Goal: Complete application form: Complete application form

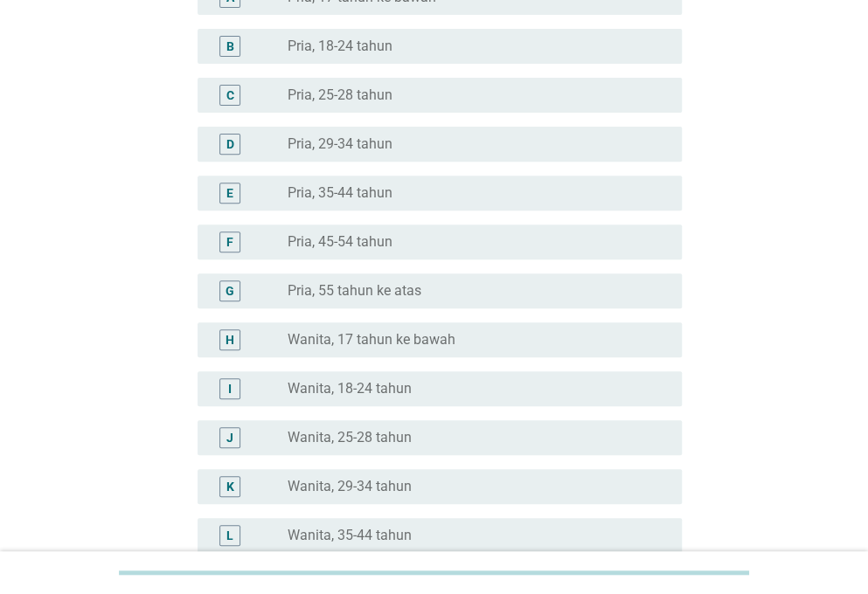
scroll to position [262, 0]
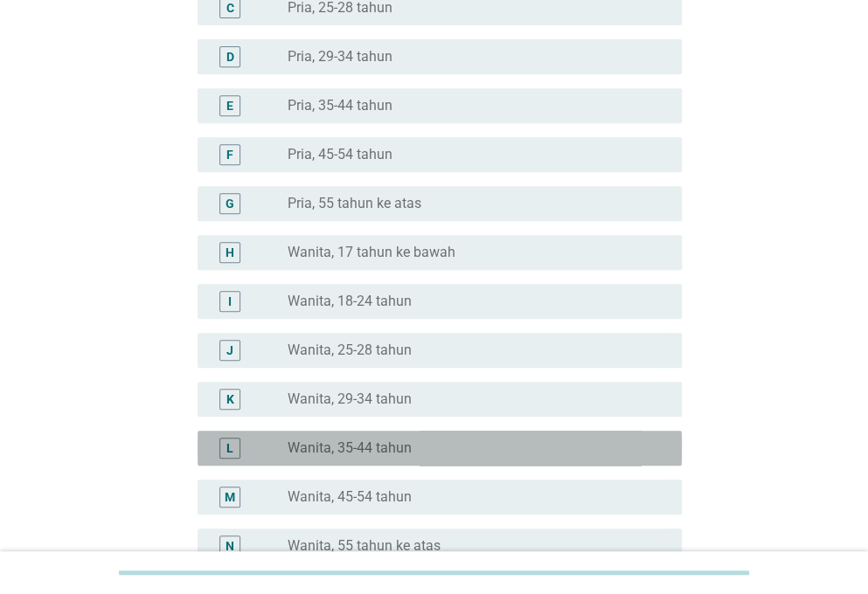
click at [362, 448] on label "Wanita, 35-44 tahun" at bounding box center [349, 447] width 124 height 17
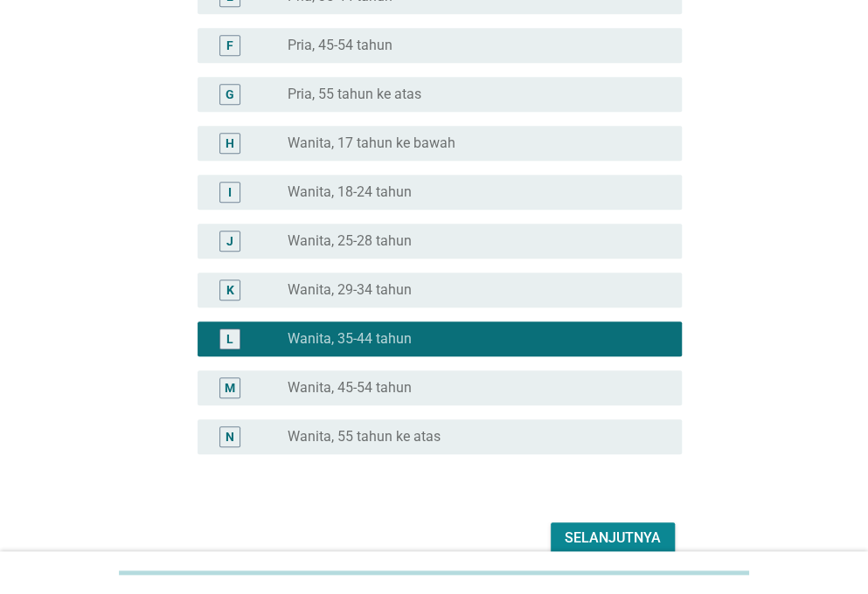
scroll to position [456, 0]
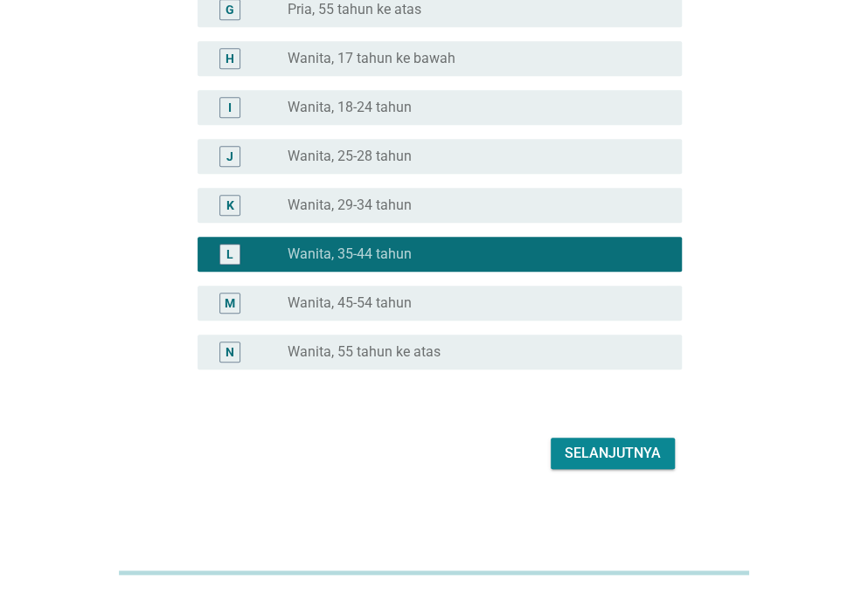
click at [630, 451] on div "Selanjutnya" at bounding box center [612, 453] width 96 height 21
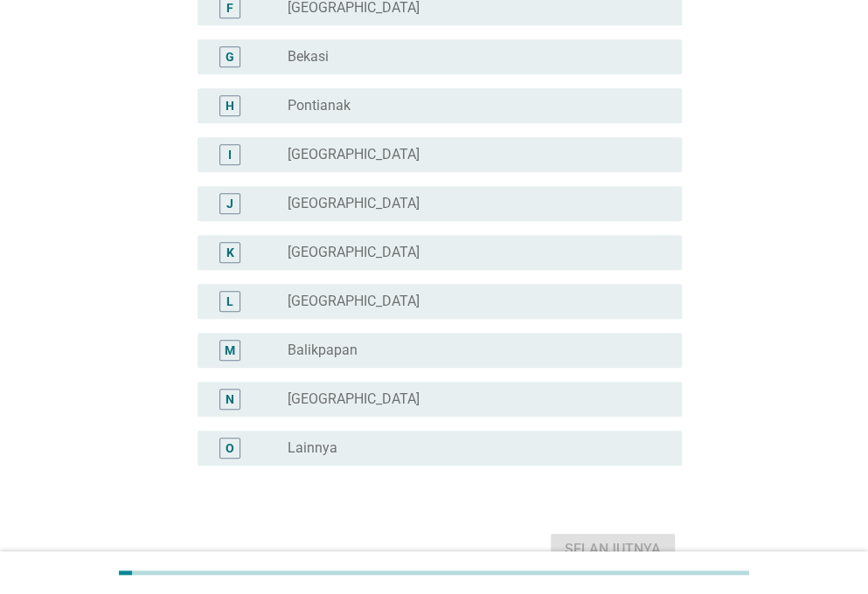
scroll to position [437, 0]
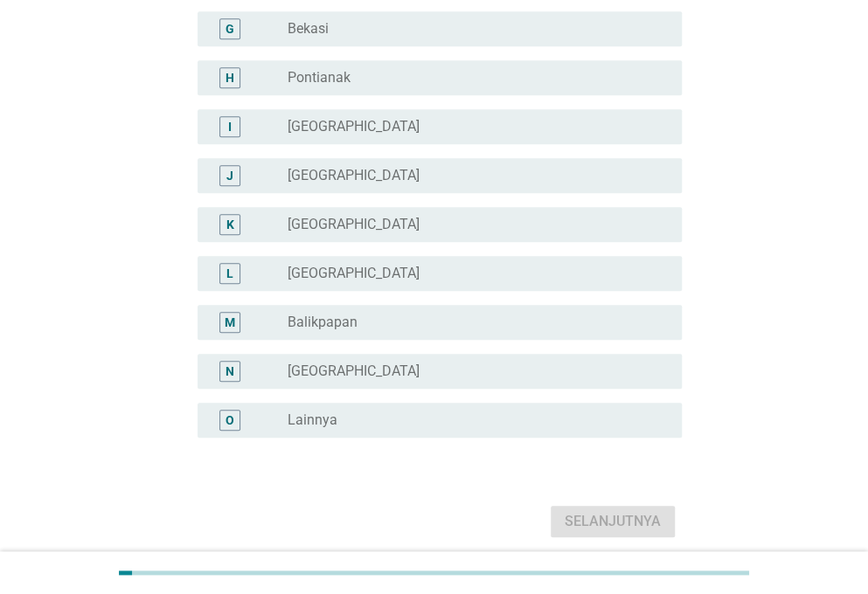
click at [419, 425] on div "radio_button_unchecked Lainnya" at bounding box center [470, 419] width 366 height 17
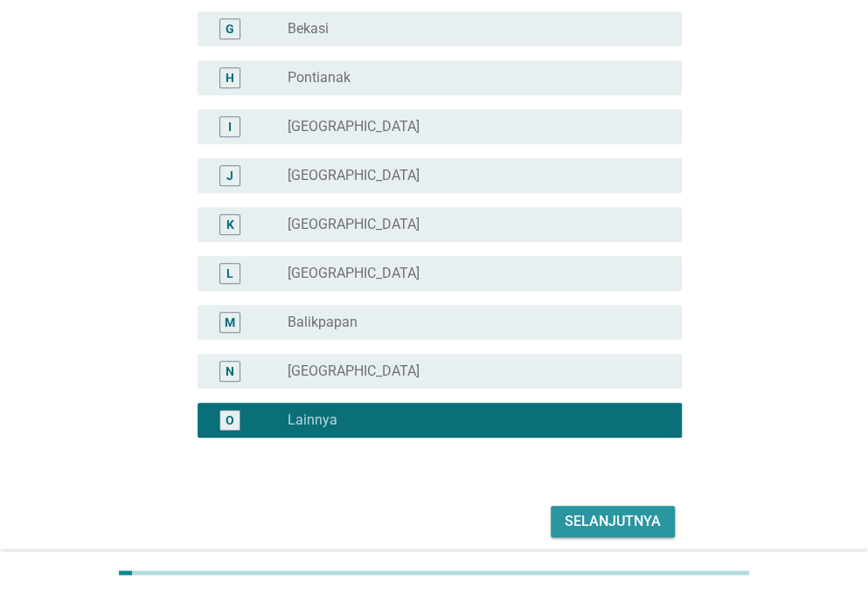
click at [632, 517] on div "Selanjutnya" at bounding box center [612, 521] width 96 height 21
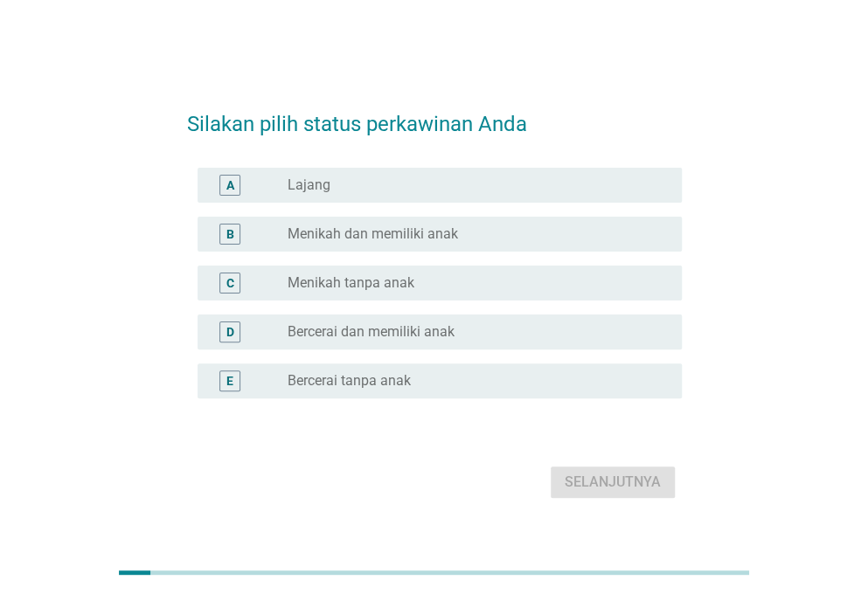
click at [475, 228] on div "radio_button_unchecked Menikah dan memiliki anak" at bounding box center [470, 233] width 366 height 17
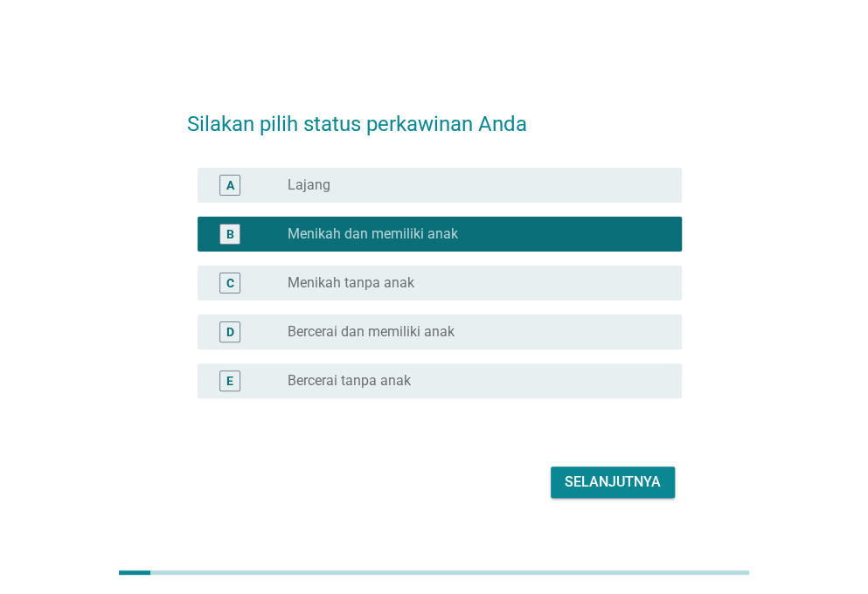
click at [625, 485] on div "Selanjutnya" at bounding box center [612, 482] width 96 height 21
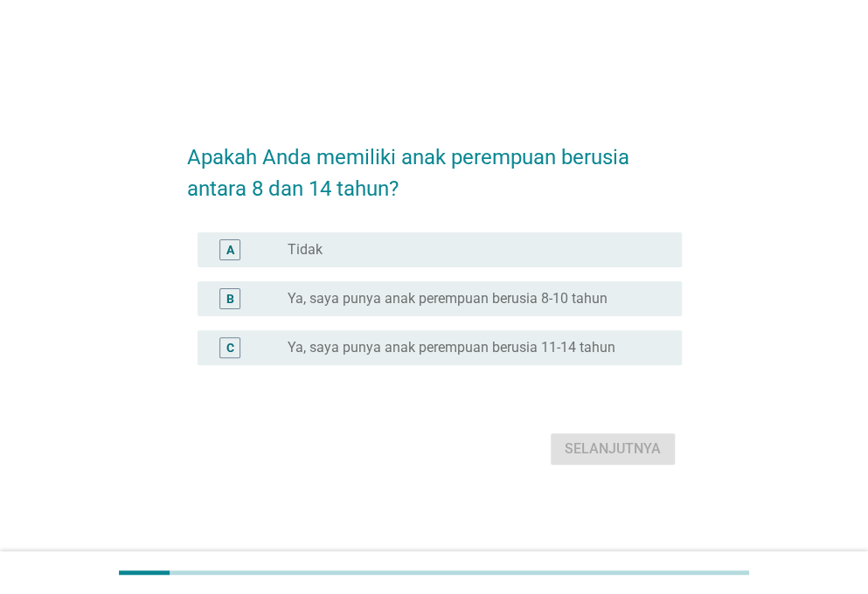
click at [545, 302] on label "Ya, saya punya anak perempuan berusia 8-10 tahun" at bounding box center [447, 298] width 320 height 17
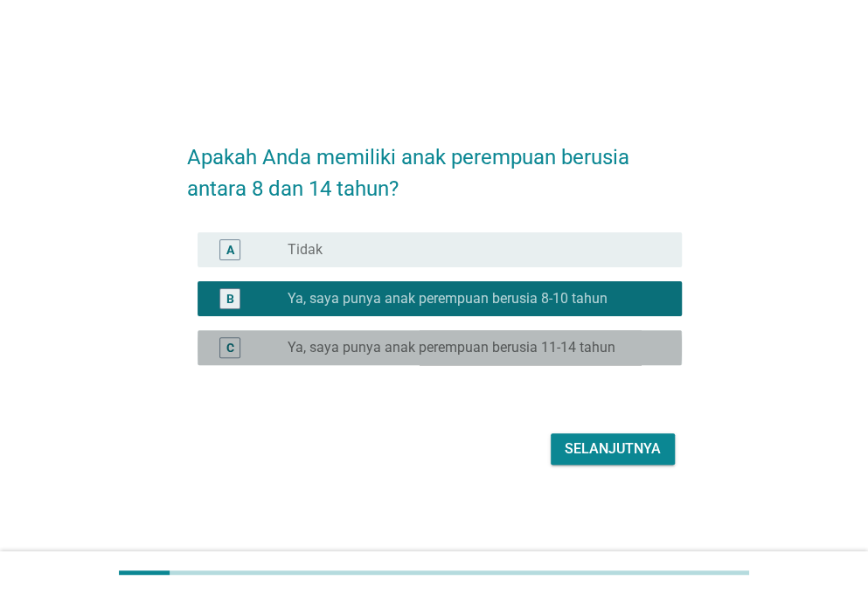
click at [545, 354] on label "Ya, saya punya anak perempuan berusia 11-14 tahun" at bounding box center [451, 347] width 328 height 17
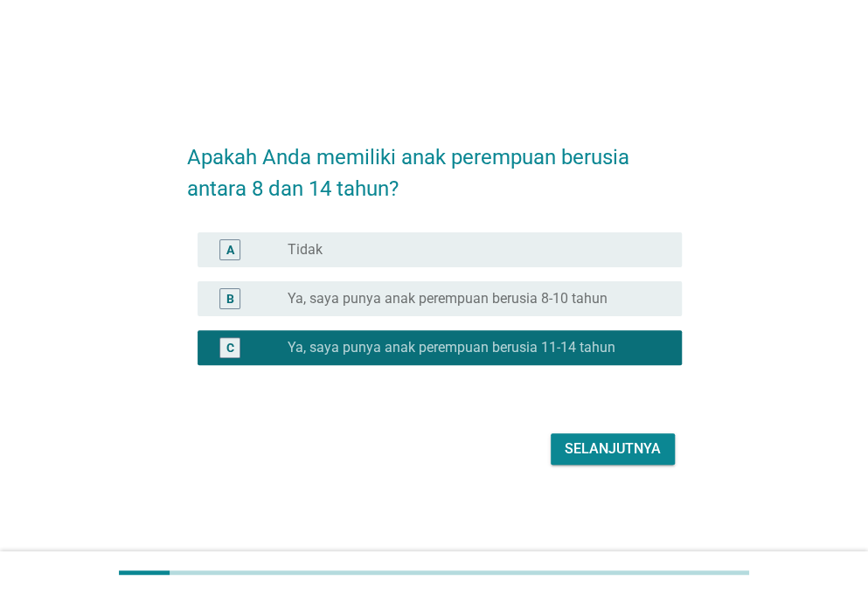
click at [596, 449] on div "Selanjutnya" at bounding box center [612, 449] width 96 height 21
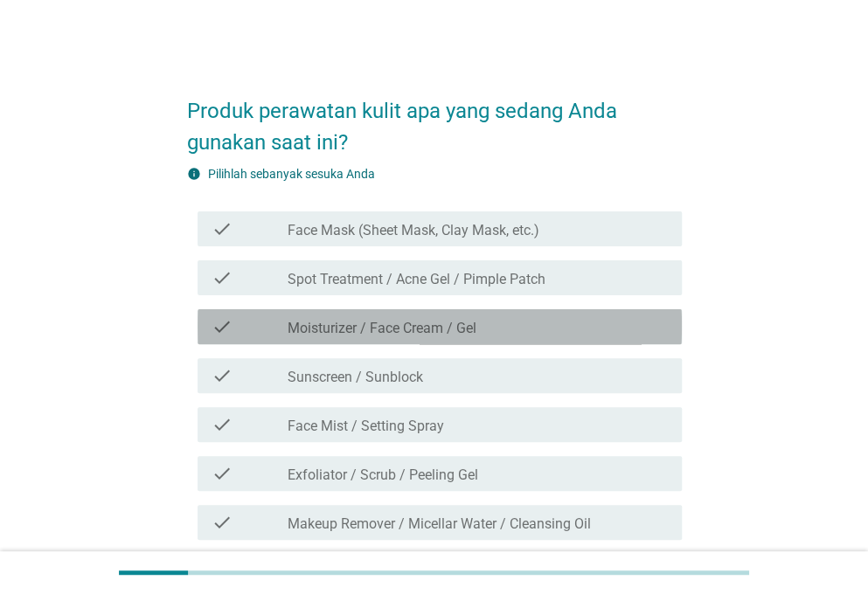
click at [548, 326] on div "check_box_outline_blank Moisturizer / Face Cream / Gel" at bounding box center [477, 326] width 380 height 21
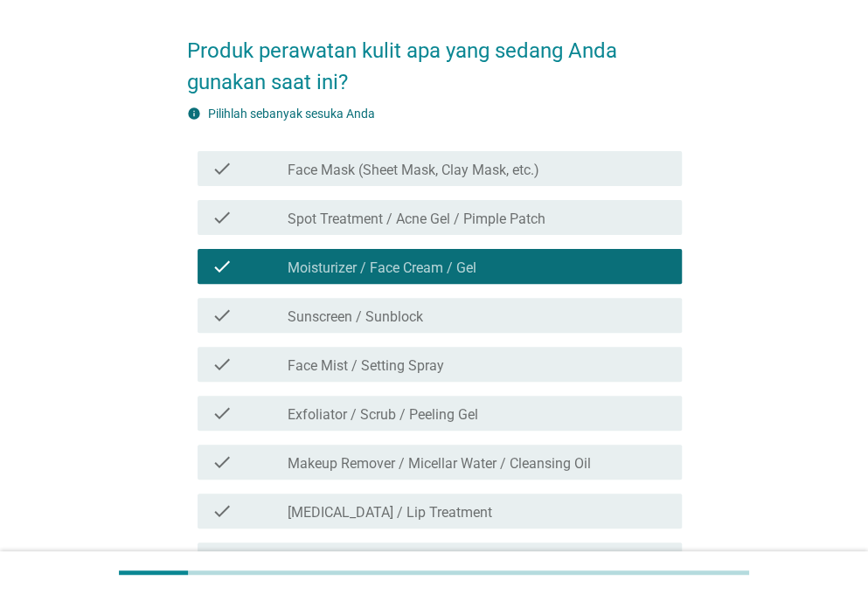
scroll to position [87, 0]
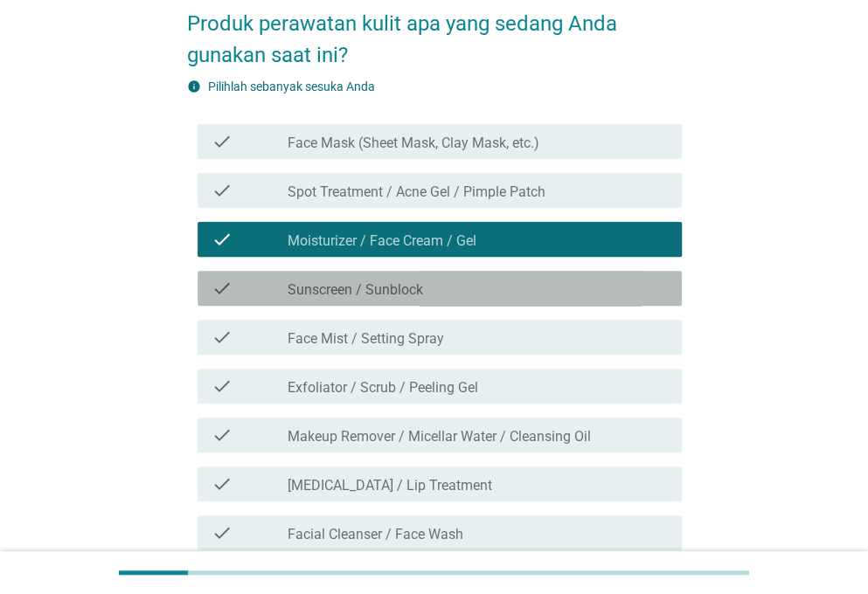
click at [553, 291] on div "check_box_outline_blank Sunscreen / Sunblock" at bounding box center [477, 288] width 380 height 21
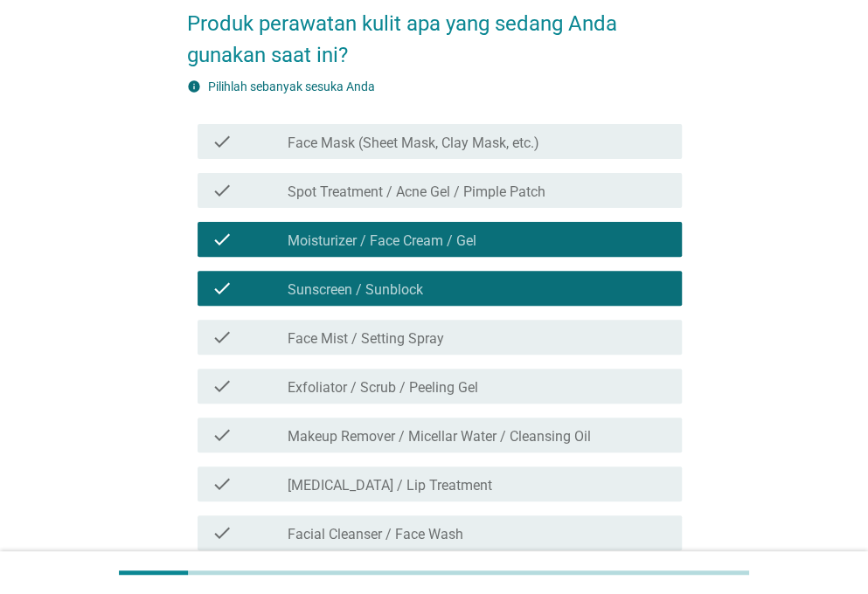
click at [521, 385] on div "check_box_outline_blank Exfoliator / Scrub / Peeling Gel" at bounding box center [477, 386] width 380 height 21
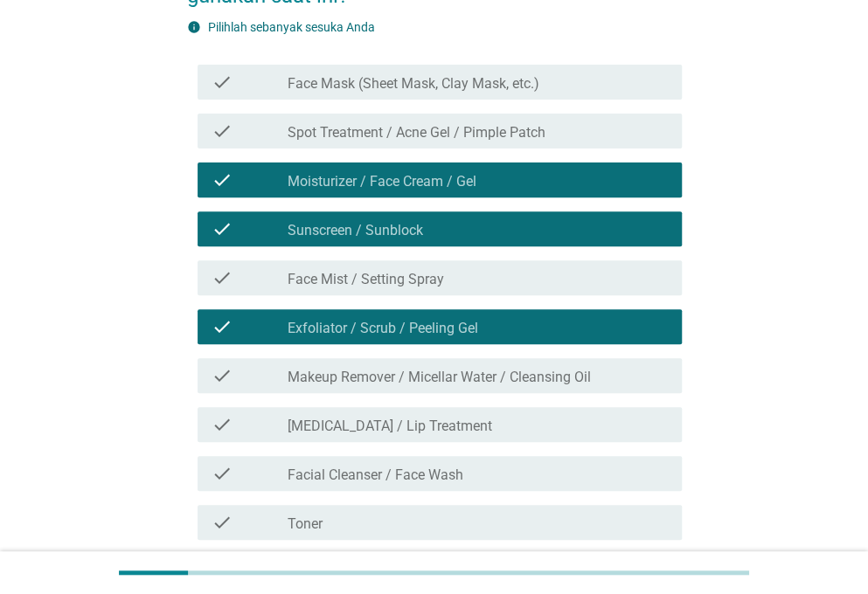
scroll to position [175, 0]
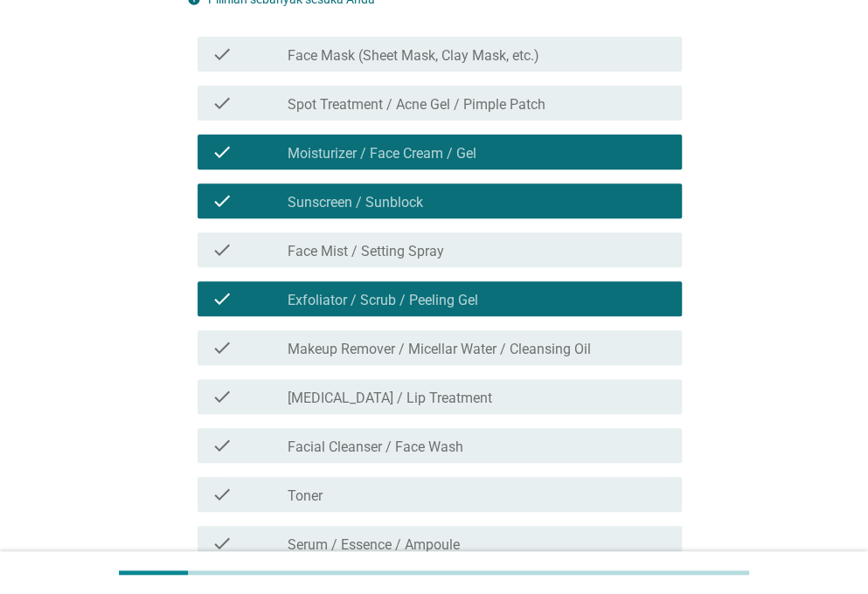
click at [526, 354] on label "Makeup Remover / Micellar Water / Cleansing Oil" at bounding box center [438, 349] width 303 height 17
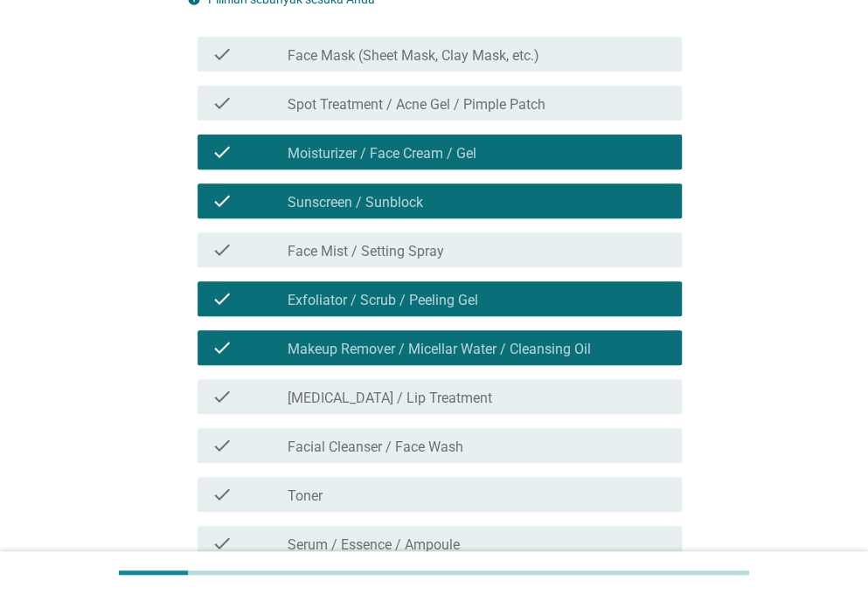
scroll to position [262, 0]
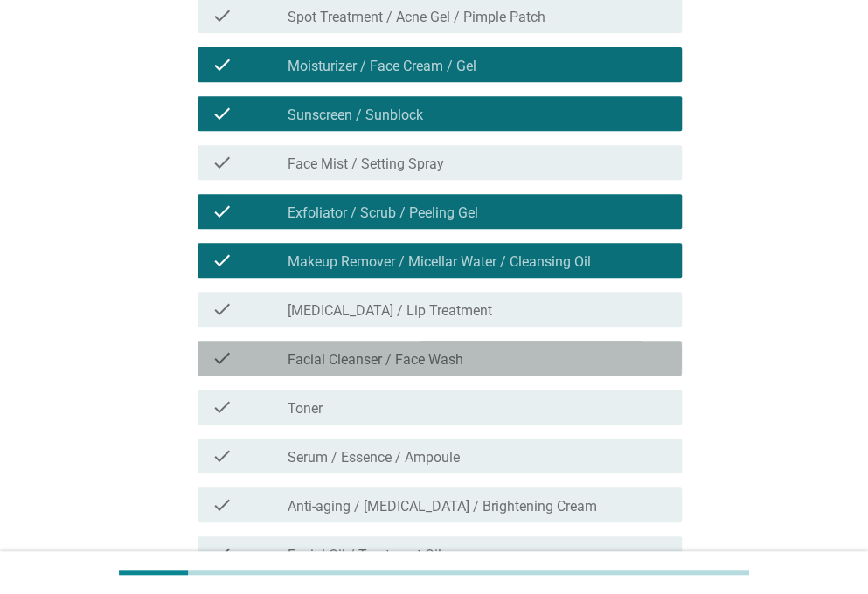
click at [525, 353] on div "check_box_outline_blank Facial Cleanser / Face Wash" at bounding box center [477, 358] width 380 height 21
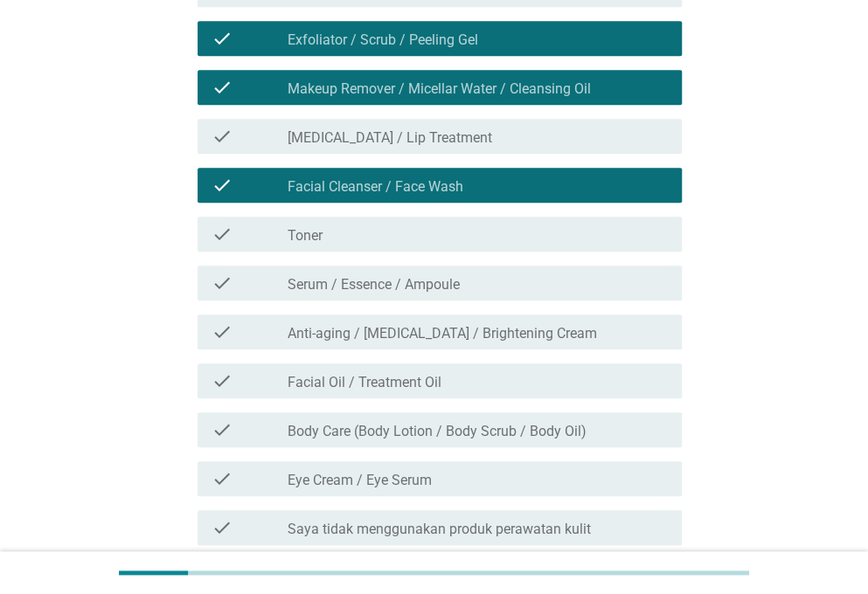
scroll to position [437, 0]
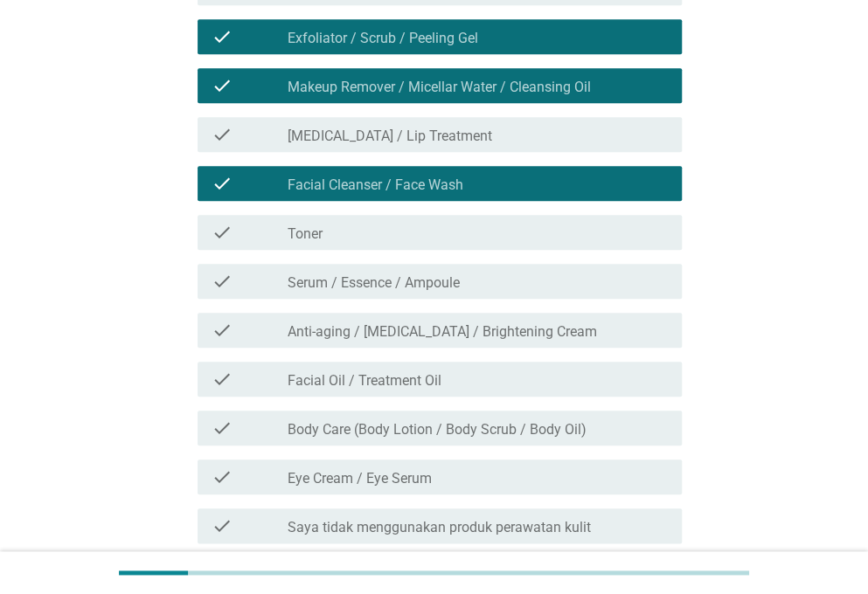
click at [550, 282] on div "check_box_outline_blank Serum / Essence / Ampoule" at bounding box center [477, 281] width 380 height 21
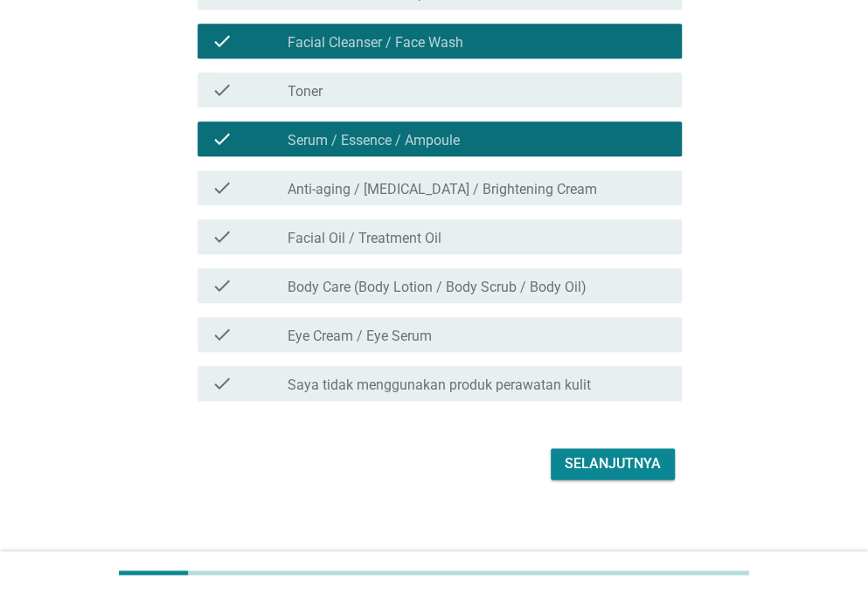
scroll to position [590, 0]
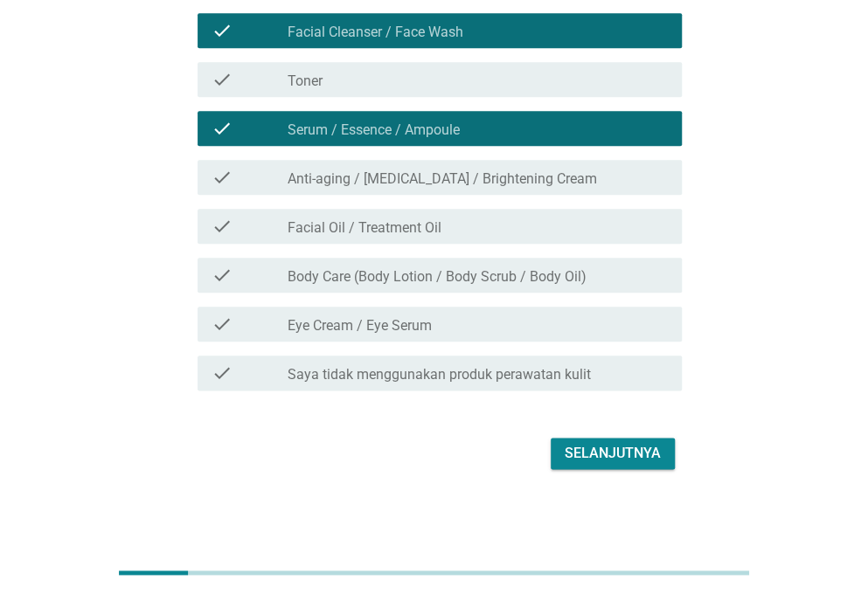
click at [573, 443] on div "Selanjutnya" at bounding box center [612, 453] width 96 height 21
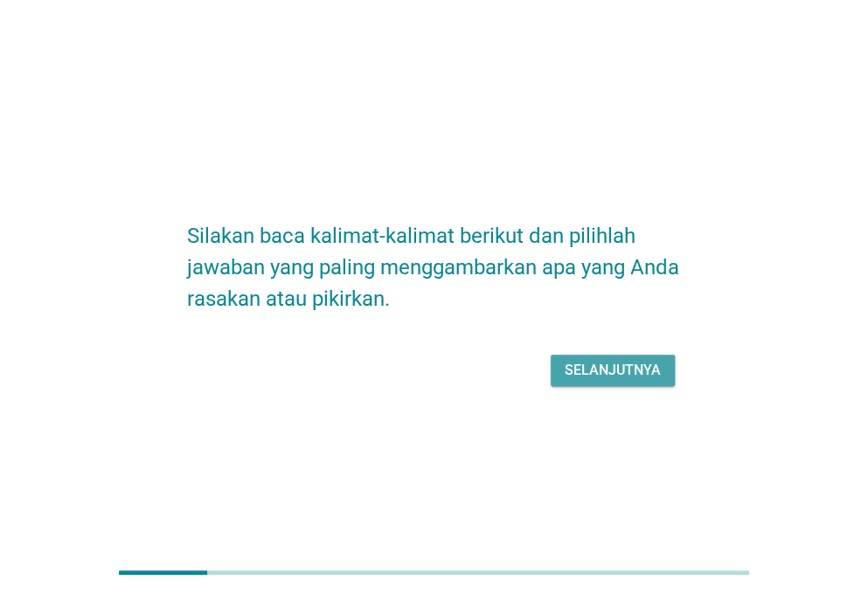
click at [591, 377] on div "Selanjutnya" at bounding box center [612, 370] width 96 height 21
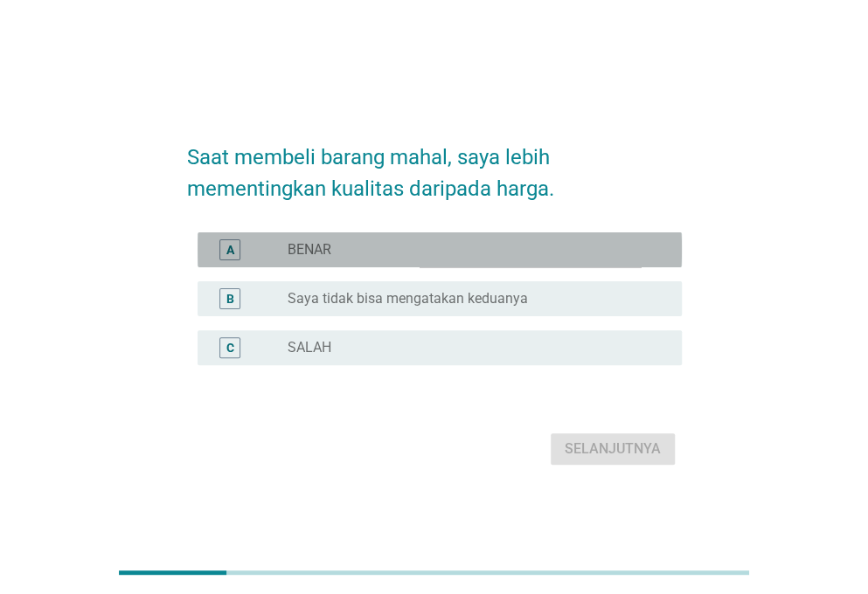
click at [597, 239] on div "radio_button_unchecked BENAR" at bounding box center [477, 249] width 380 height 21
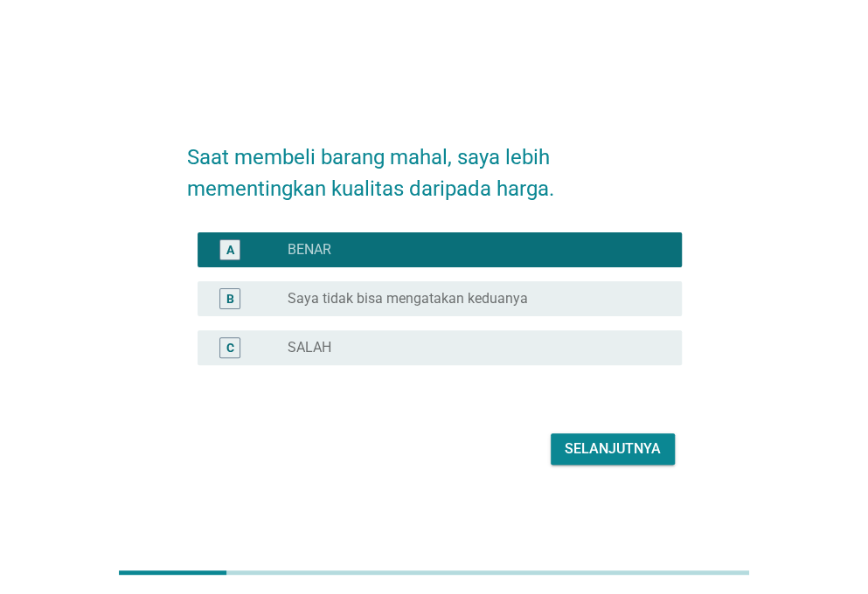
click at [603, 447] on div "Selanjutnya" at bounding box center [612, 449] width 96 height 21
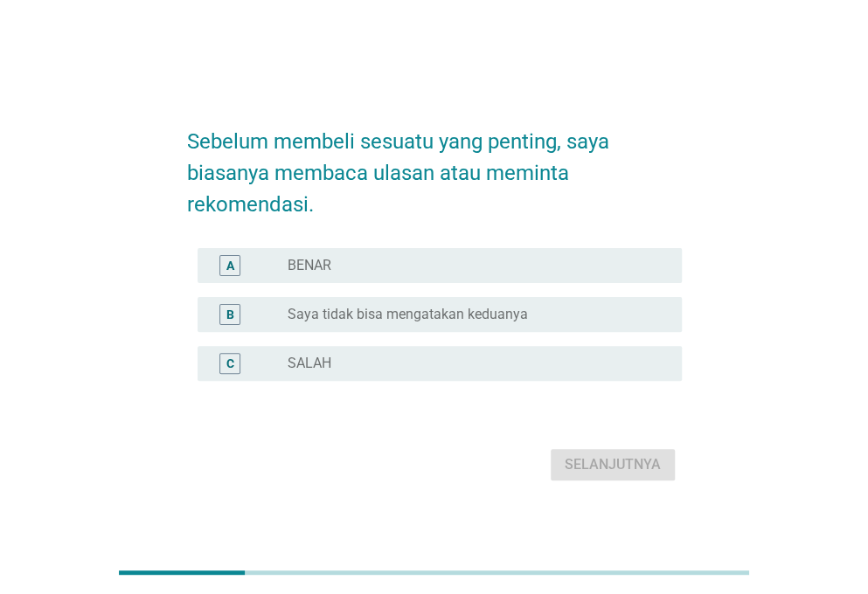
click at [561, 263] on div "radio_button_unchecked BENAR" at bounding box center [470, 265] width 366 height 17
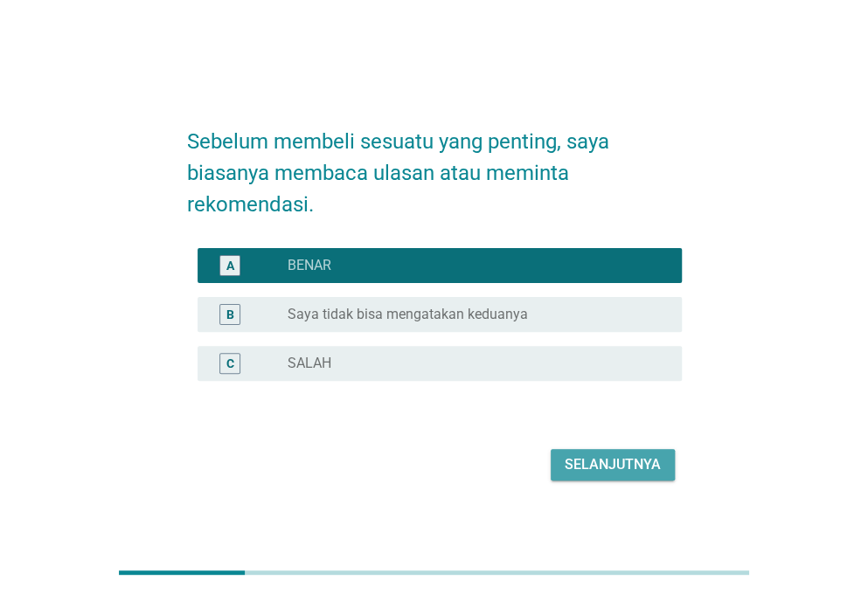
click at [612, 473] on div "Selanjutnya" at bounding box center [612, 464] width 96 height 21
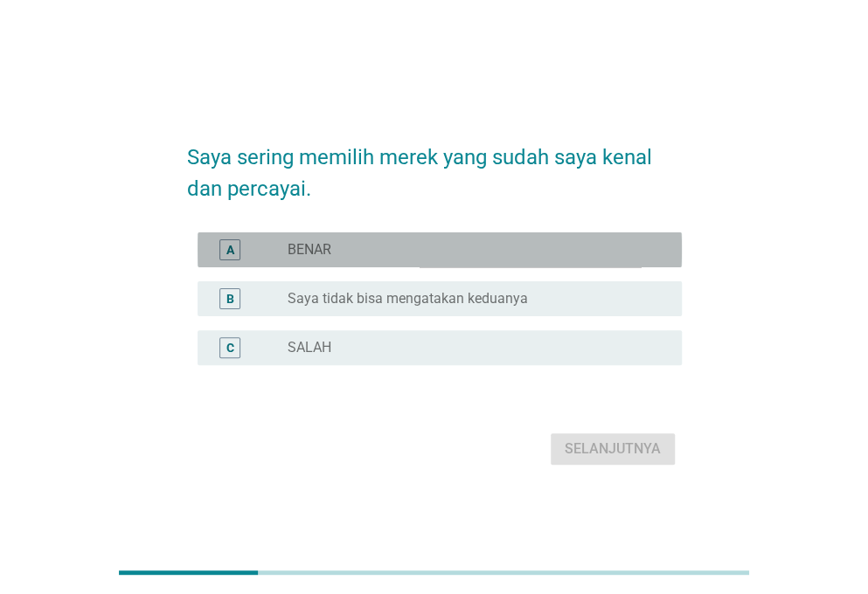
click at [606, 260] on div "A radio_button_unchecked BENAR" at bounding box center [439, 249] width 484 height 35
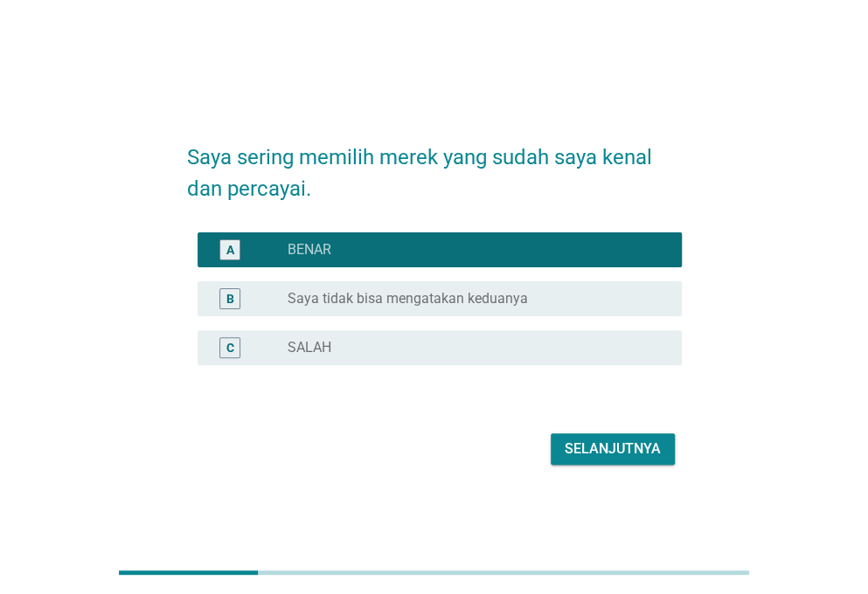
click at [626, 453] on div "Selanjutnya" at bounding box center [612, 449] width 96 height 21
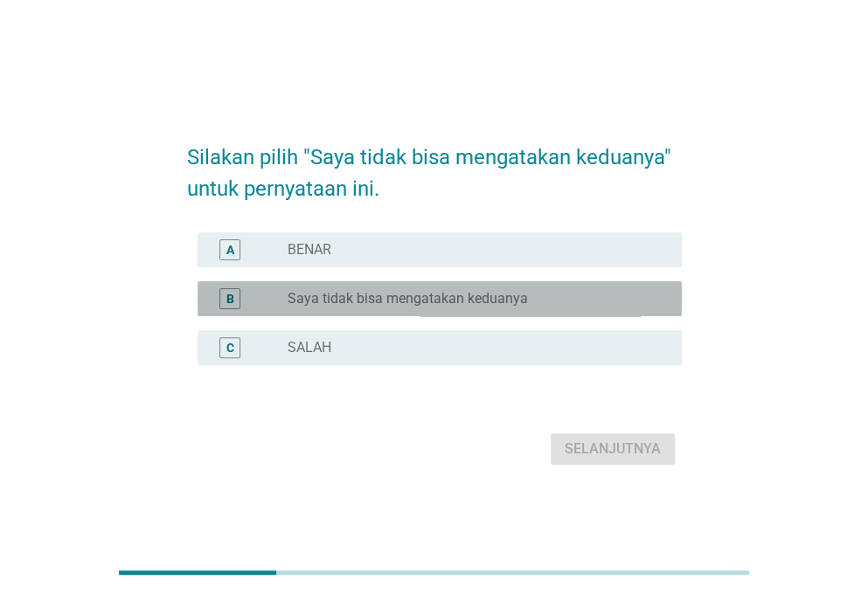
click at [653, 296] on div "radio_button_unchecked Saya tidak bisa mengatakan keduanya" at bounding box center [477, 298] width 380 height 17
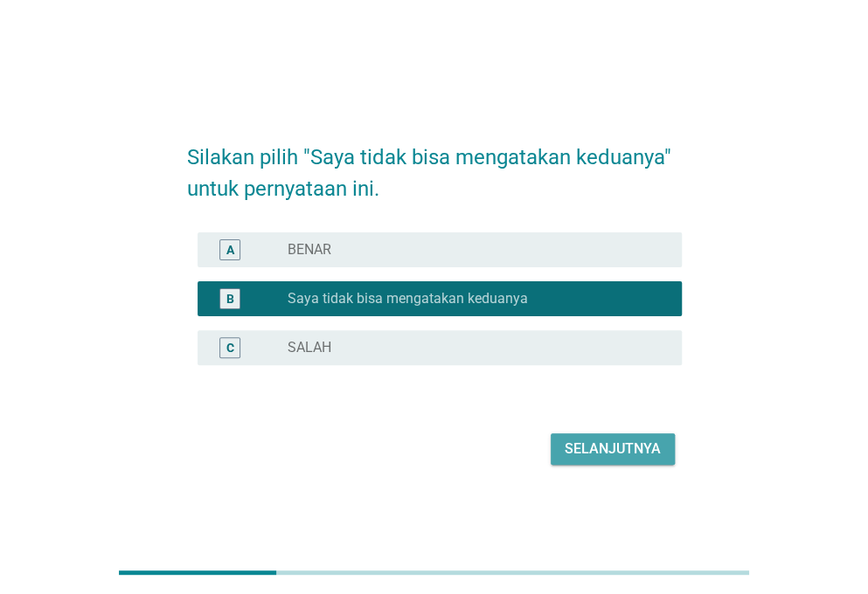
click at [628, 448] on div "Selanjutnya" at bounding box center [612, 449] width 96 height 21
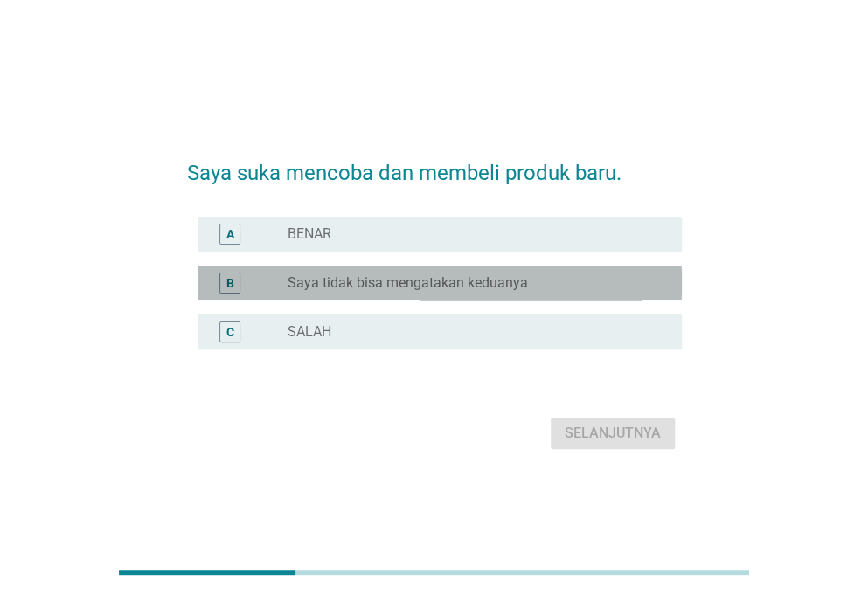
click at [585, 291] on div "radio_button_unchecked Saya tidak bisa mengatakan keduanya" at bounding box center [470, 282] width 366 height 17
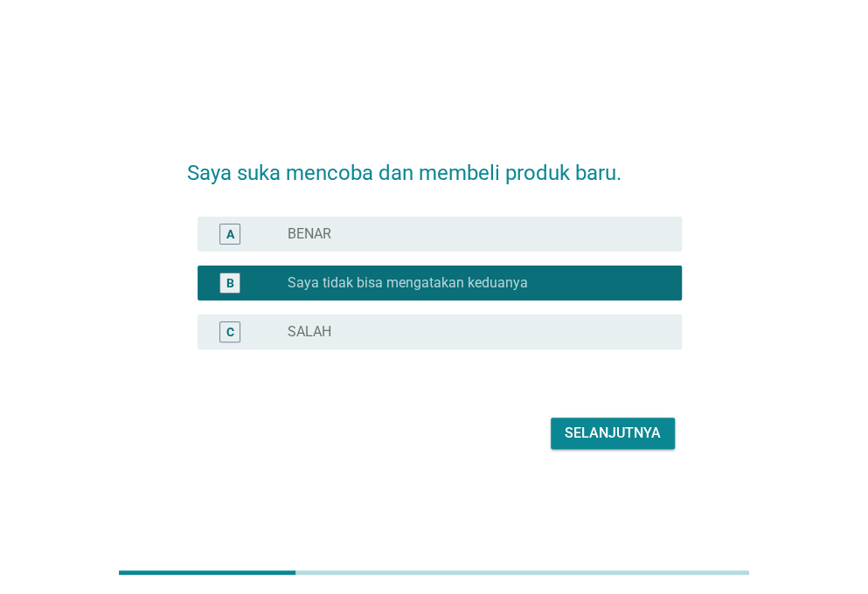
click at [616, 432] on div "Selanjutnya" at bounding box center [612, 433] width 96 height 21
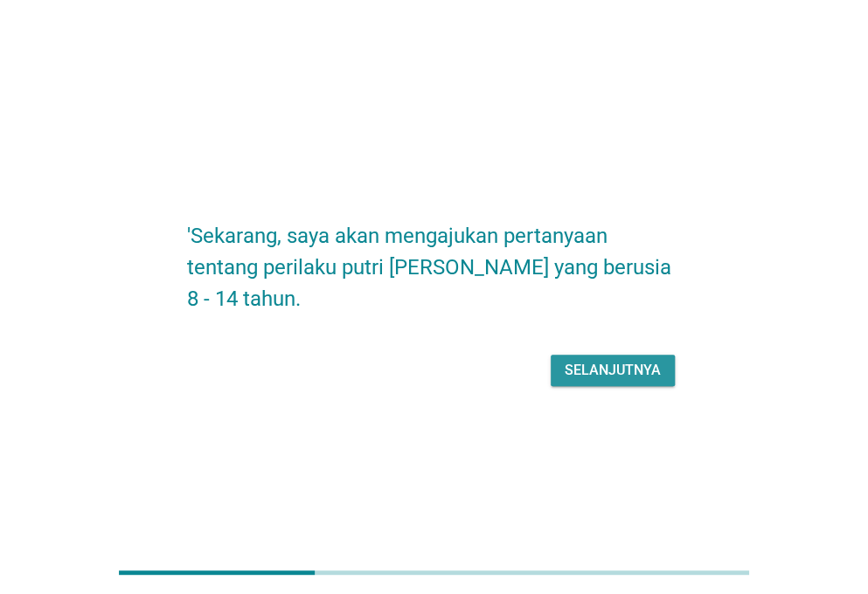
click at [626, 363] on div "Selanjutnya" at bounding box center [612, 370] width 96 height 21
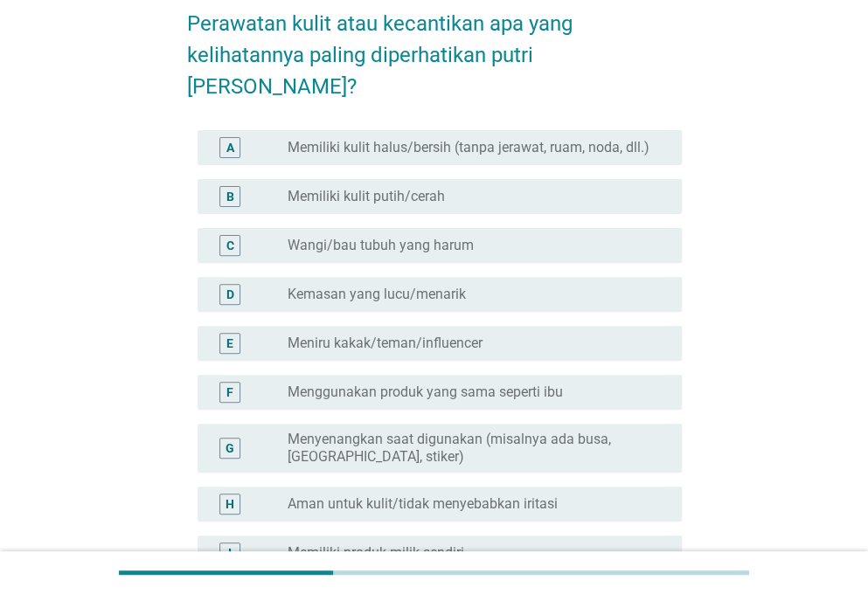
scroll to position [175, 0]
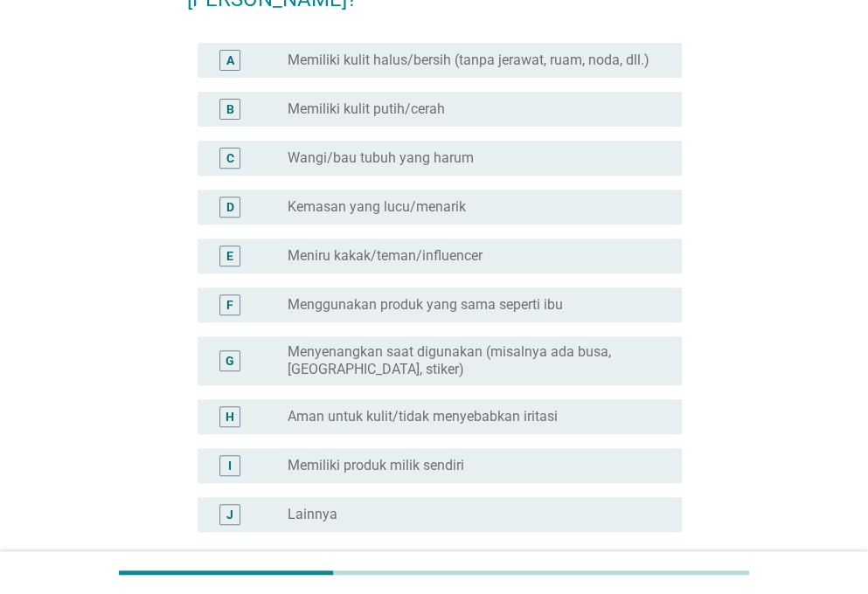
click at [603, 100] on div "radio_button_unchecked Memiliki kulit putih/cerah" at bounding box center [470, 108] width 366 height 17
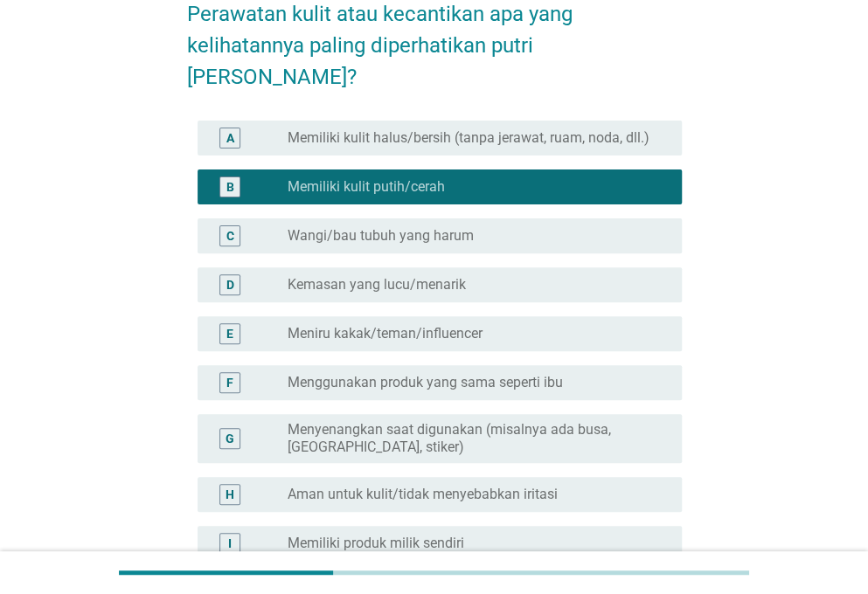
scroll to position [0, 0]
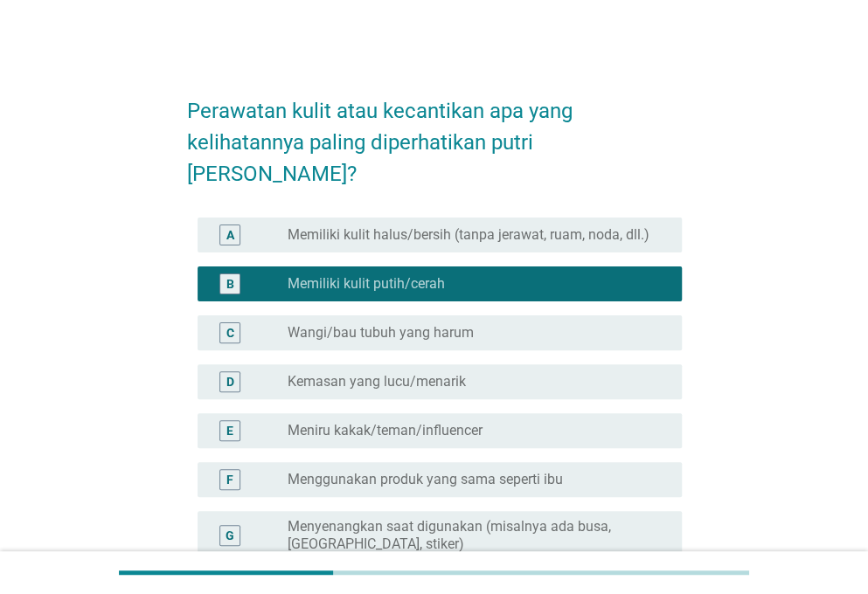
click at [611, 226] on label "Memiliki kulit halus/bersih (tanpa jerawat, ruam, noda, dll.)" at bounding box center [468, 234] width 362 height 17
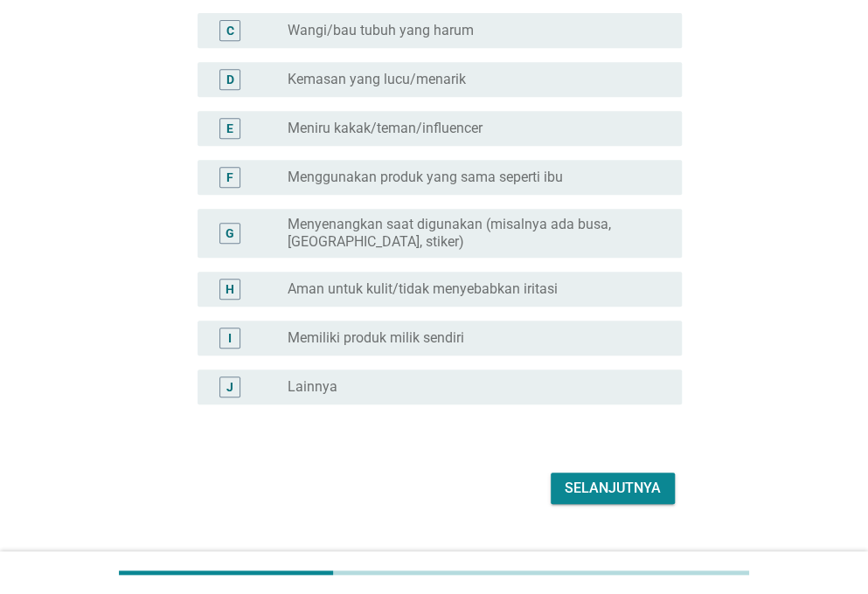
scroll to position [306, 0]
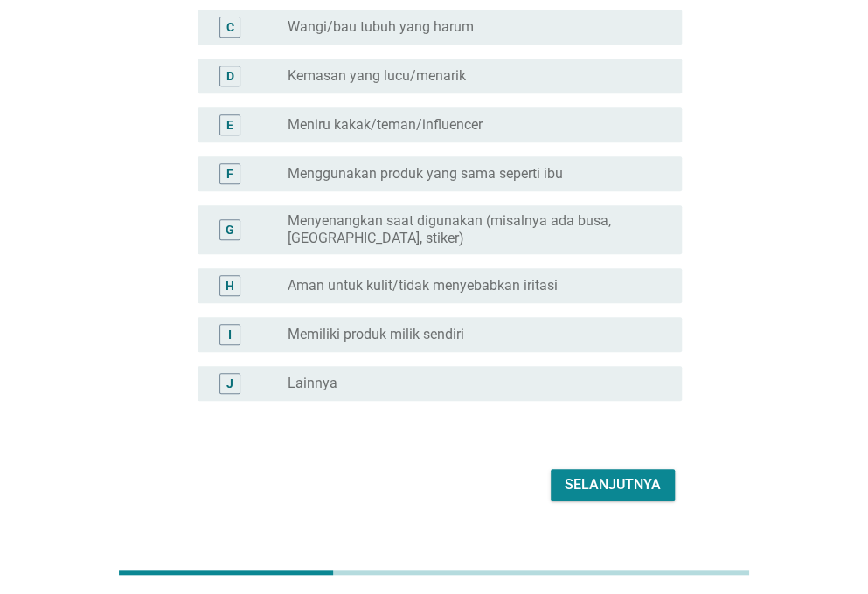
click at [609, 474] on div "Selanjutnya" at bounding box center [612, 484] width 96 height 21
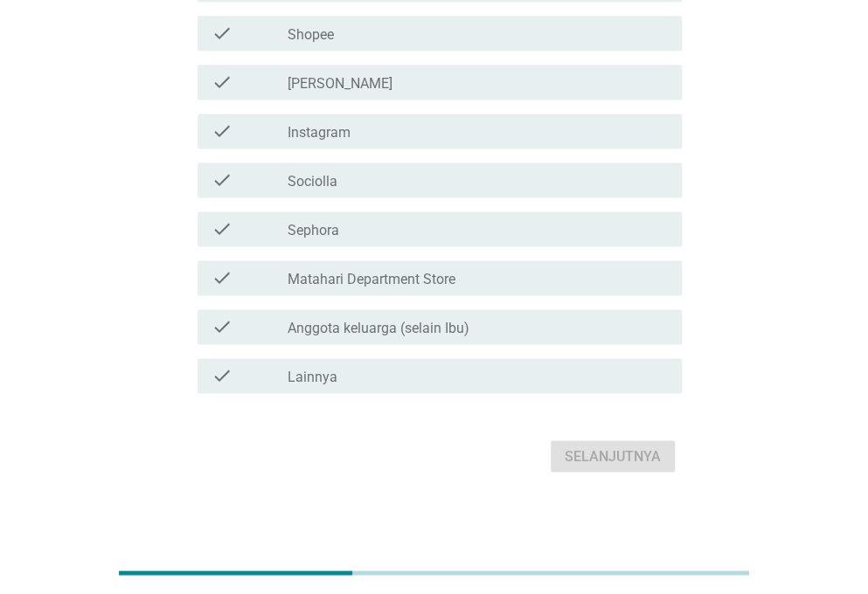
scroll to position [883, 0]
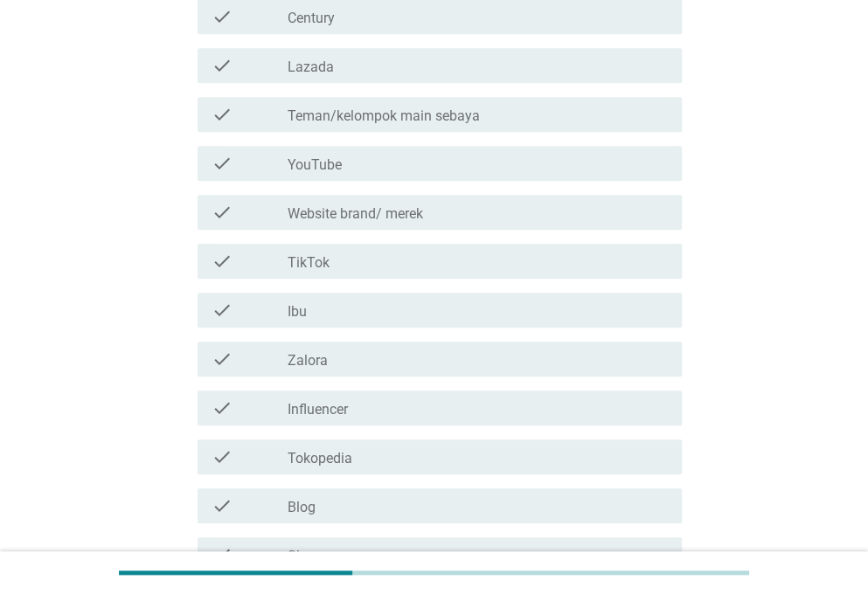
click at [557, 309] on div "check_box_outline_blank Ibu" at bounding box center [477, 310] width 380 height 21
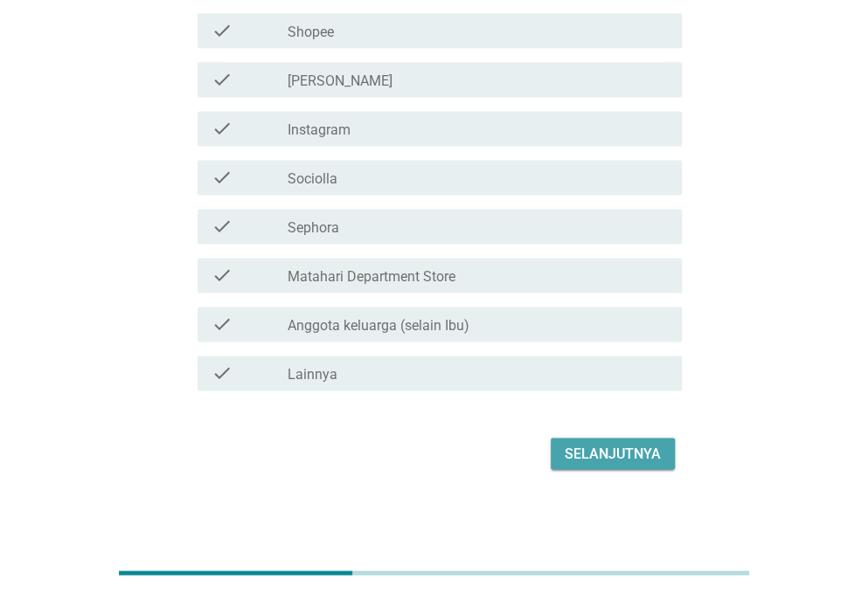
click at [603, 450] on div "Selanjutnya" at bounding box center [612, 453] width 96 height 21
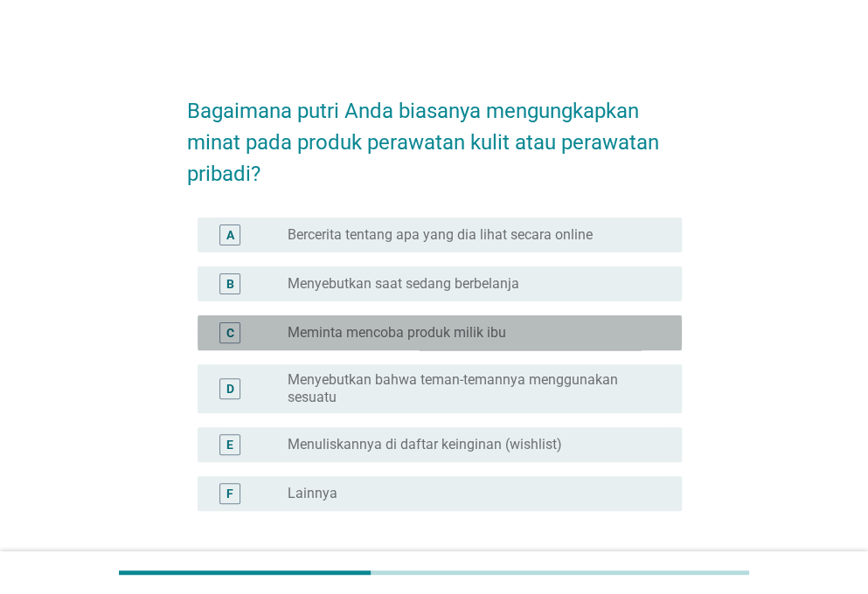
click at [439, 335] on label "Meminta mencoba produk milik ibu" at bounding box center [396, 332] width 218 height 17
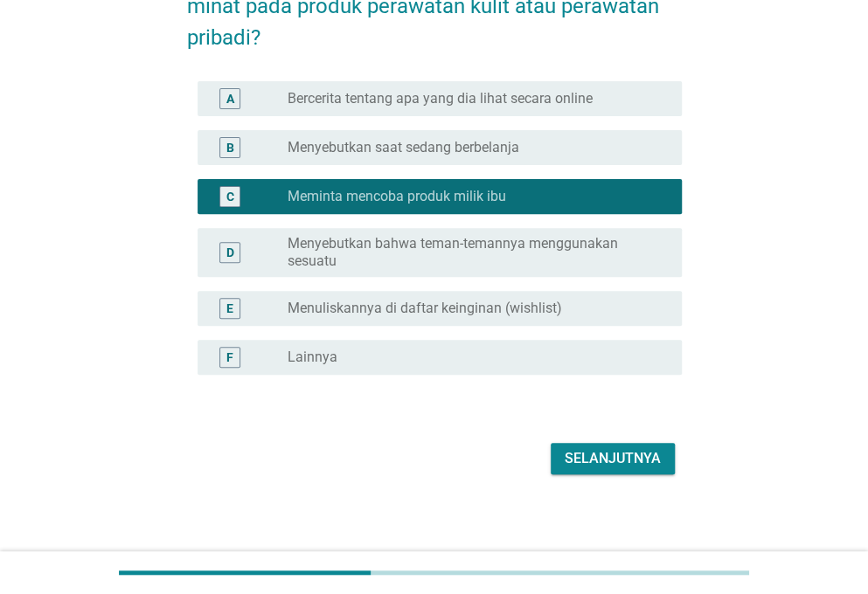
scroll to position [142, 0]
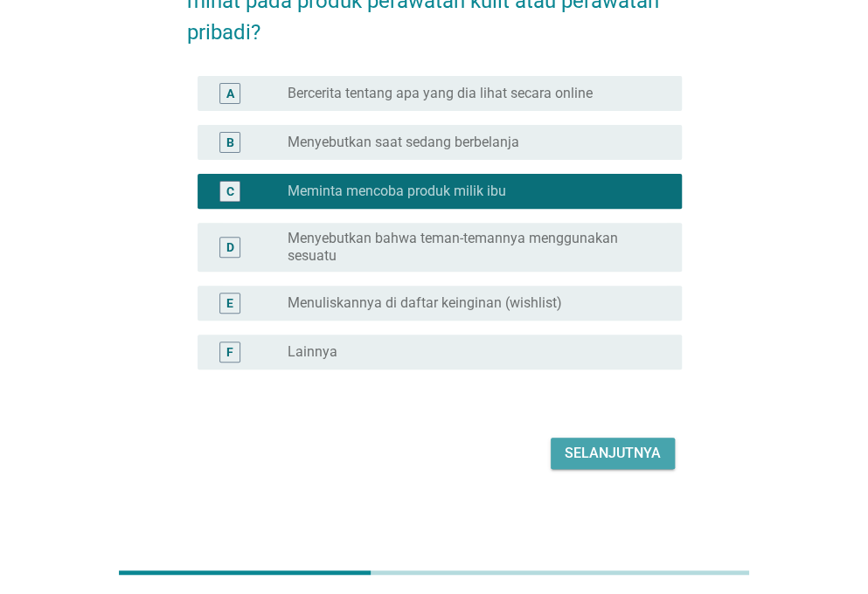
click at [582, 448] on div "Selanjutnya" at bounding box center [612, 453] width 96 height 21
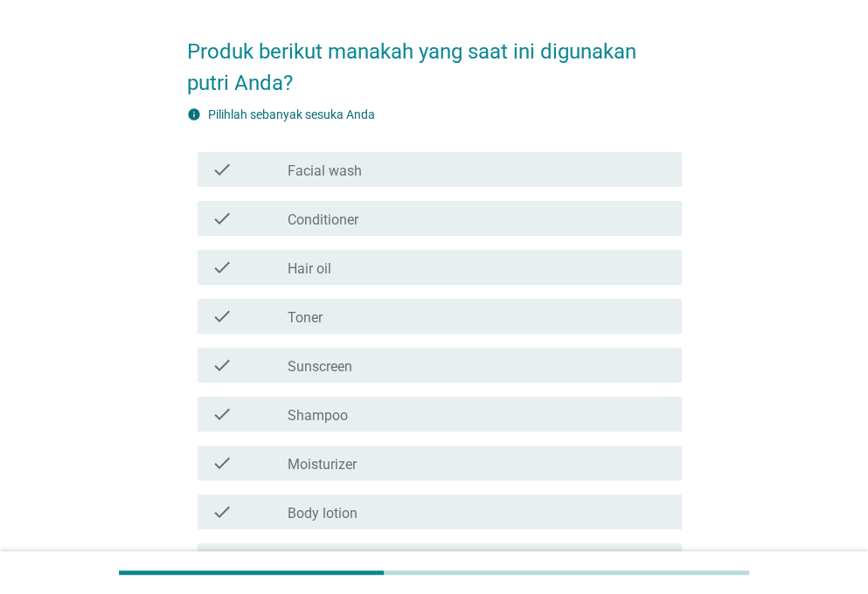
scroll to position [87, 0]
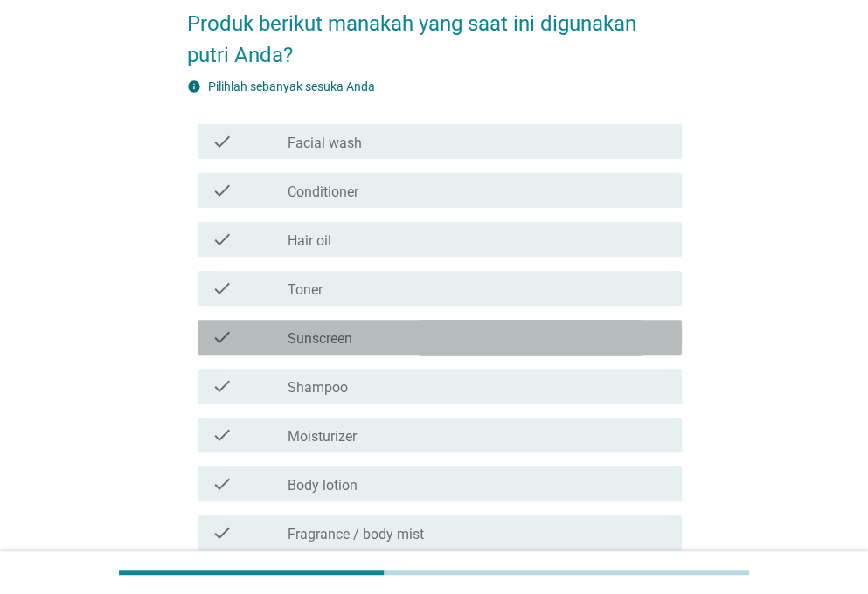
click at [443, 329] on div "check_box_outline_blank Sunscreen" at bounding box center [477, 337] width 380 height 21
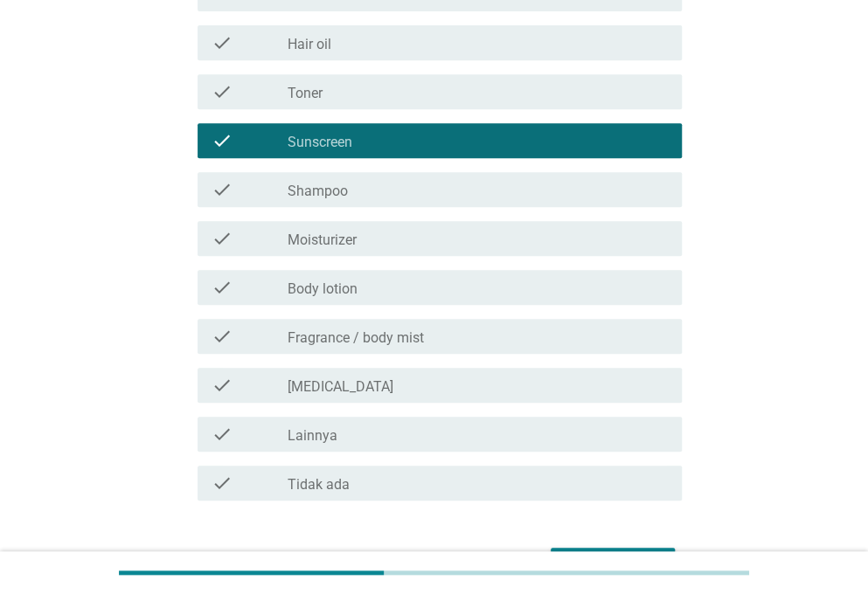
scroll to position [349, 0]
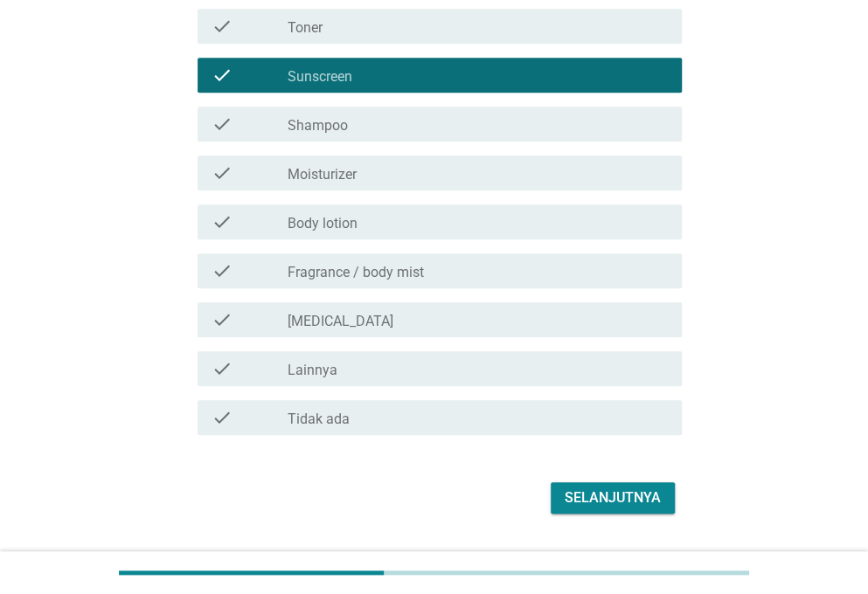
click at [499, 212] on div "check_box_outline_blank Body lotion" at bounding box center [477, 221] width 380 height 21
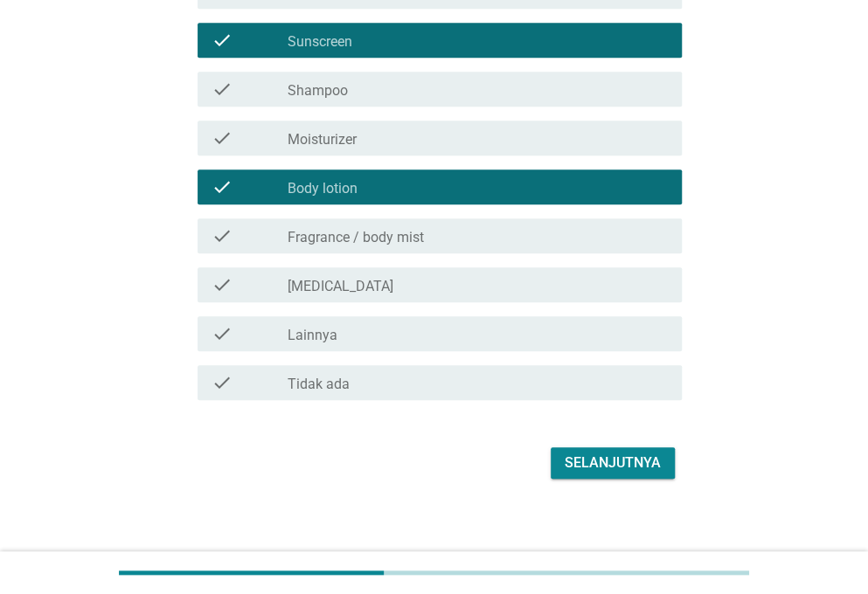
scroll to position [394, 0]
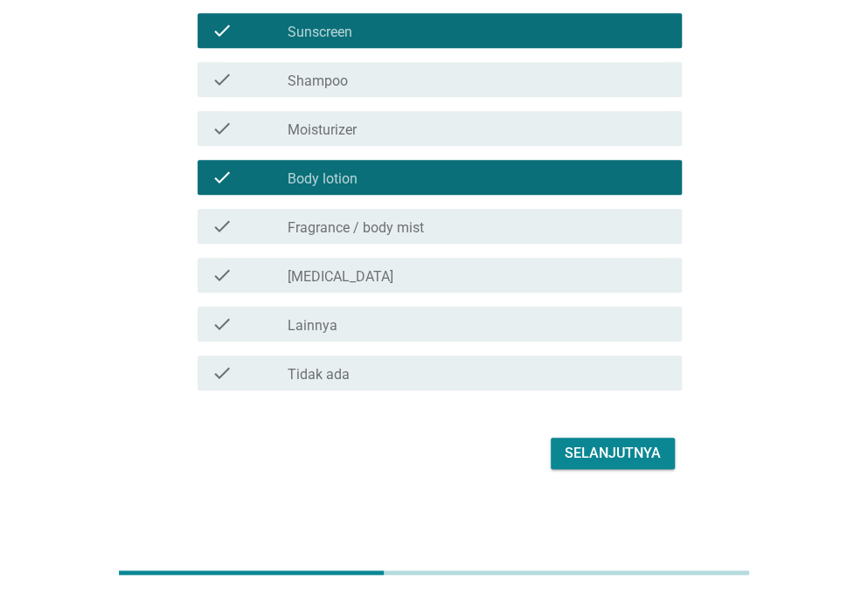
click at [610, 449] on div "Selanjutnya" at bounding box center [612, 453] width 96 height 21
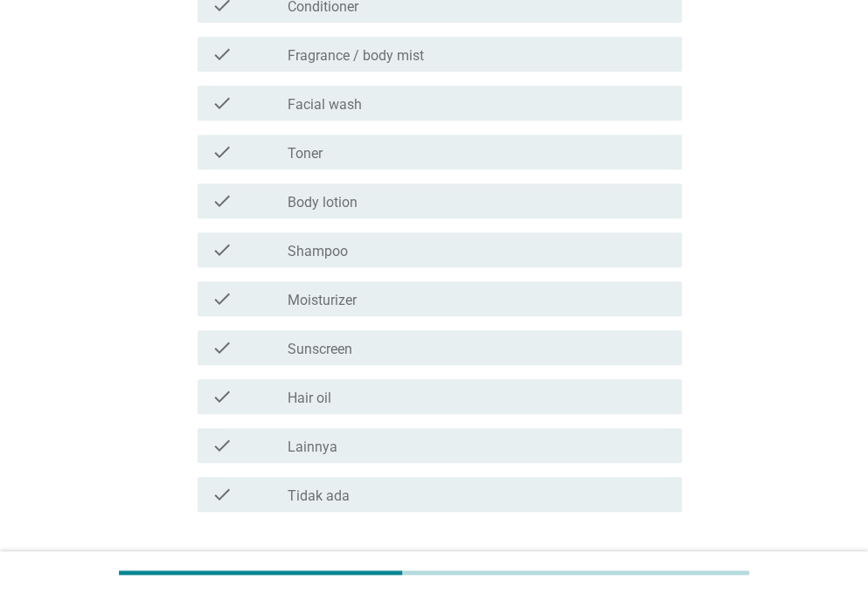
scroll to position [349, 0]
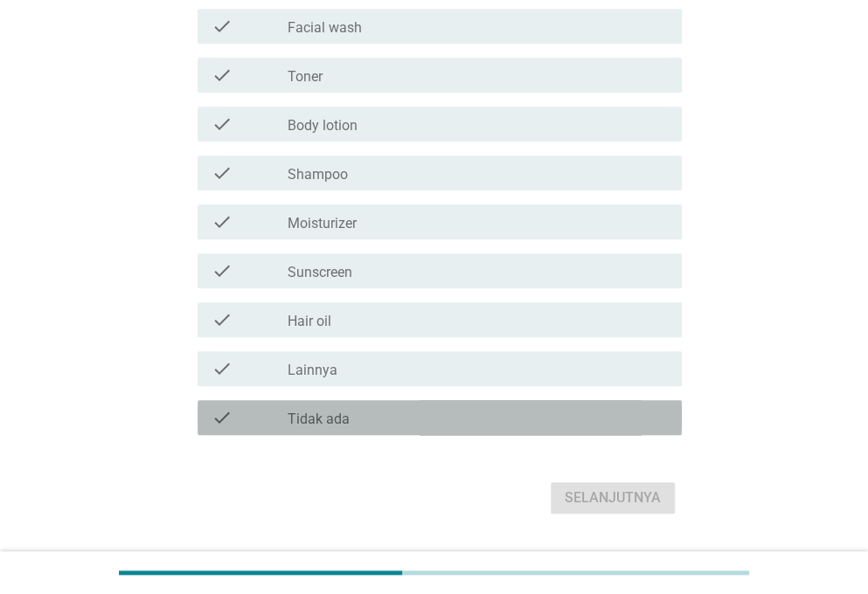
click at [500, 402] on div "check check_box_outline_blank Tidak ada" at bounding box center [439, 417] width 484 height 35
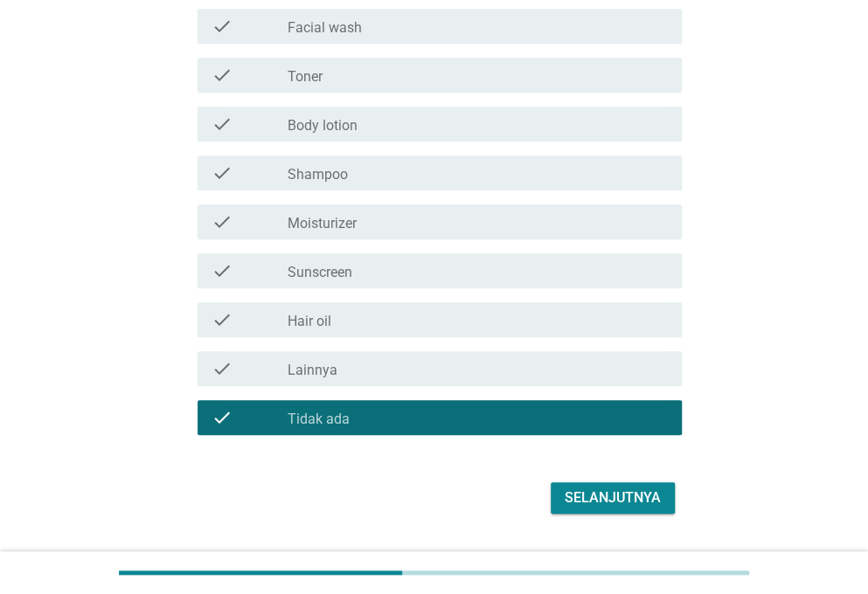
click at [601, 488] on div "Selanjutnya" at bounding box center [612, 498] width 96 height 21
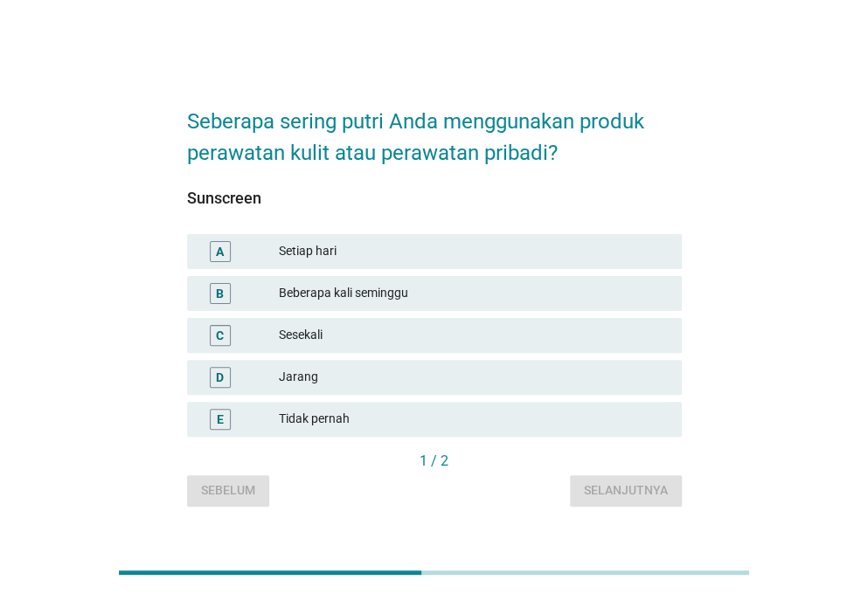
click at [535, 252] on div "Setiap hari" at bounding box center [473, 251] width 389 height 21
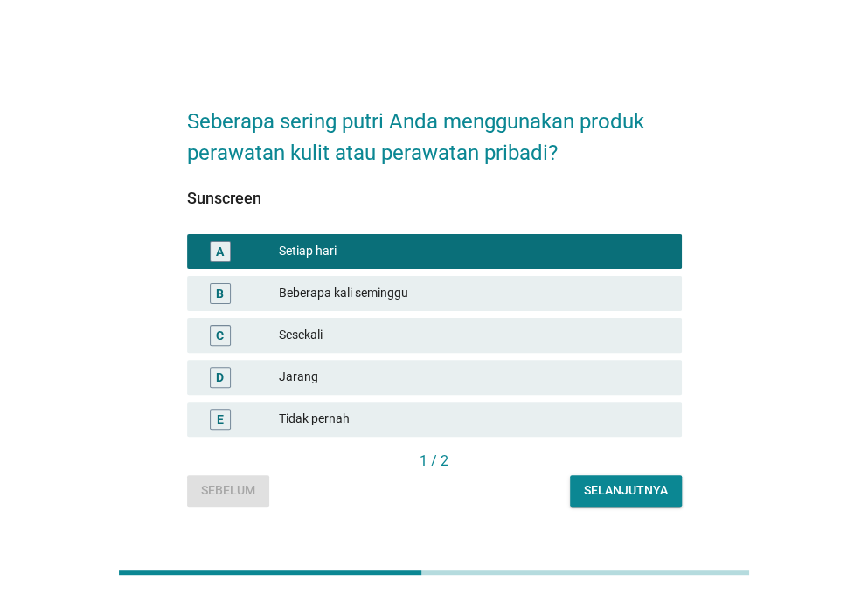
click at [536, 307] on div "B Beberapa kali seminggu" at bounding box center [434, 293] width 494 height 35
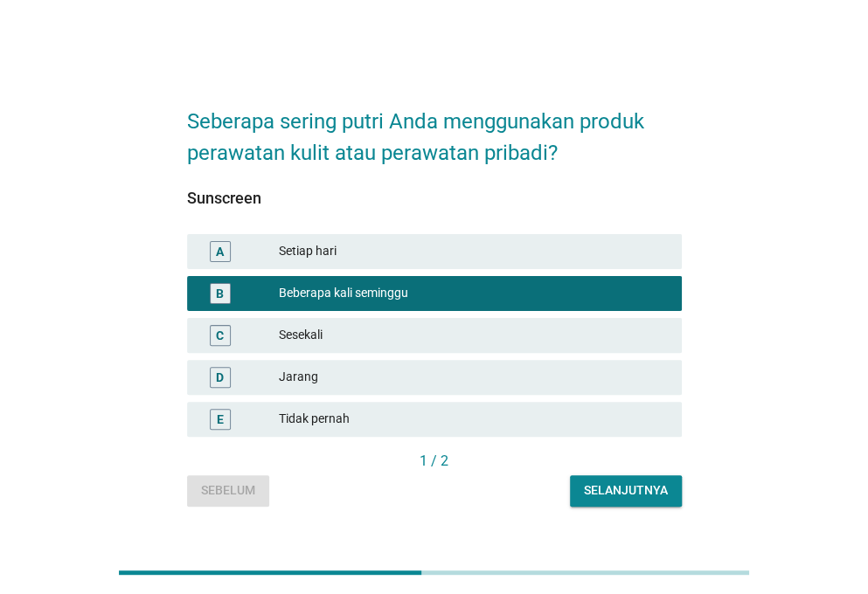
click at [619, 481] on div "Selanjutnya" at bounding box center [626, 490] width 84 height 18
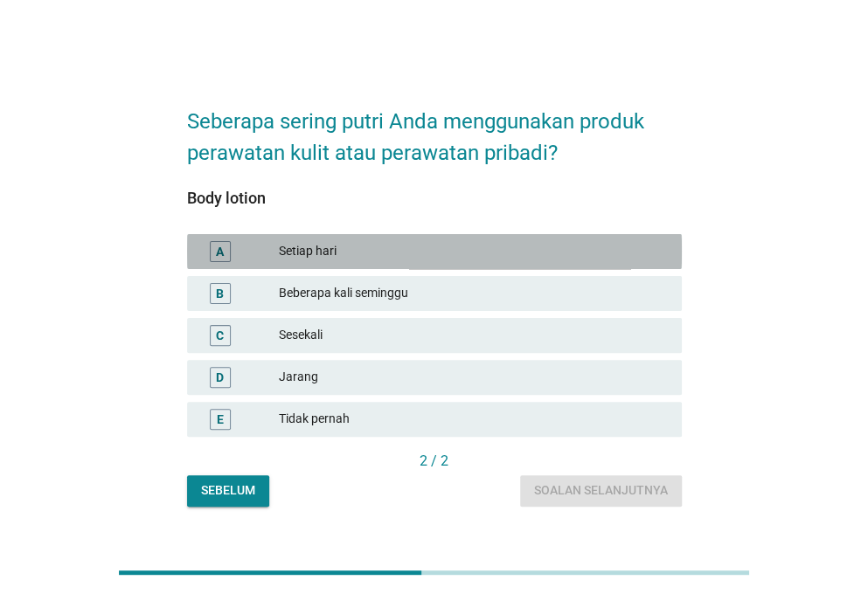
click at [577, 255] on div "Setiap hari" at bounding box center [473, 251] width 389 height 21
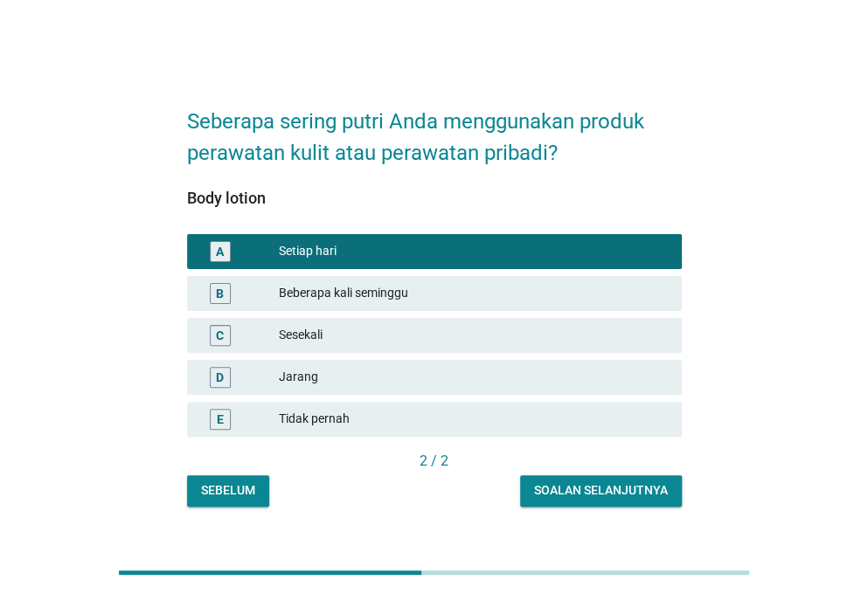
click at [619, 494] on div "Soalan selanjutnya" at bounding box center [601, 490] width 134 height 18
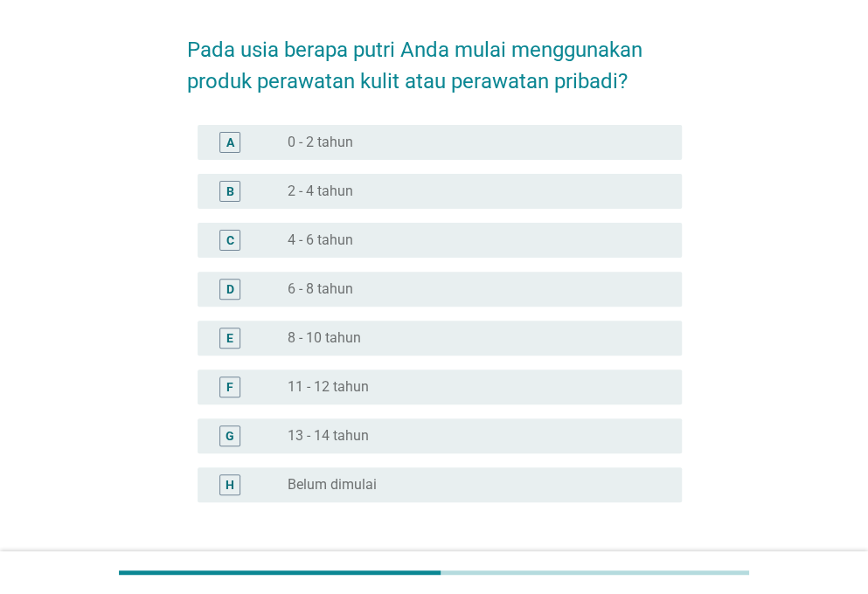
scroll to position [87, 0]
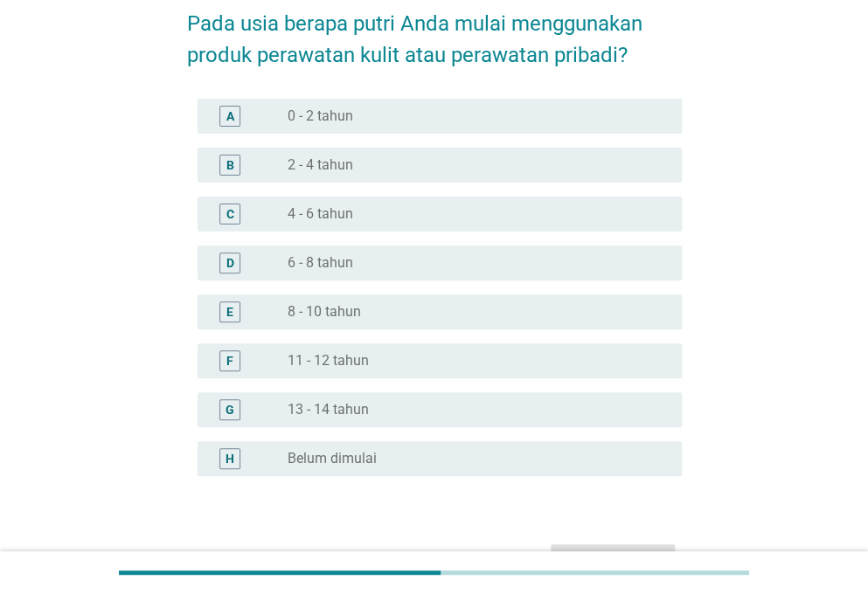
click at [582, 317] on div "radio_button_unchecked 8 - 10 tahun" at bounding box center [470, 311] width 366 height 17
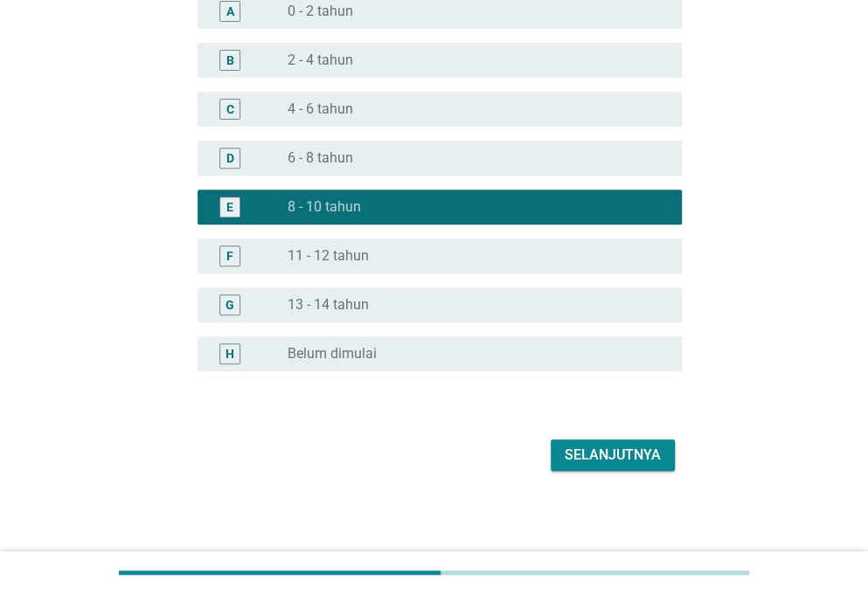
scroll to position [194, 0]
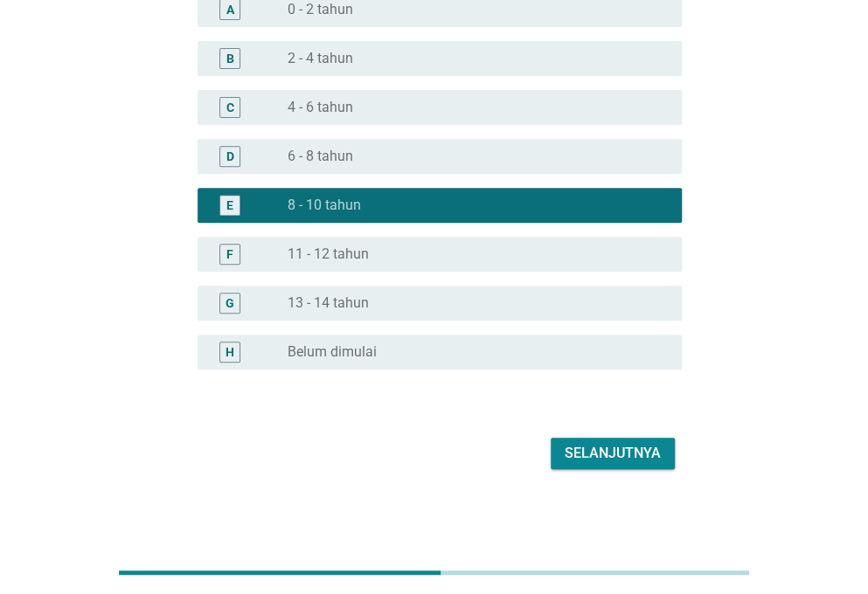
click at [609, 450] on div "Selanjutnya" at bounding box center [612, 453] width 96 height 21
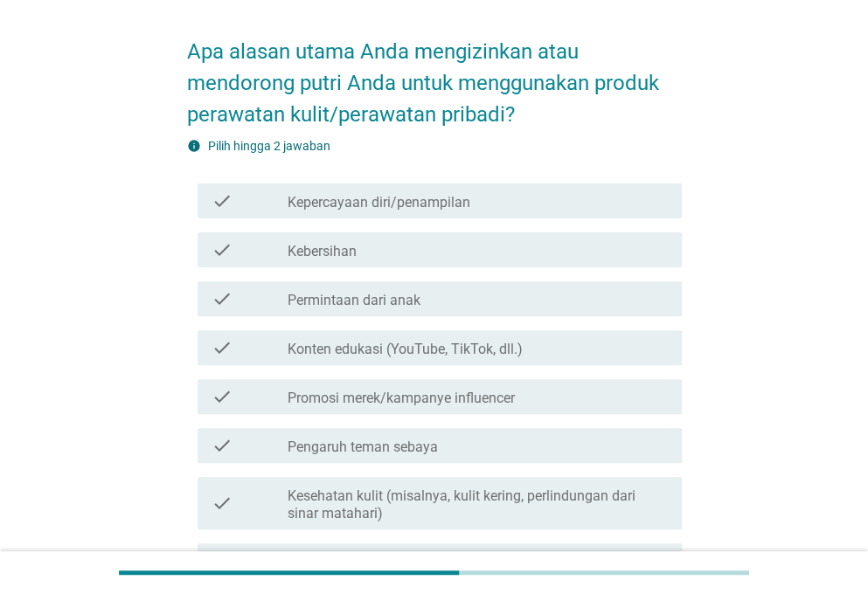
scroll to position [87, 0]
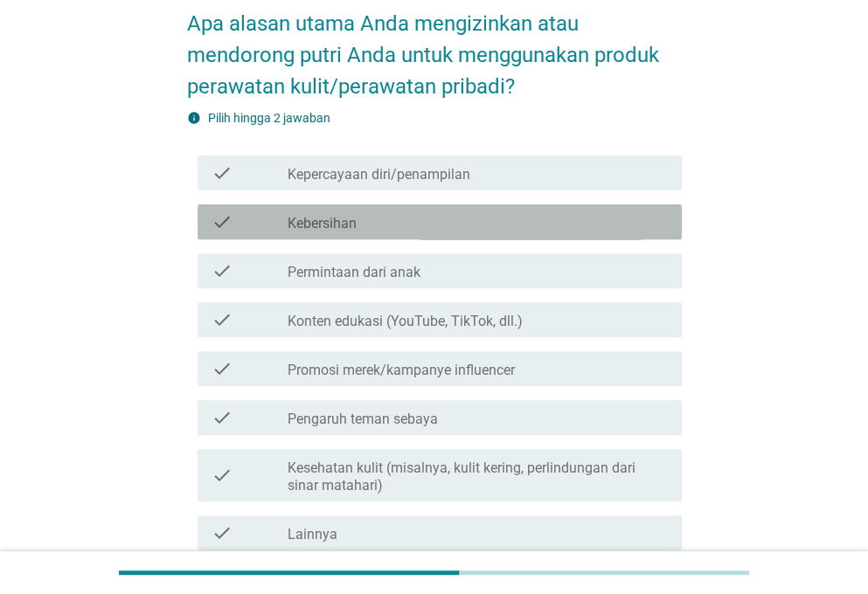
click at [620, 221] on div "check_box_outline_blank Kebersihan" at bounding box center [477, 221] width 380 height 21
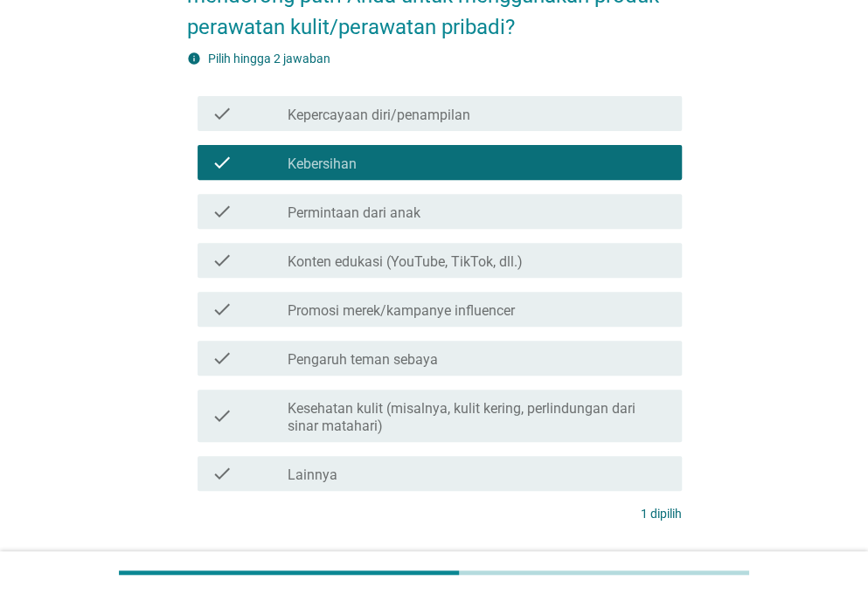
scroll to position [175, 0]
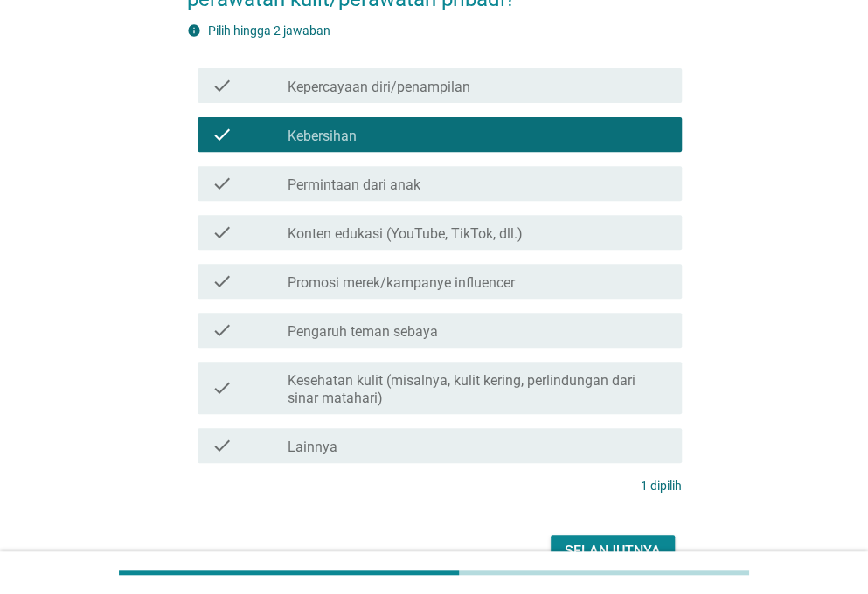
click at [584, 384] on label "Kesehatan kulit (misalnya, kulit kering, perlindungan dari sinar matahari)" at bounding box center [477, 389] width 380 height 35
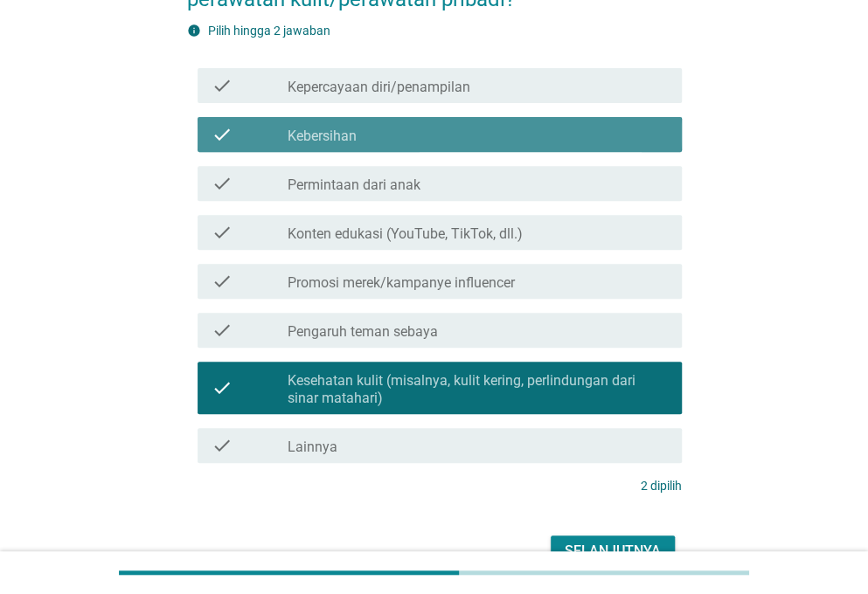
click at [641, 137] on div "check_box_outline_blank Kebersihan" at bounding box center [477, 134] width 380 height 21
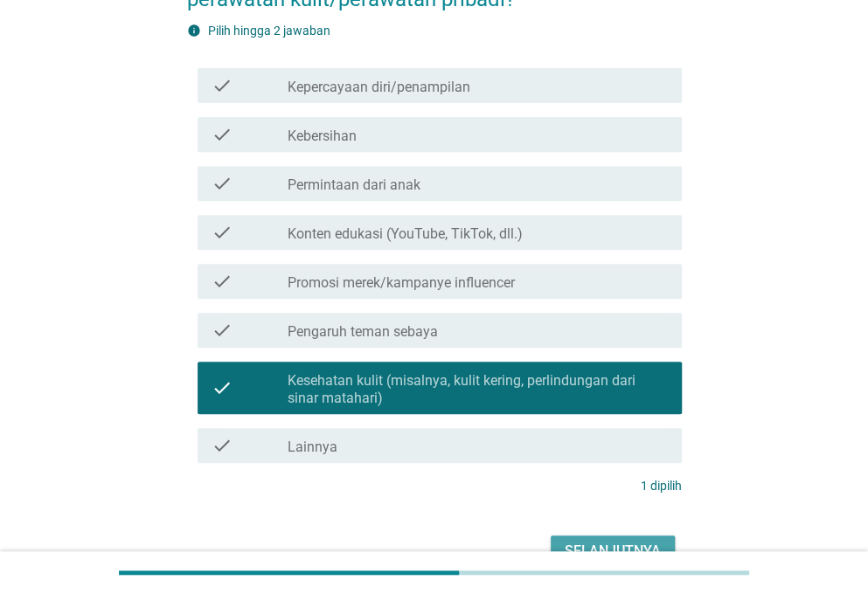
click at [622, 539] on button "Selanjutnya" at bounding box center [612, 551] width 124 height 31
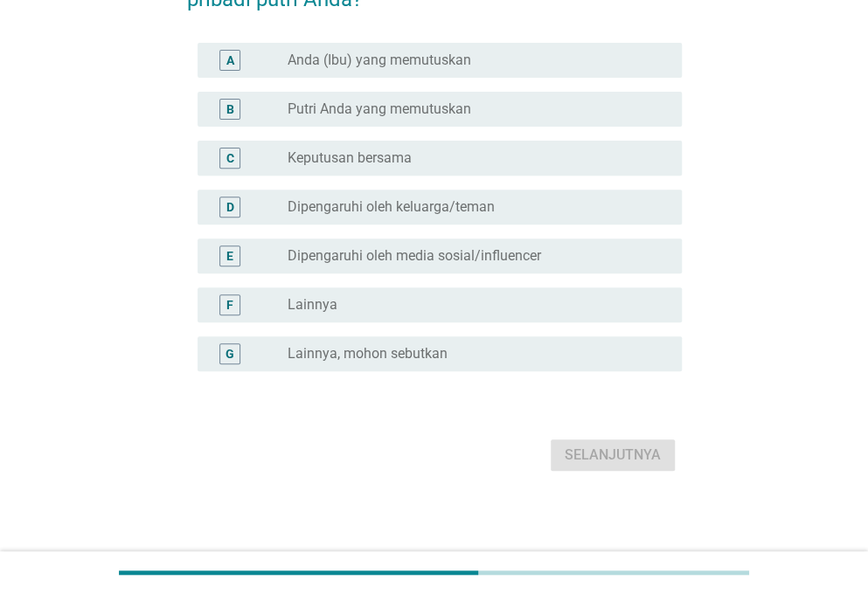
scroll to position [0, 0]
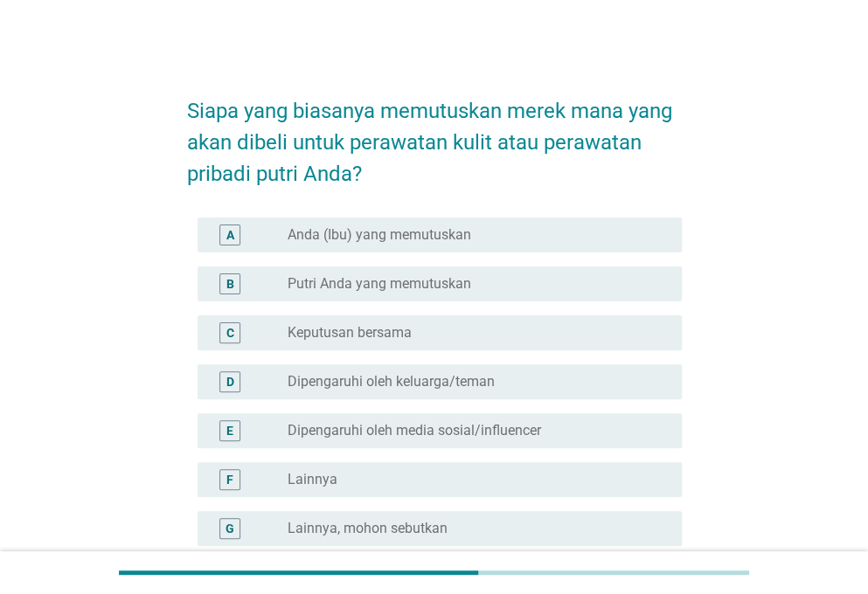
click at [543, 225] on div "radio_button_unchecked Anda (Ibu) yang memutuskan" at bounding box center [477, 235] width 380 height 21
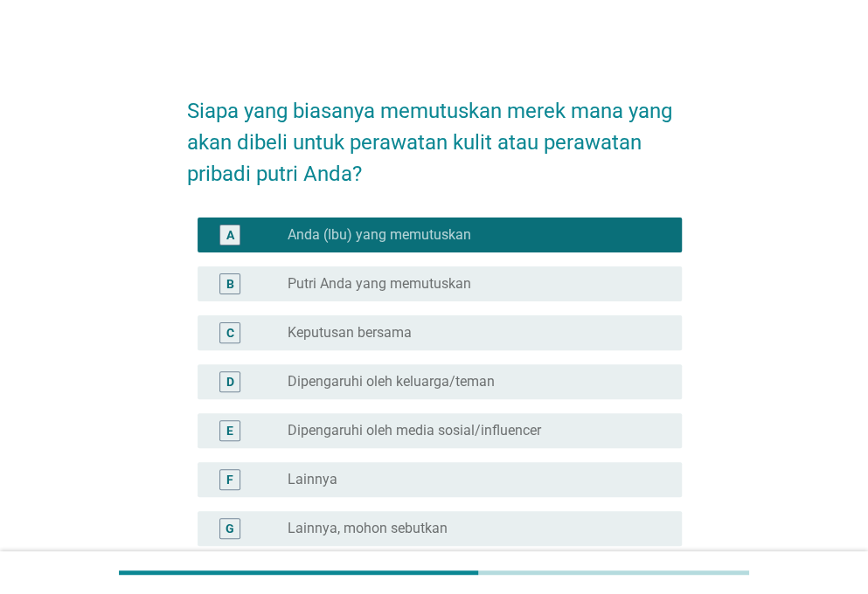
scroll to position [176, 0]
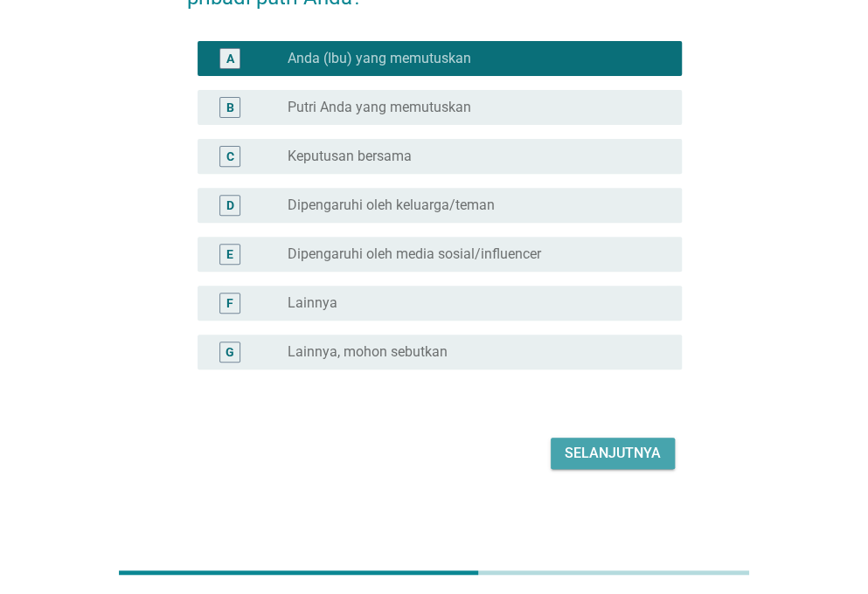
click at [591, 449] on div "Selanjutnya" at bounding box center [612, 453] width 96 height 21
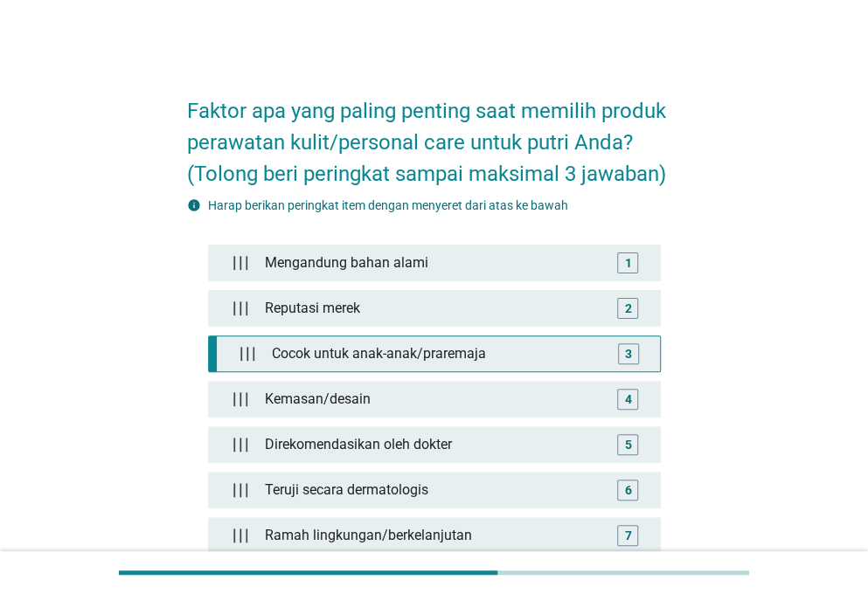
click at [640, 348] on div "3" at bounding box center [628, 353] width 35 height 21
click at [619, 343] on div "3" at bounding box center [628, 353] width 21 height 21
click at [619, 347] on div "3" at bounding box center [627, 353] width 21 height 21
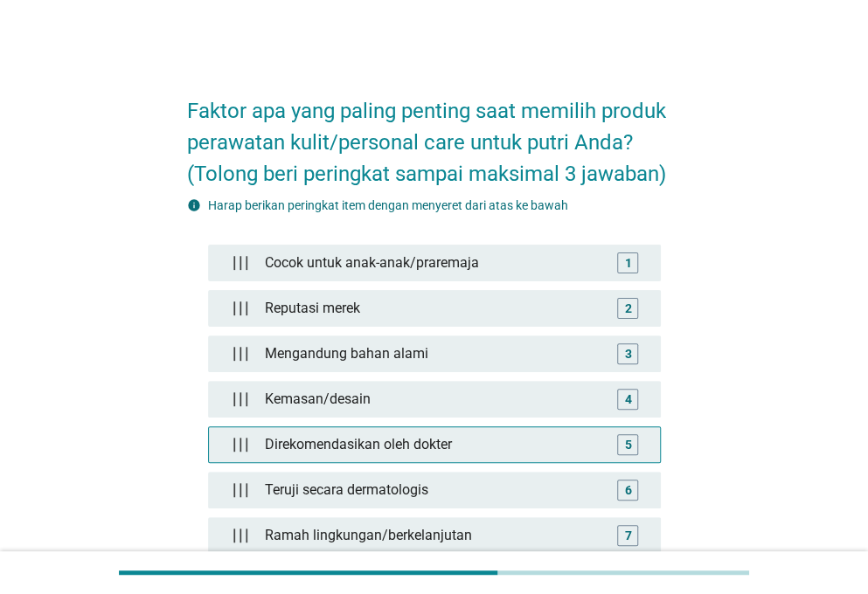
click at [570, 453] on div "Direkomendasikan oleh dokter" at bounding box center [434, 444] width 352 height 35
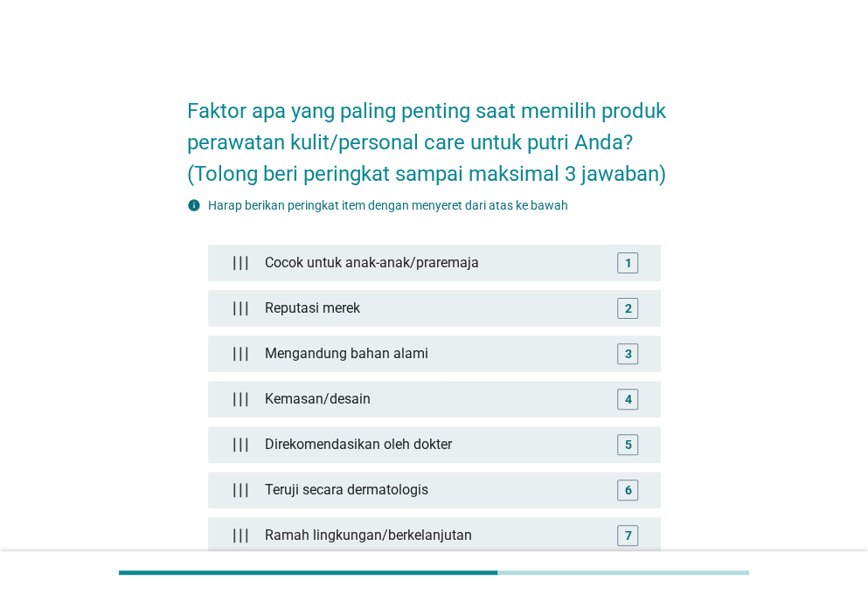
click at [796, 127] on div "Faktor apa yang paling penting saat memilih produk perawatan kulit/personal car…" at bounding box center [434, 442] width 784 height 756
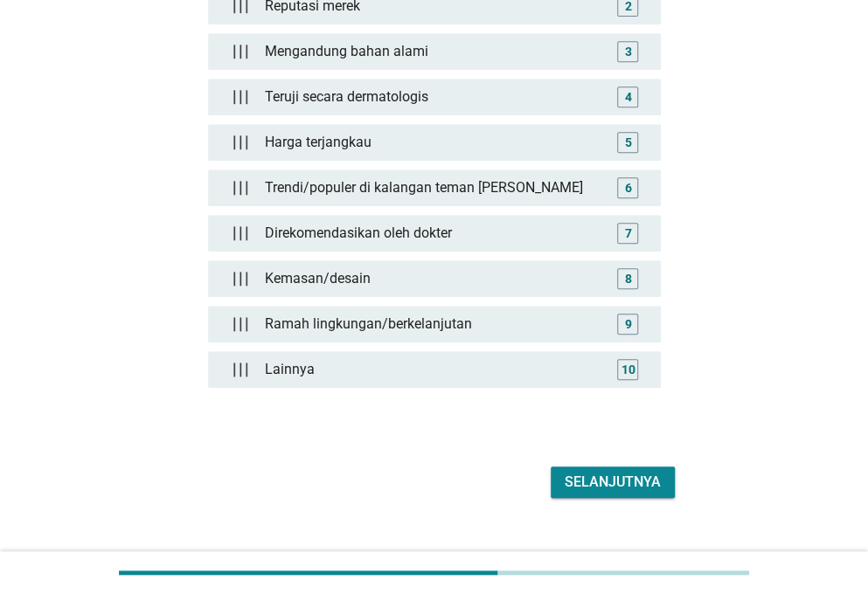
scroll to position [325, 0]
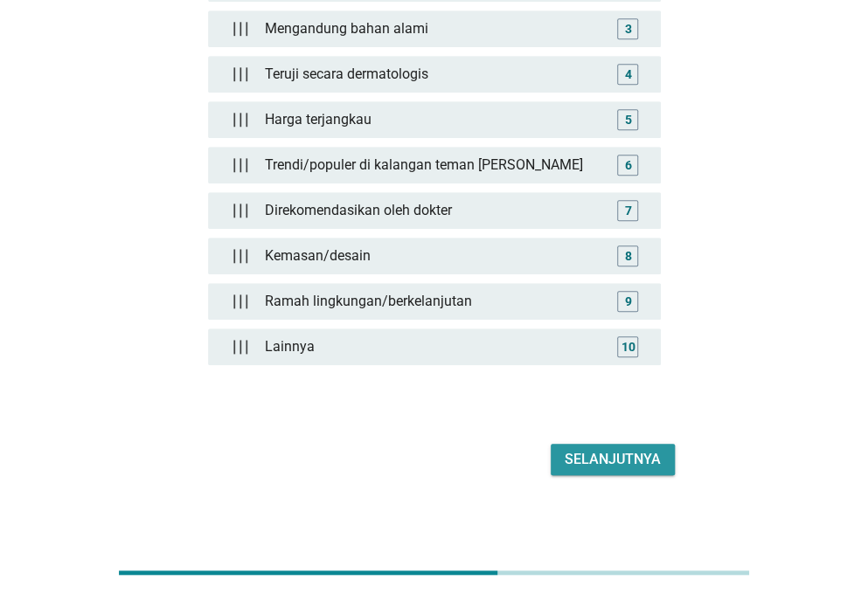
click at [558, 462] on button "Selanjutnya" at bounding box center [612, 459] width 124 height 31
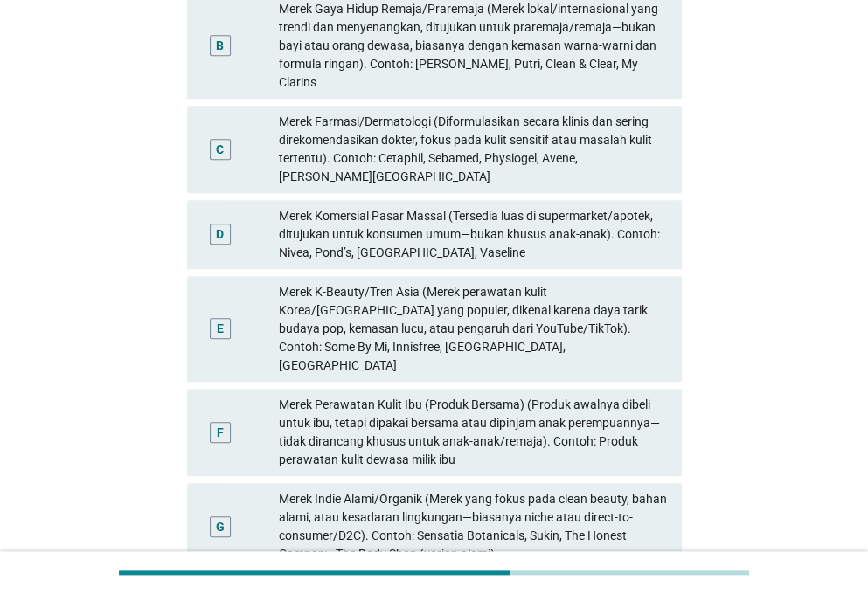
scroll to position [0, 0]
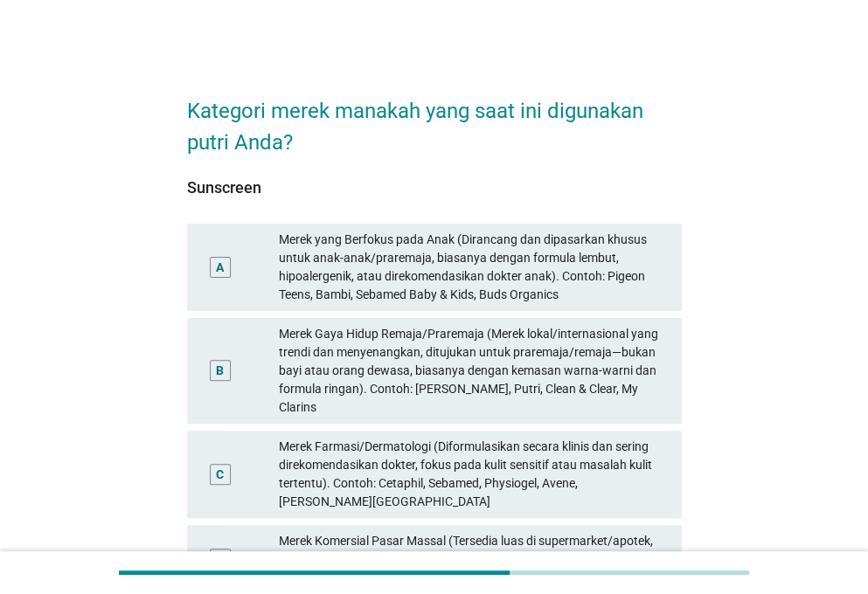
click at [520, 276] on div "Merek yang Berfokus pada Anak (Dirancang dan dipasarkan khusus untuk anak-anak/…" at bounding box center [473, 267] width 389 height 73
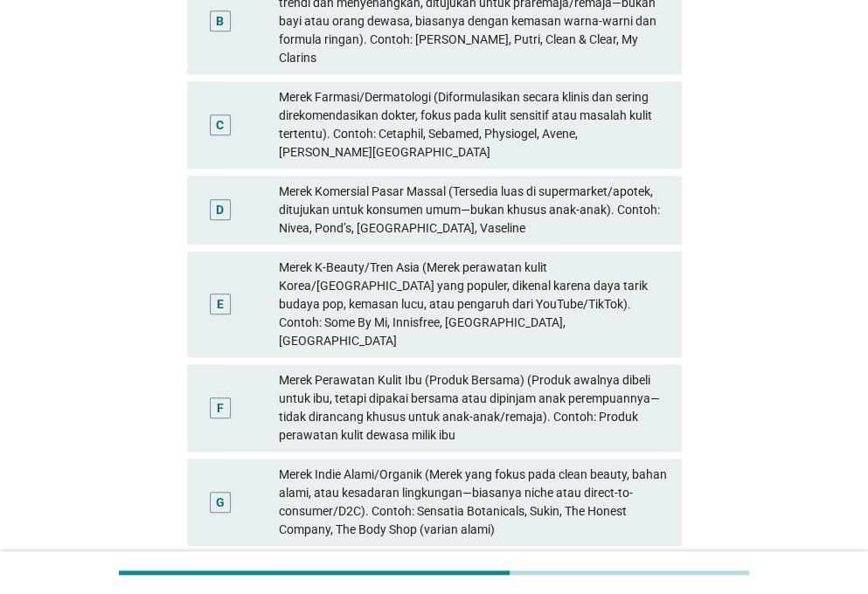
scroll to position [454, 0]
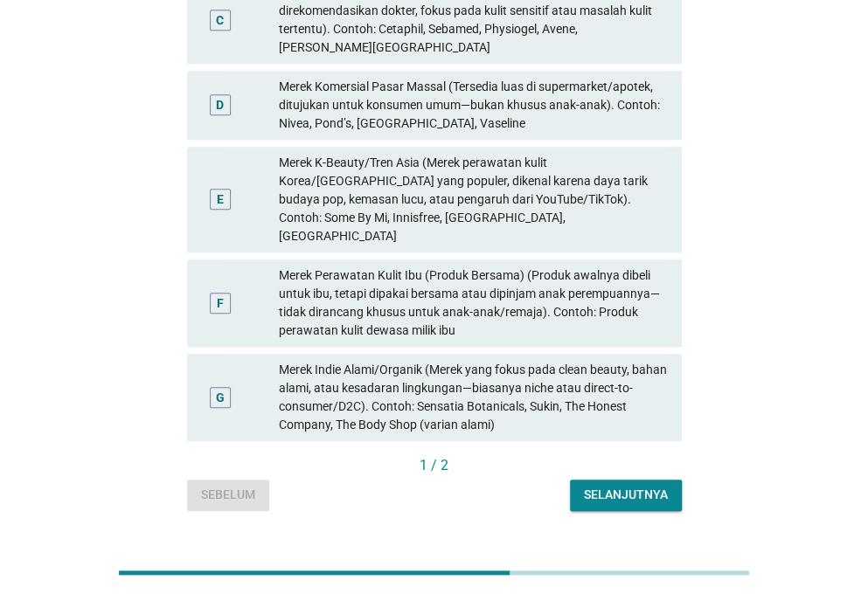
click at [606, 486] on div "Selanjutnya" at bounding box center [626, 495] width 84 height 18
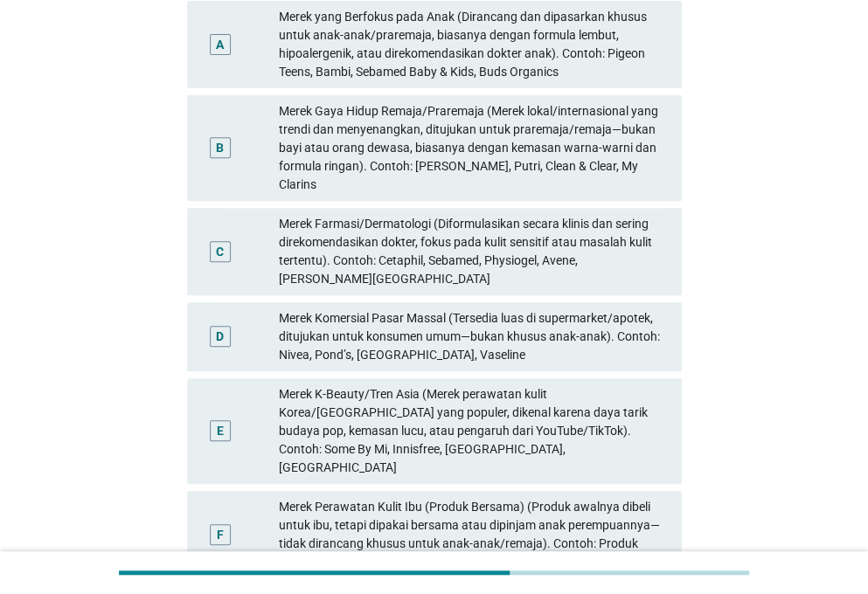
scroll to position [262, 0]
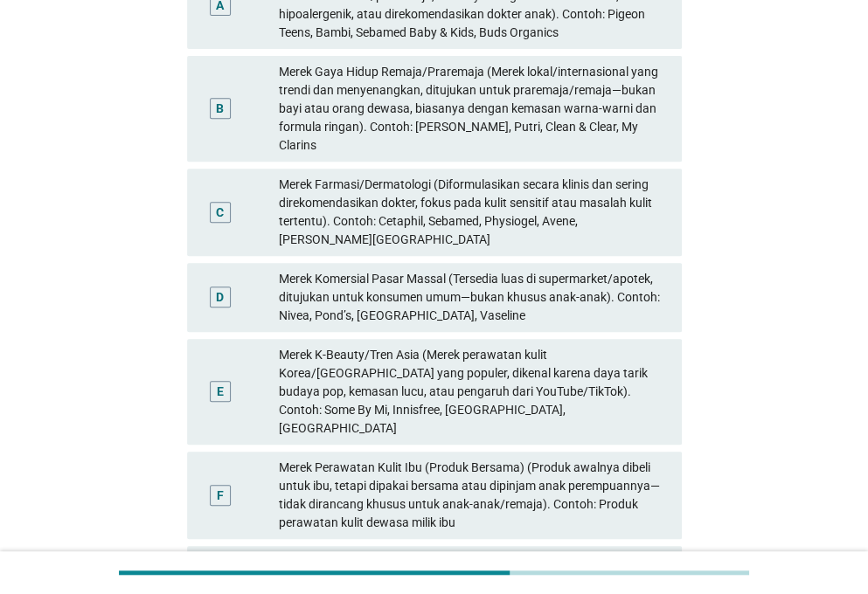
click at [596, 284] on div "Merek Komersial Pasar Massal (Tersedia luas di supermarket/apotek, ditujukan un…" at bounding box center [473, 297] width 389 height 55
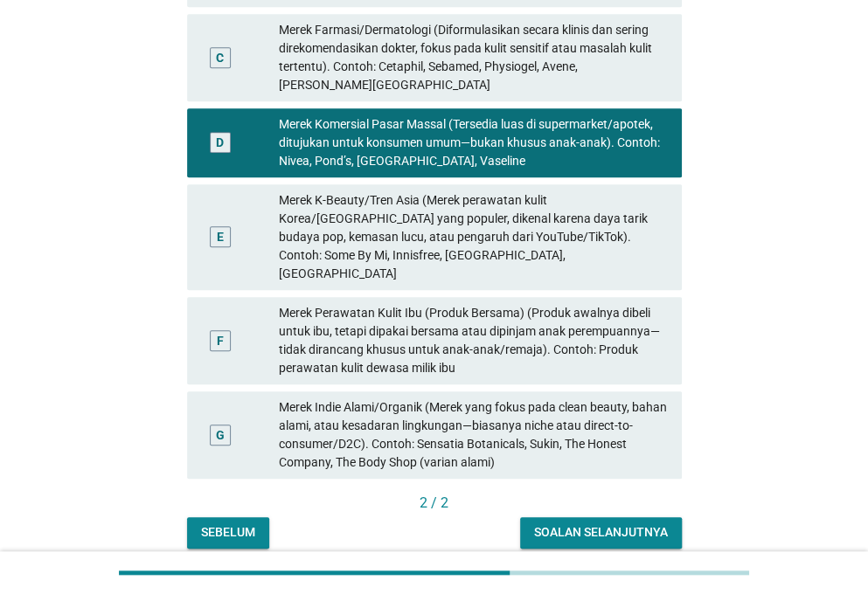
scroll to position [454, 0]
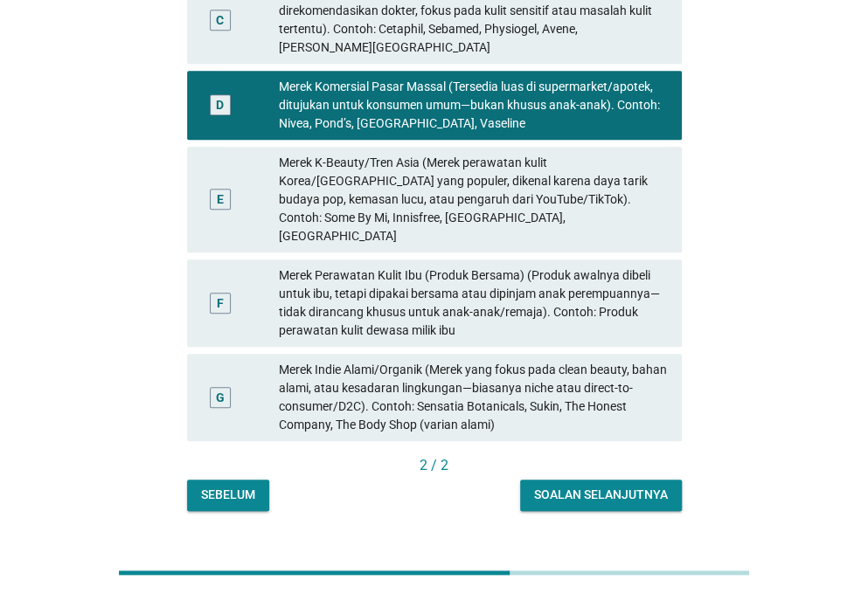
click at [601, 486] on div "Soalan selanjutnya" at bounding box center [601, 495] width 134 height 18
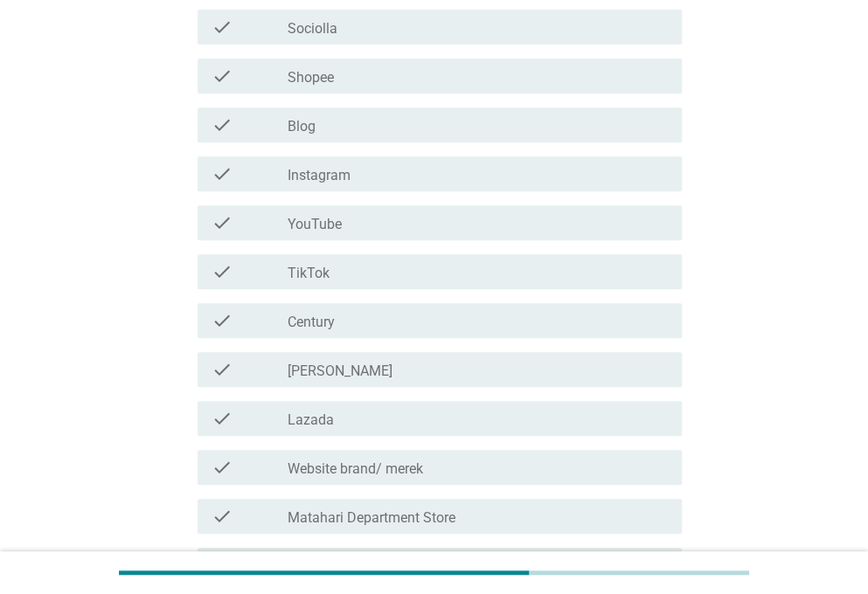
scroll to position [163, 0]
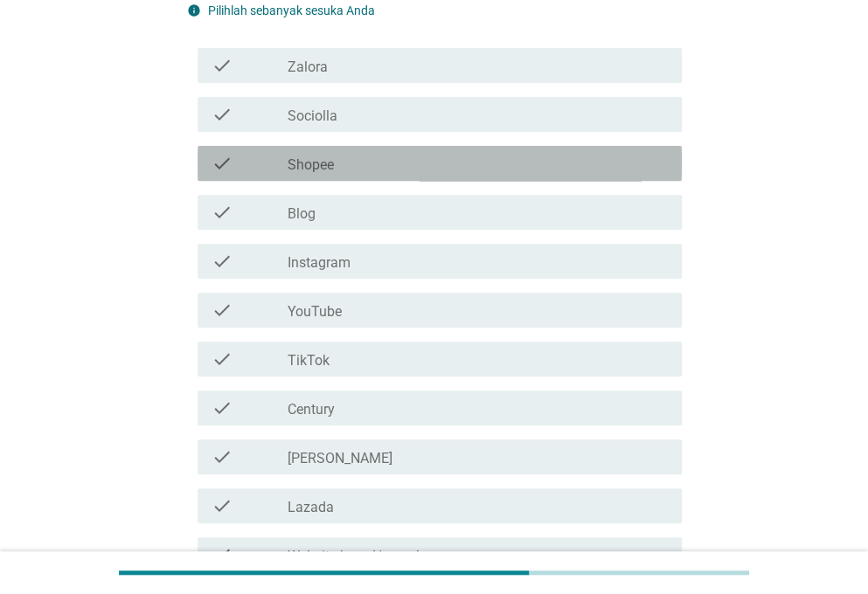
click at [582, 163] on div "check_box_outline_blank Shopee" at bounding box center [477, 163] width 380 height 21
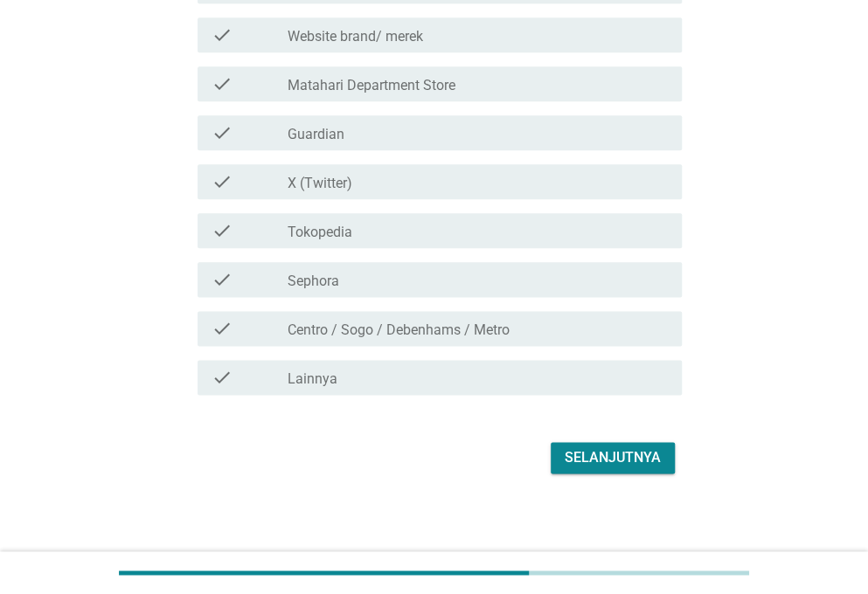
scroll to position [688, 0]
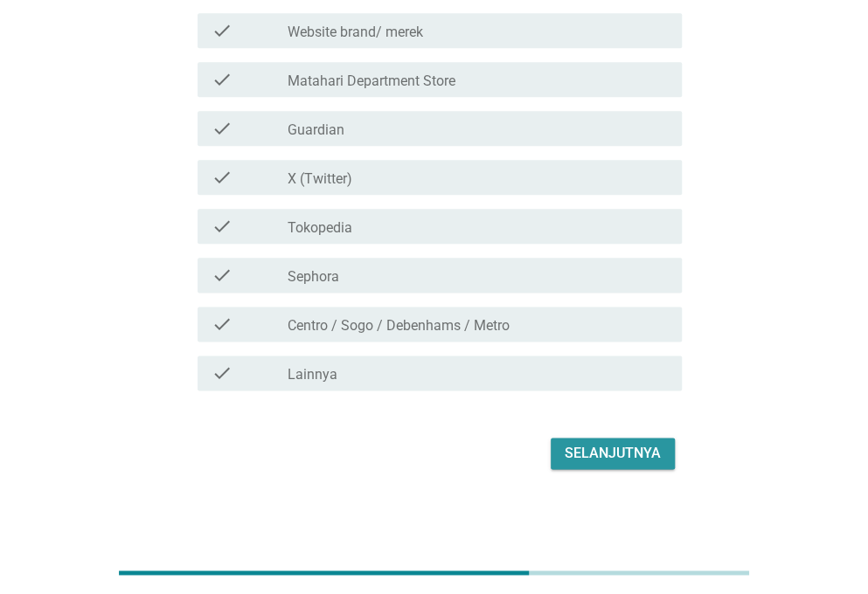
click at [640, 455] on div "Selanjutnya" at bounding box center [612, 453] width 96 height 21
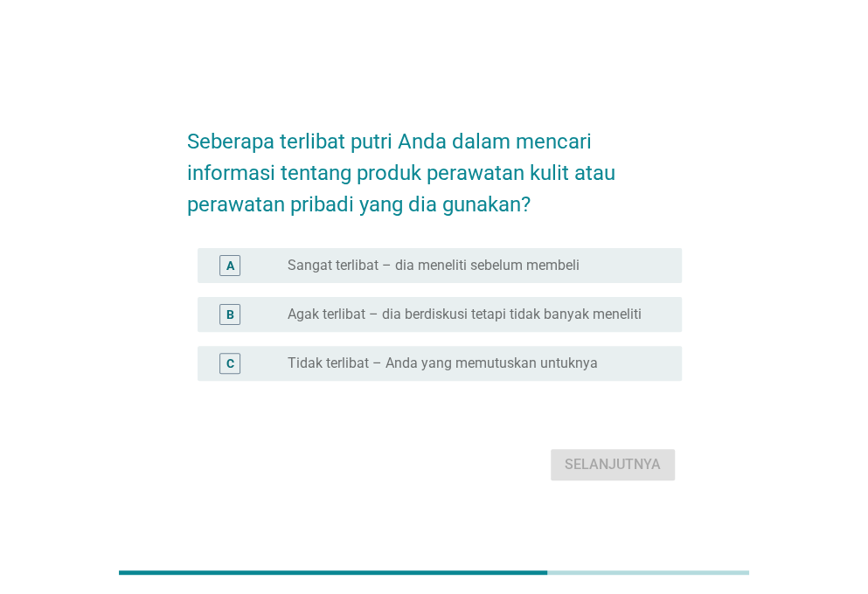
click at [578, 350] on div "C radio_button_unchecked Tidak terlibat – Anda yang memutuskan untuknya" at bounding box center [439, 363] width 484 height 35
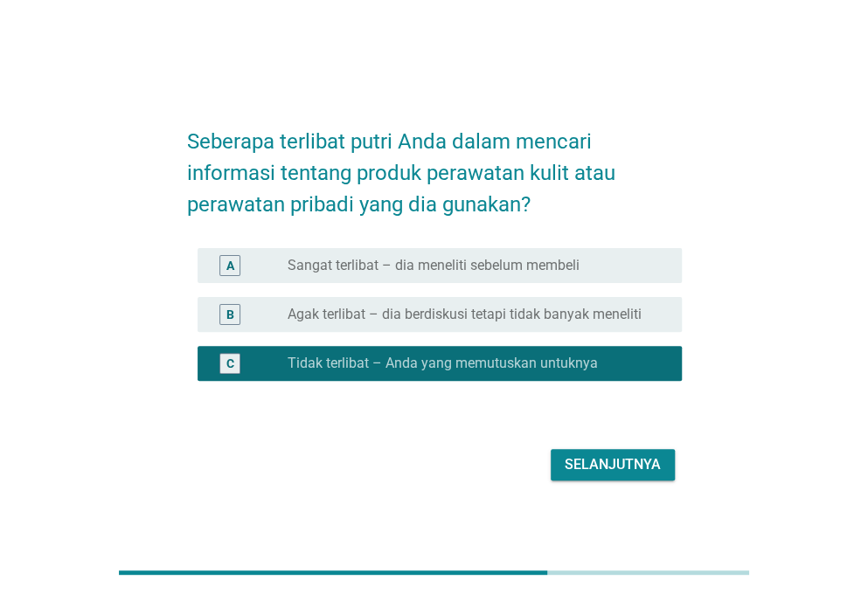
click at [615, 461] on div "Selanjutnya" at bounding box center [612, 464] width 96 height 21
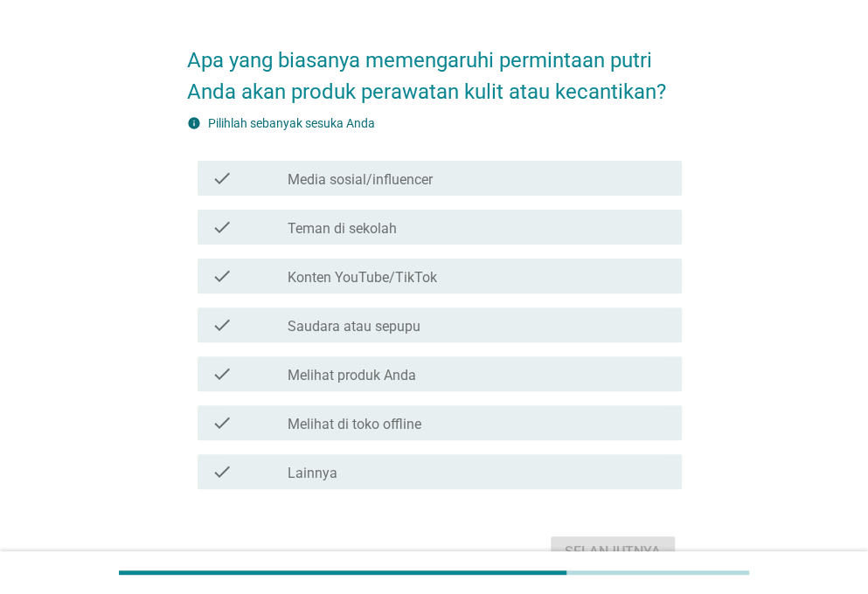
scroll to position [149, 0]
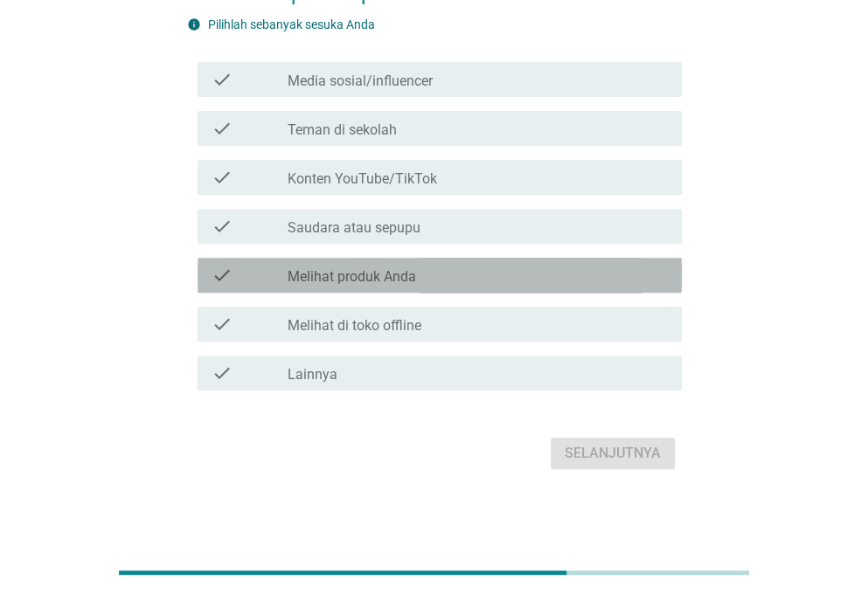
click at [549, 274] on div "check_box_outline_blank Melihat produk Anda" at bounding box center [477, 275] width 380 height 21
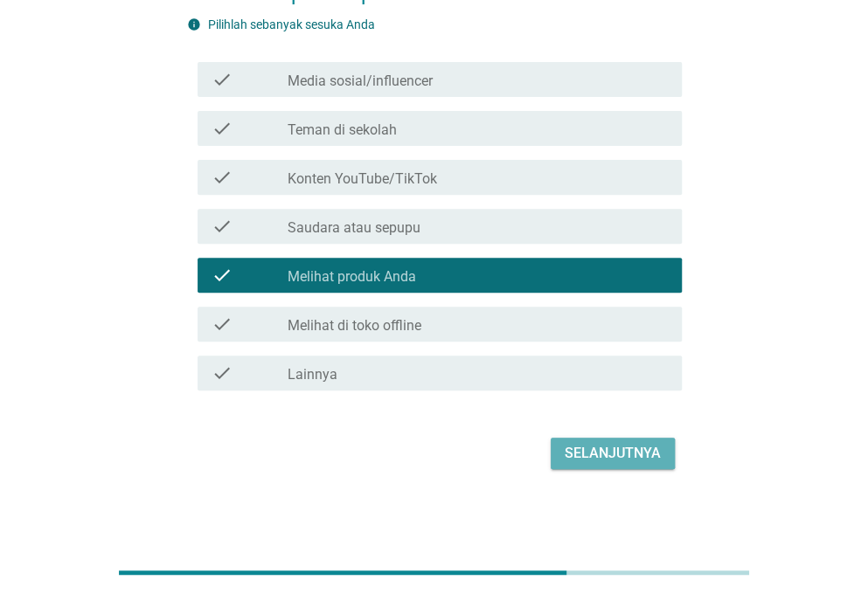
click at [597, 457] on div "Selanjutnya" at bounding box center [612, 453] width 96 height 21
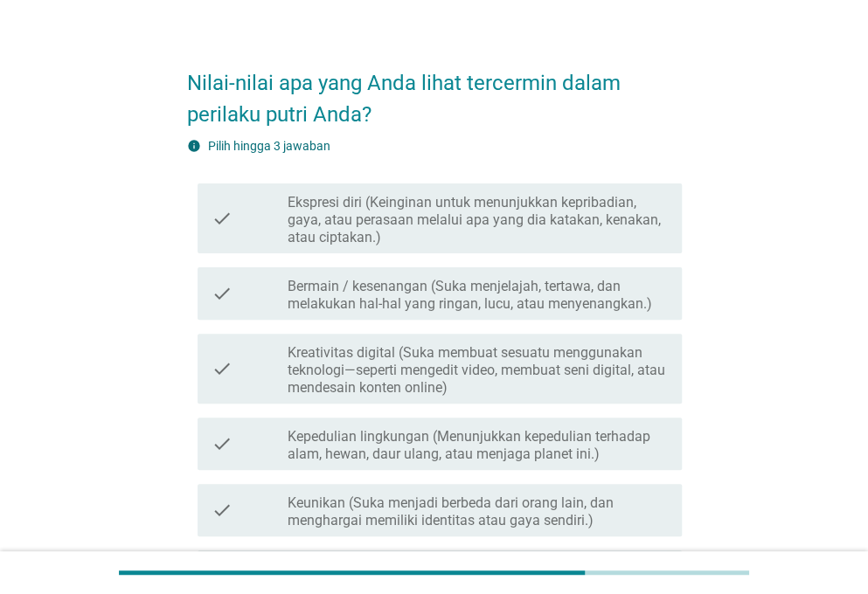
scroll to position [0, 0]
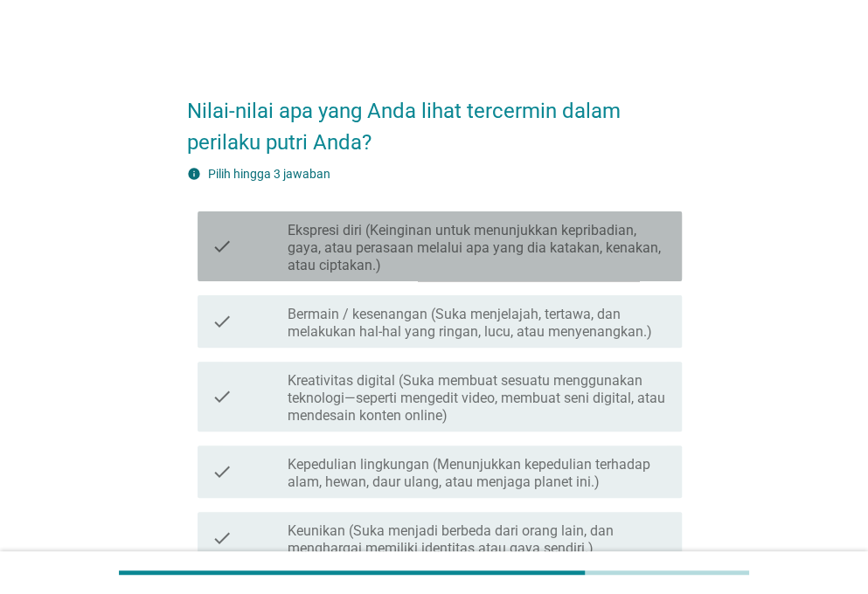
click at [585, 228] on label "Ekspresi diri (Keinginan untuk menunjukkan kepribadian, gaya, atau perasaan mel…" at bounding box center [477, 248] width 380 height 52
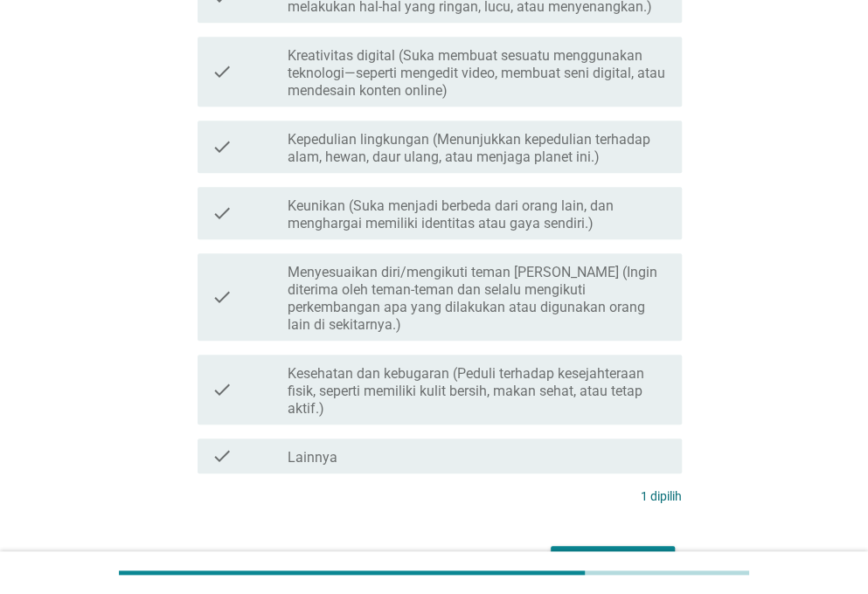
scroll to position [416, 0]
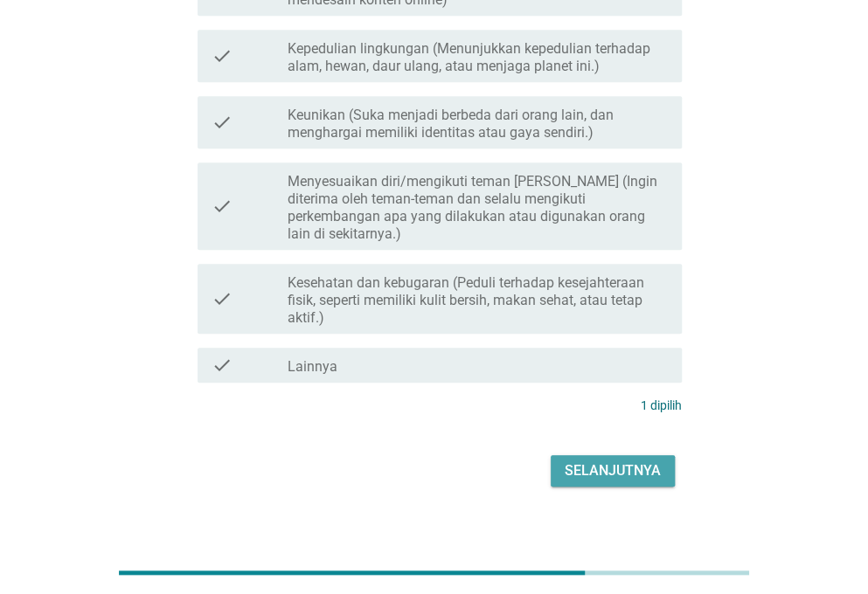
click at [615, 460] on div "Selanjutnya" at bounding box center [612, 470] width 96 height 21
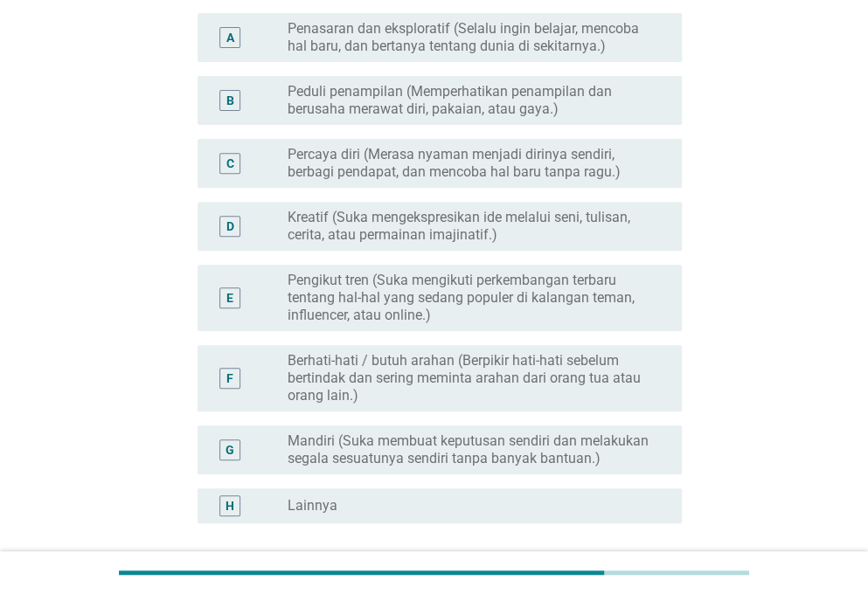
scroll to position [175, 0]
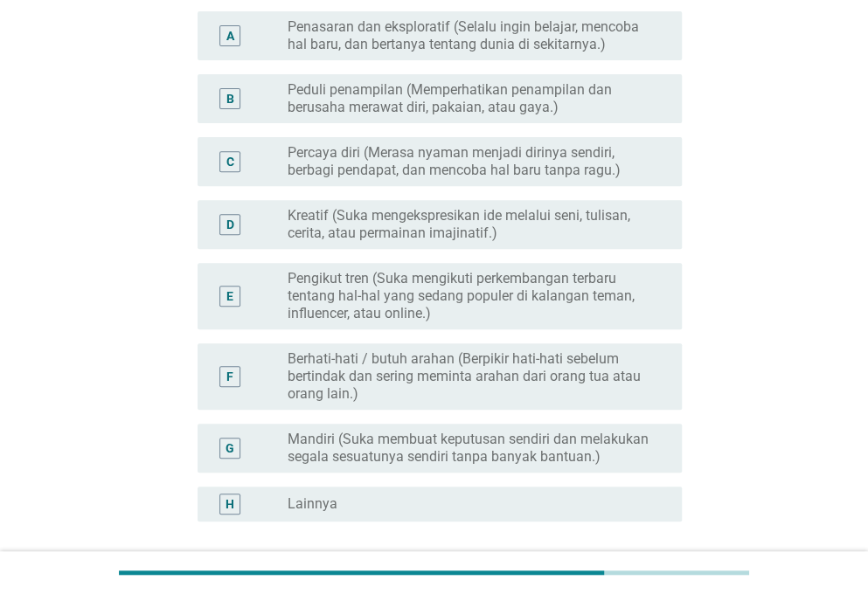
click at [551, 366] on label "Berhati-hati / butuh arahan (Berpikir hati-hati sebelum bertindak dan sering me…" at bounding box center [470, 376] width 366 height 52
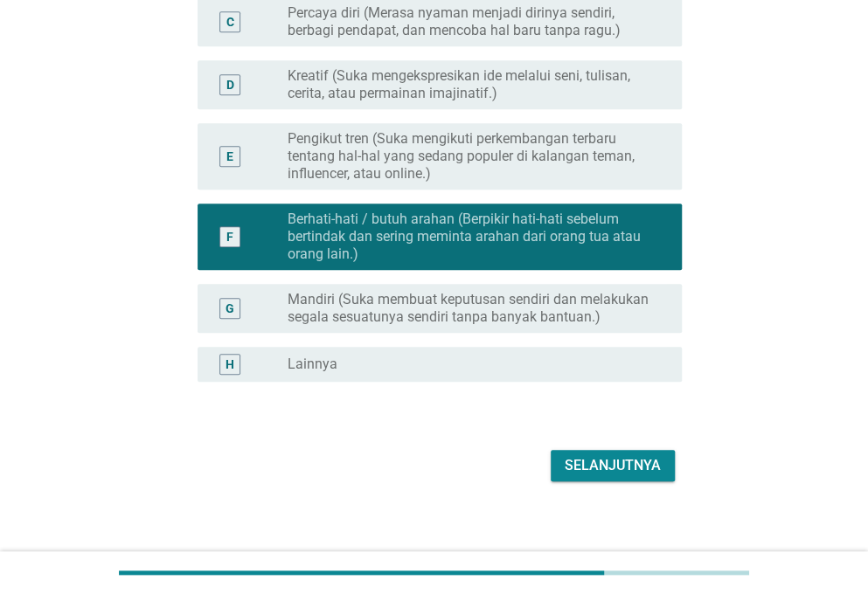
scroll to position [327, 0]
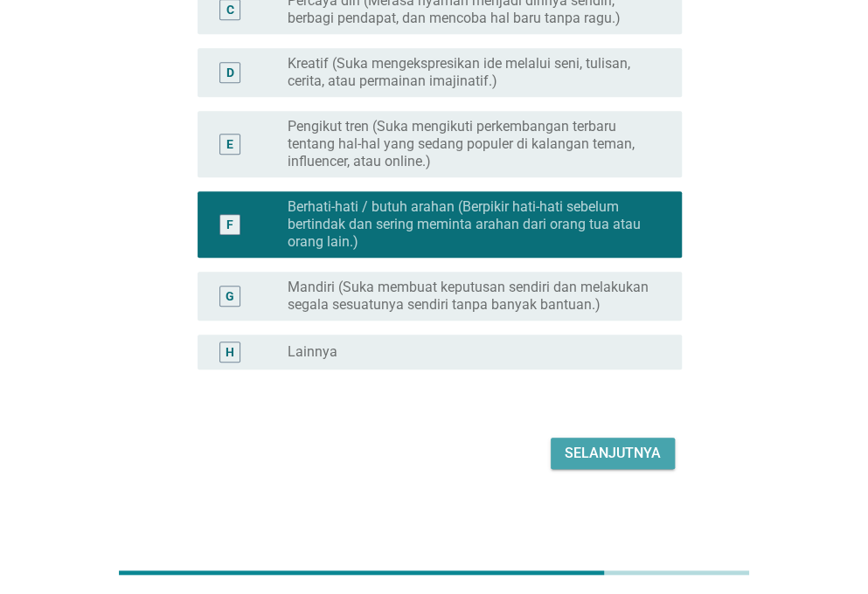
click at [615, 460] on div "Selanjutnya" at bounding box center [612, 453] width 96 height 21
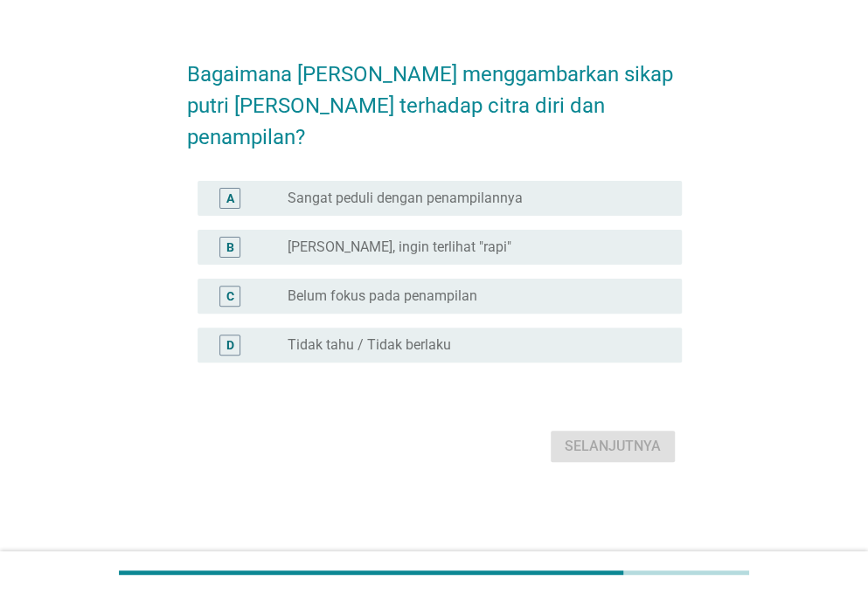
scroll to position [0, 0]
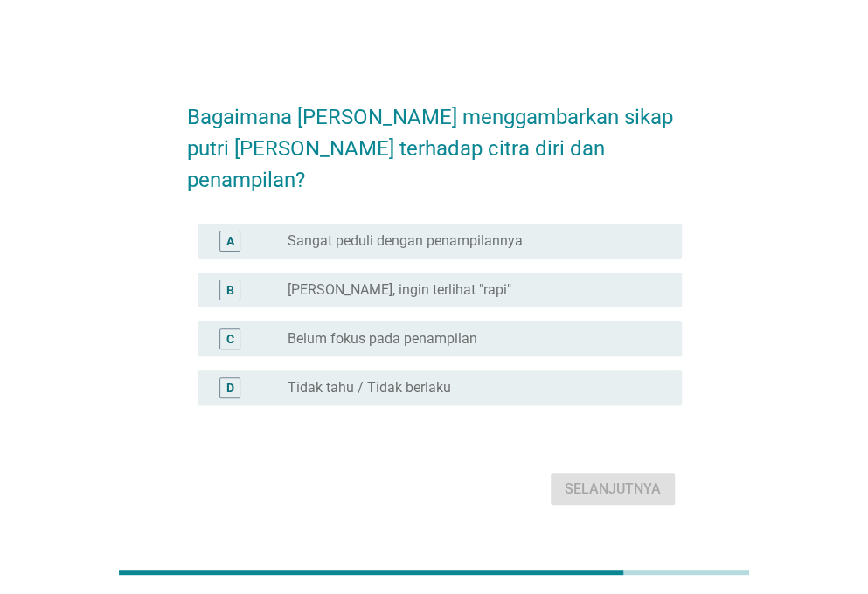
click at [552, 281] on div "radio_button_unchecked Agak sadar, ingin terlihat "rapi"" at bounding box center [470, 289] width 366 height 17
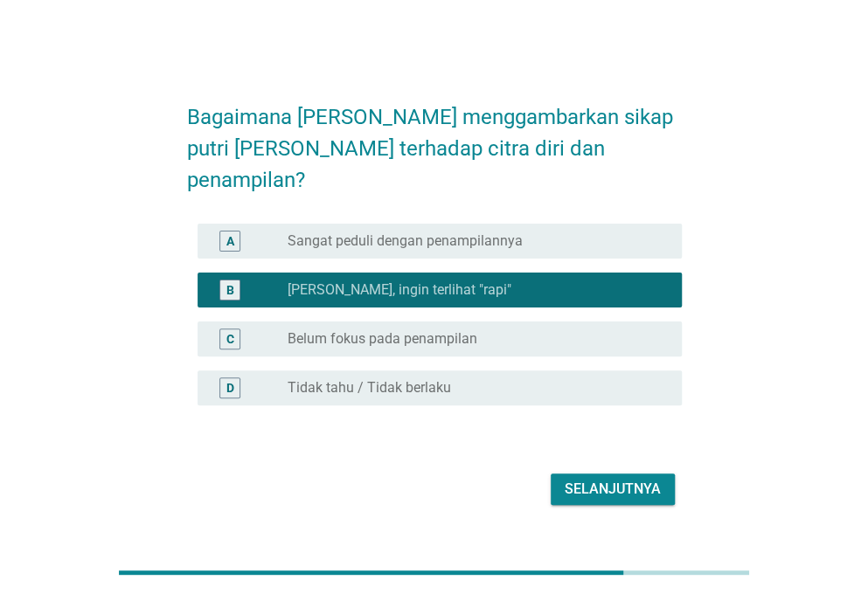
drag, startPoint x: 608, startPoint y: 322, endPoint x: 607, endPoint y: 333, distance: 10.5
click at [607, 330] on div "radio_button_unchecked Belum fokus pada penampilan" at bounding box center [470, 338] width 366 height 17
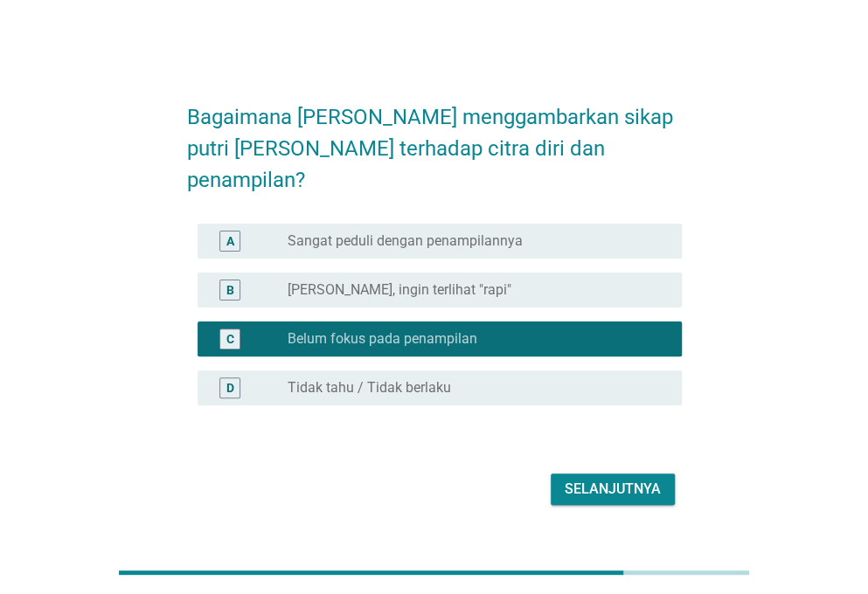
click at [620, 479] on div "Selanjutnya" at bounding box center [612, 489] width 96 height 21
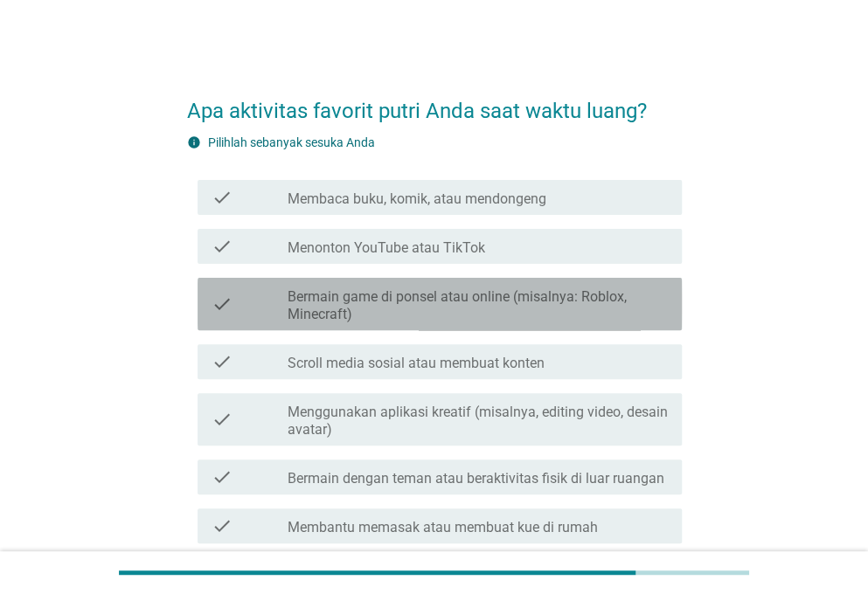
click at [522, 319] on label "Bermain game di ponsel atau online (misalnya: Roblox, Minecraft)" at bounding box center [477, 305] width 380 height 35
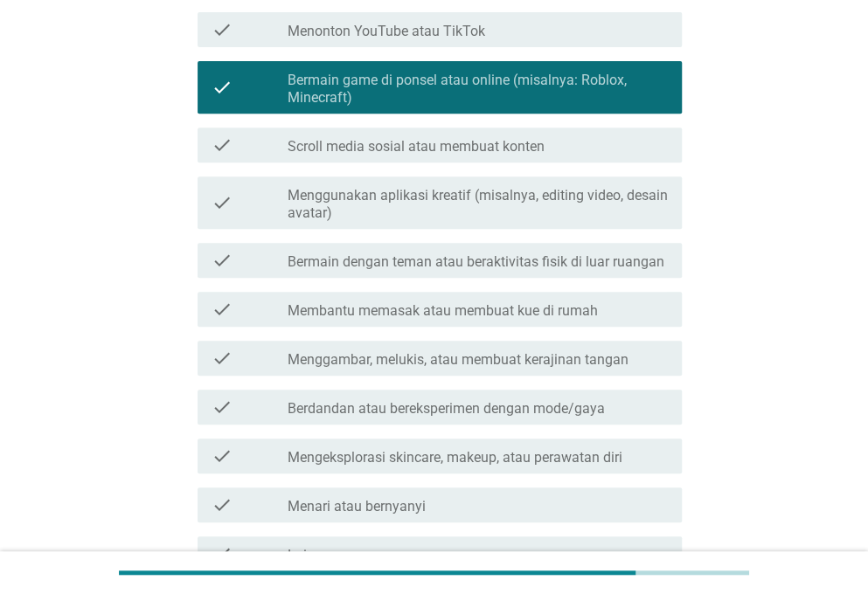
scroll to position [349, 0]
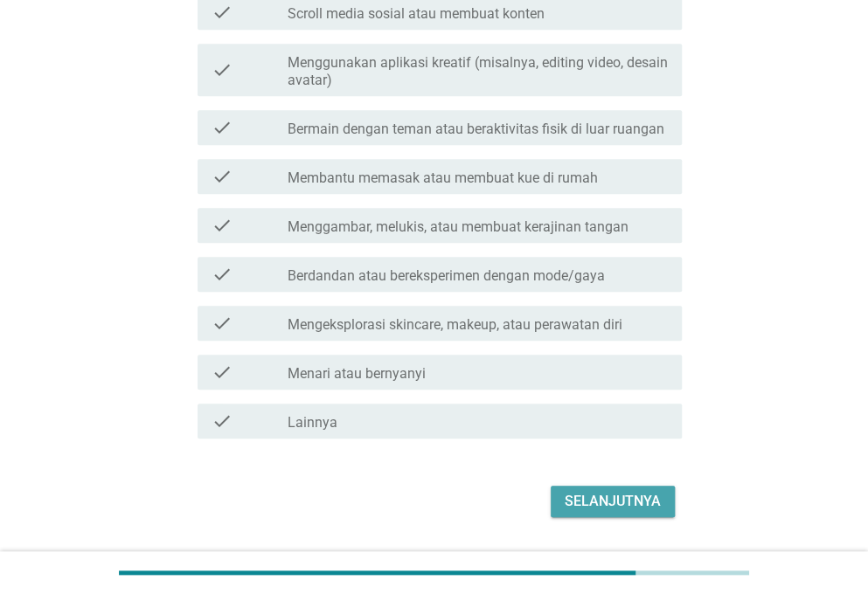
click at [589, 497] on div "Selanjutnya" at bounding box center [612, 501] width 96 height 21
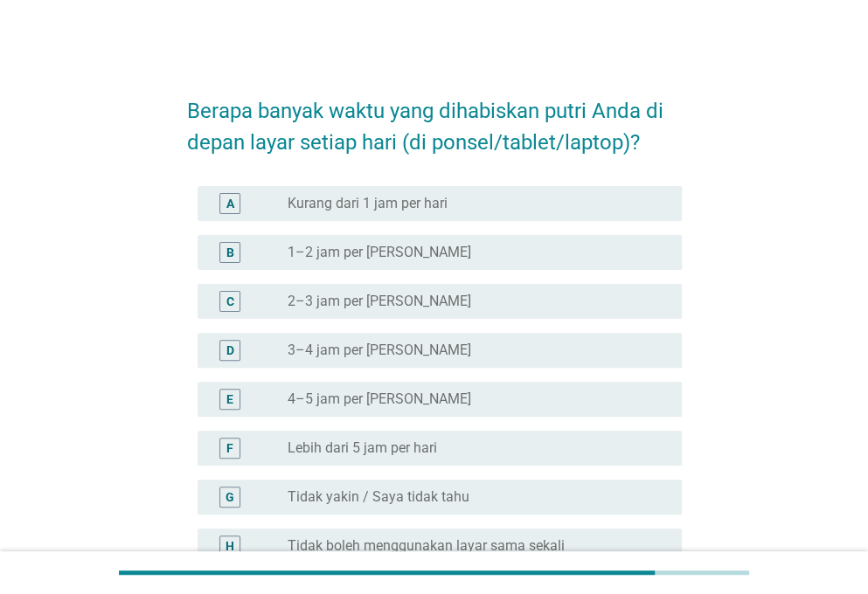
click at [494, 296] on div "radio_button_unchecked 2–3 jam per hari" at bounding box center [470, 301] width 366 height 17
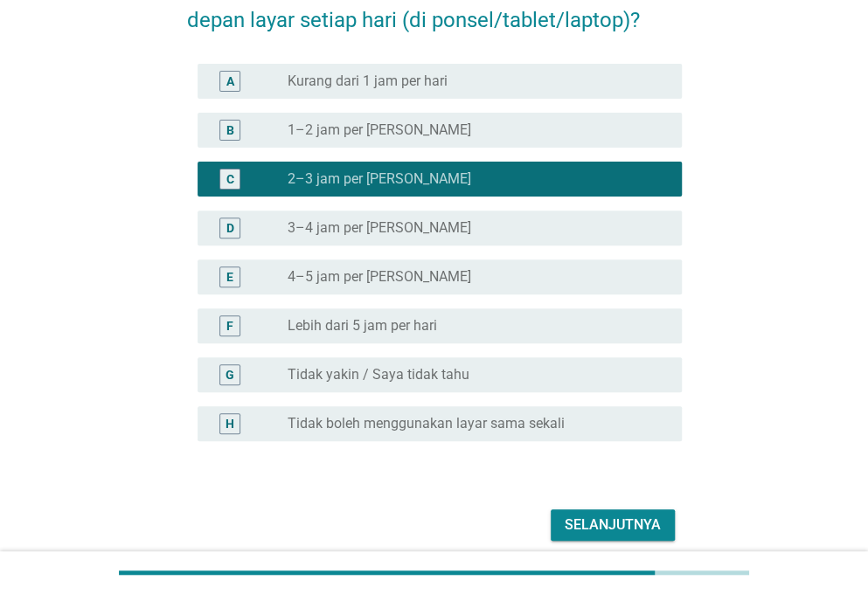
scroll to position [194, 0]
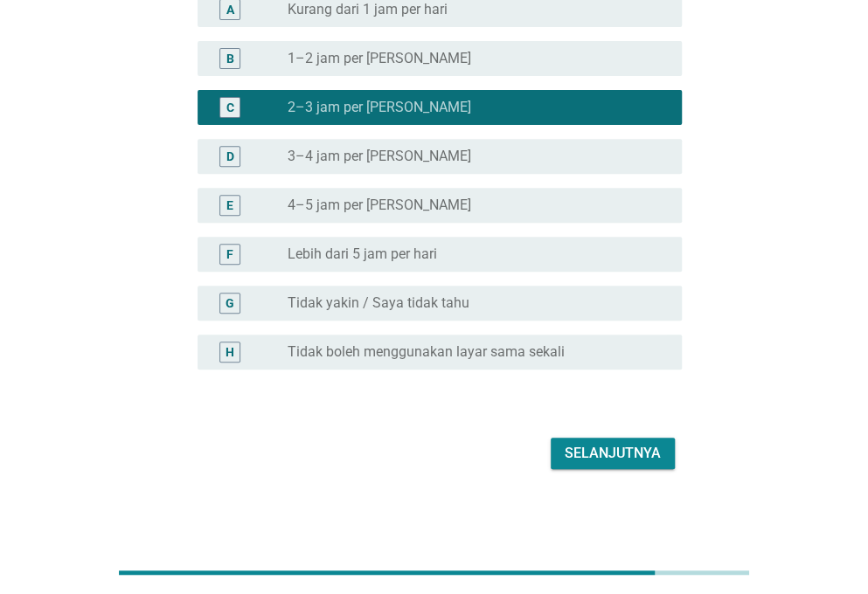
click at [576, 459] on div "Selanjutnya" at bounding box center [612, 453] width 96 height 21
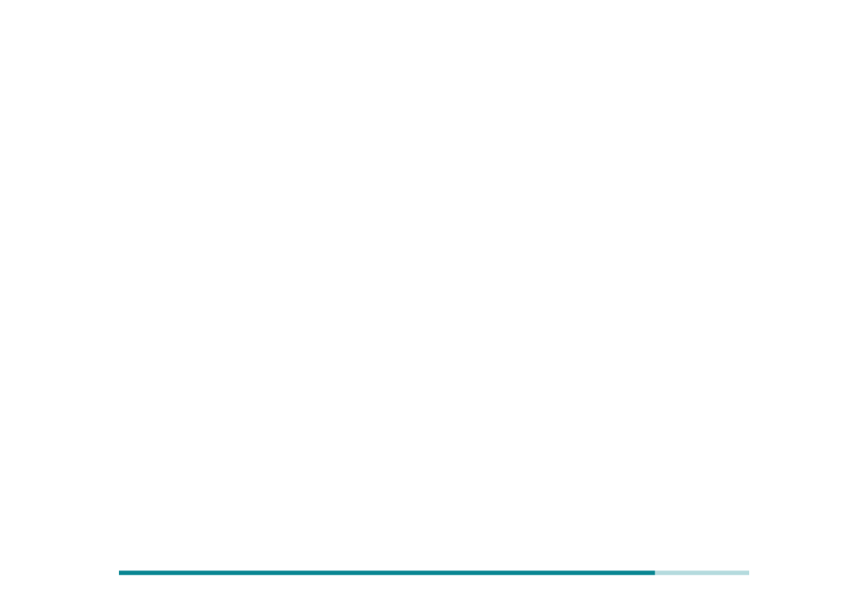
scroll to position [0, 0]
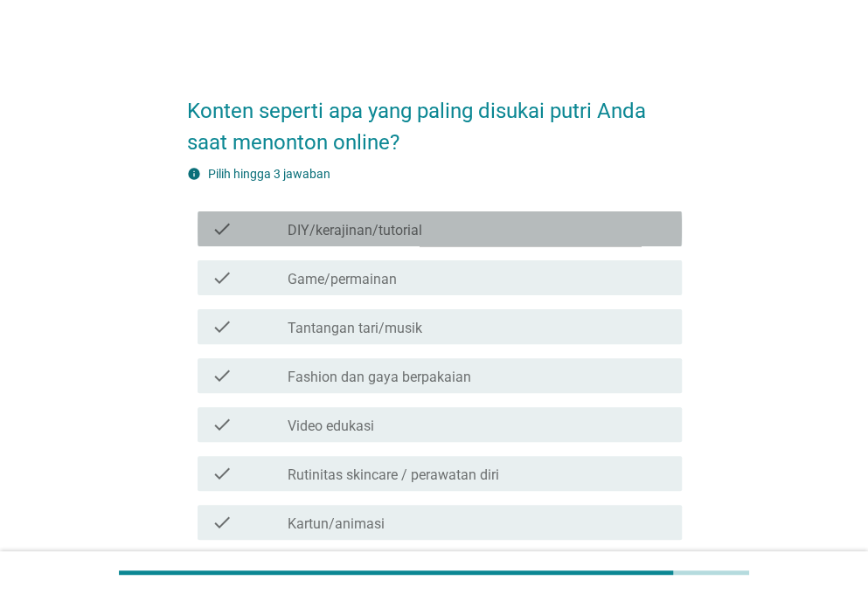
click at [530, 226] on div "check_box_outline_blank DIY/kerajinan/tutorial" at bounding box center [477, 228] width 380 height 21
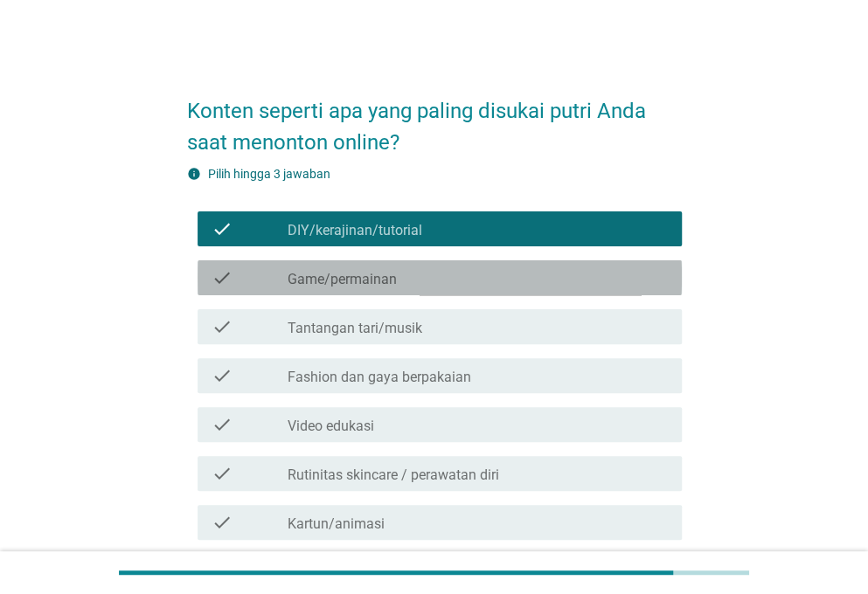
click at [545, 282] on div "check_box_outline_blank Game/permainan" at bounding box center [477, 277] width 380 height 21
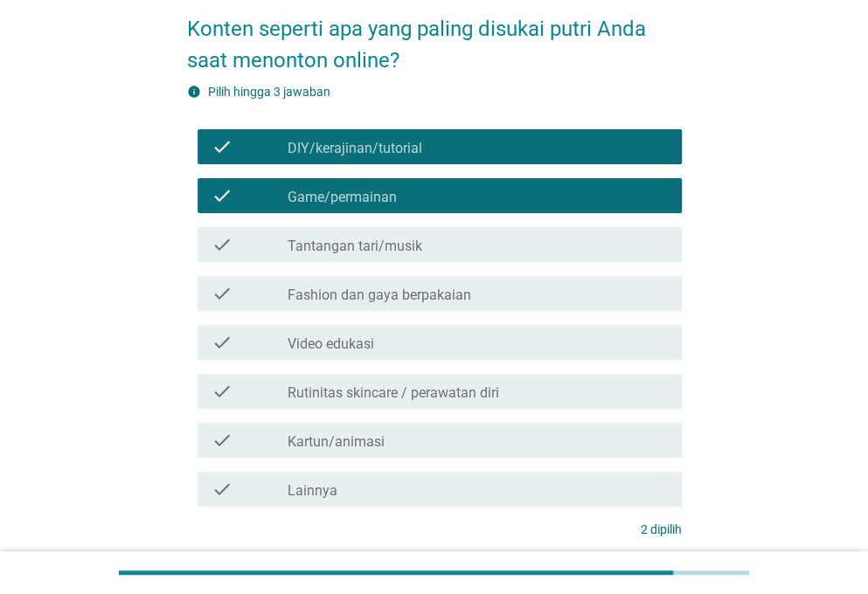
scroll to position [175, 0]
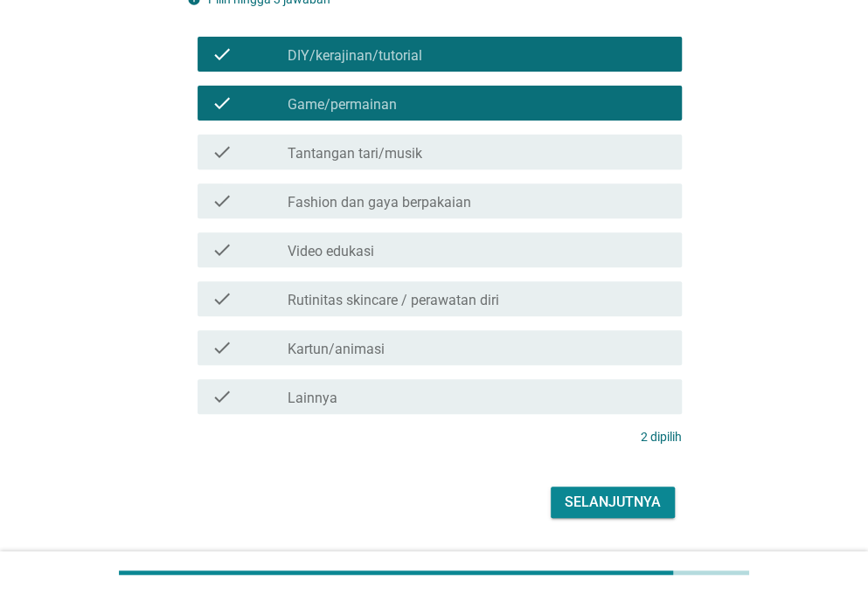
click at [601, 494] on div "Selanjutnya" at bounding box center [612, 502] width 96 height 21
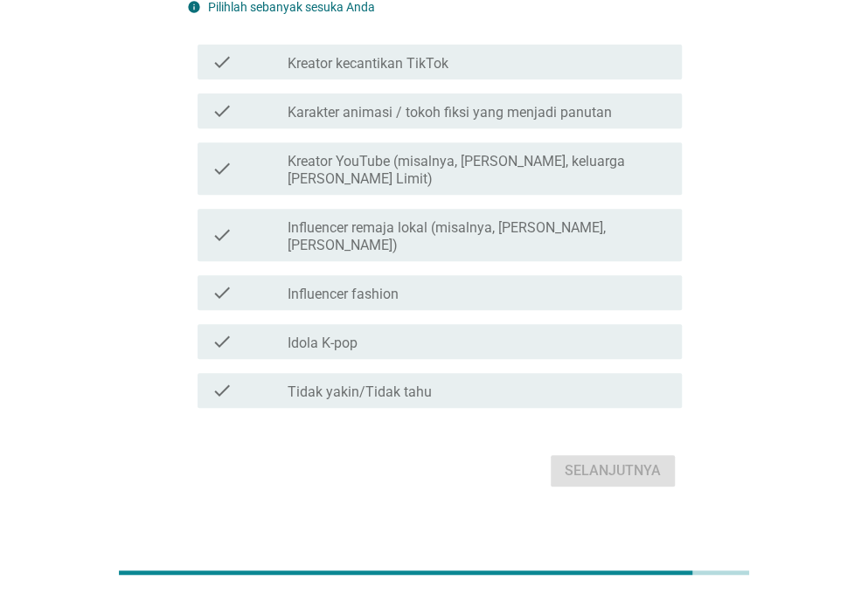
scroll to position [111, 0]
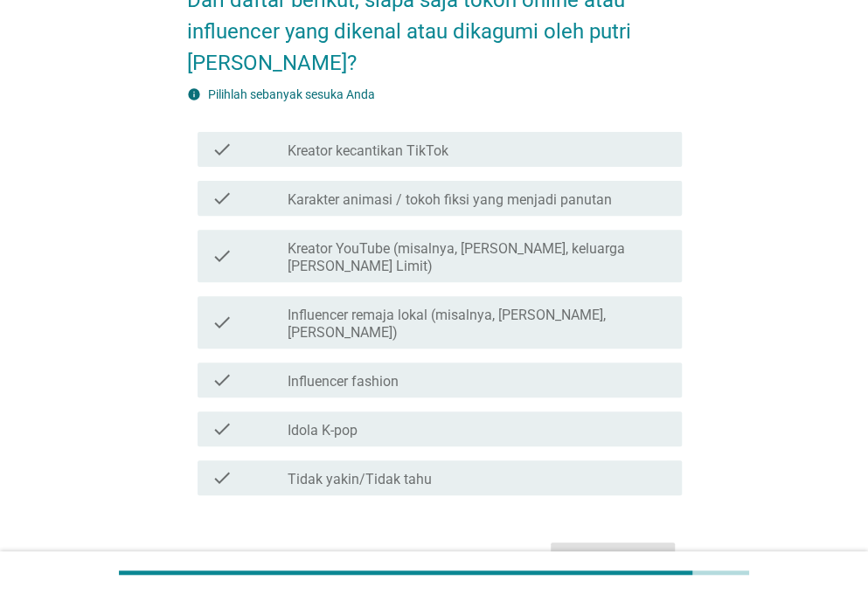
click at [598, 271] on label "Kreator YouTube (misalnya, [PERSON_NAME], keluarga [PERSON_NAME] Limit)" at bounding box center [477, 257] width 380 height 35
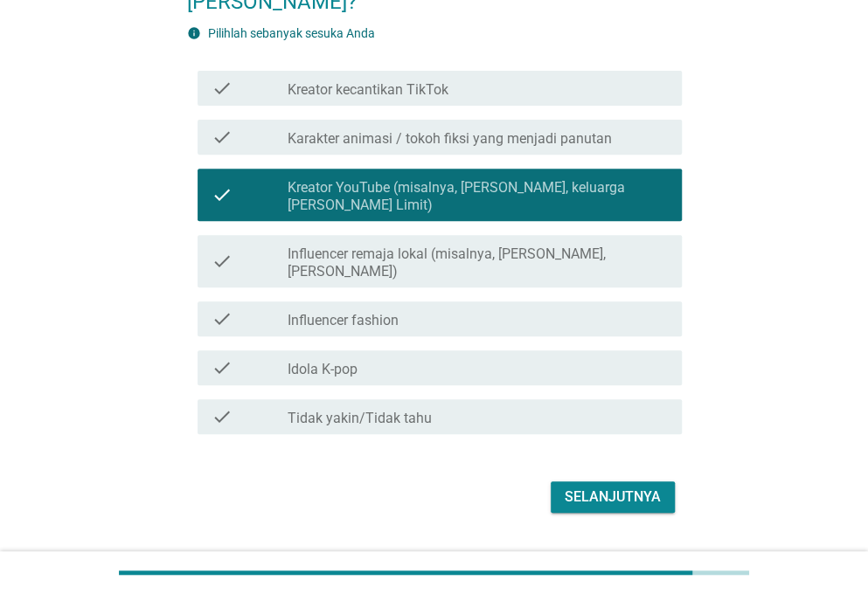
scroll to position [198, 0]
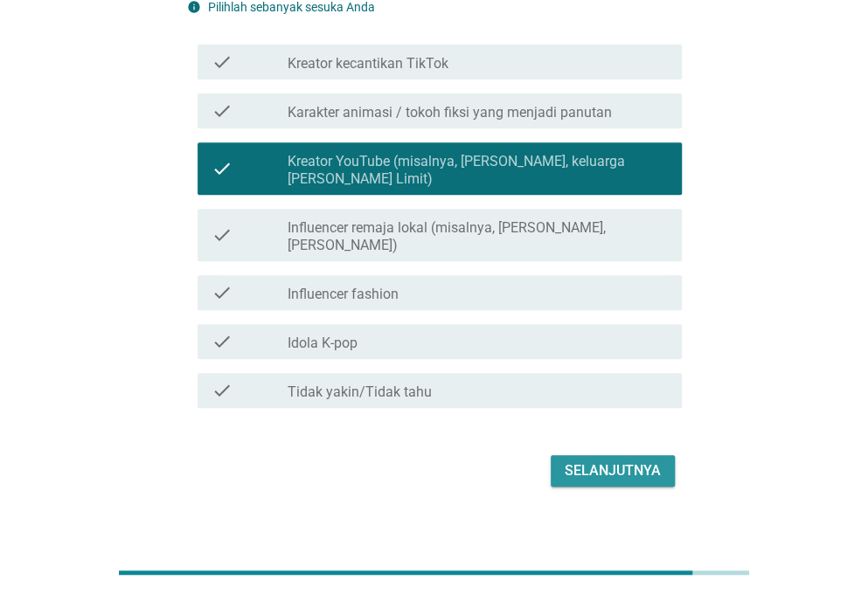
click at [619, 460] on div "Selanjutnya" at bounding box center [612, 470] width 96 height 21
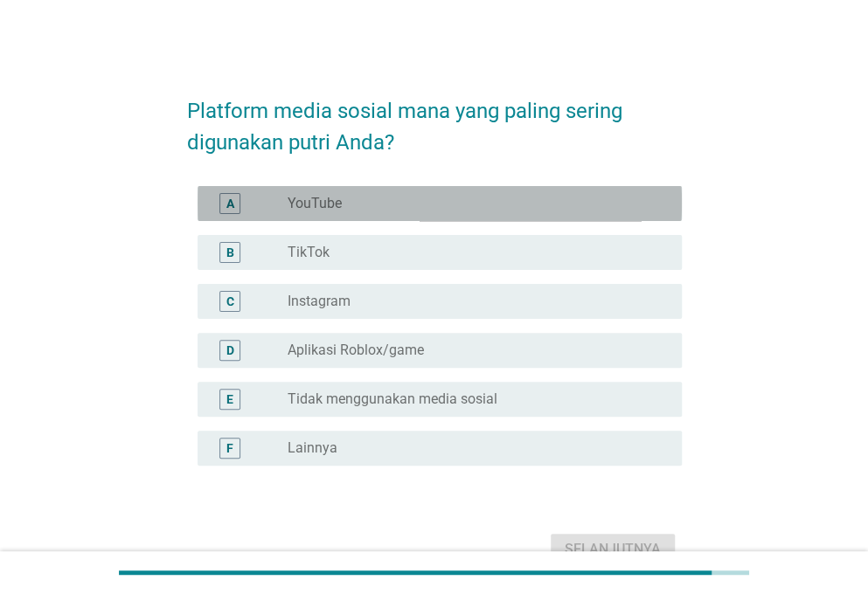
click at [584, 198] on div "radio_button_unchecked YouTube" at bounding box center [470, 203] width 366 height 17
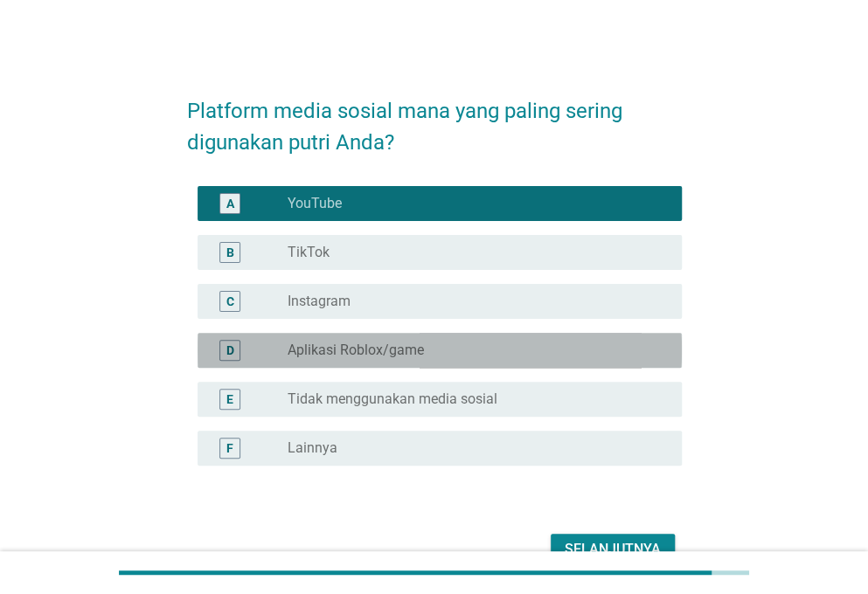
click at [594, 348] on div "radio_button_unchecked Aplikasi Roblox/game" at bounding box center [470, 350] width 366 height 17
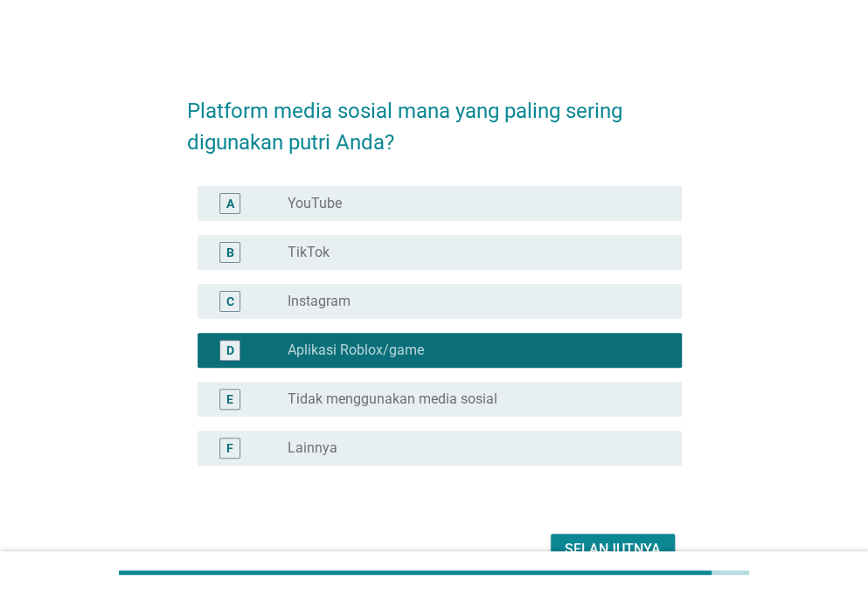
click at [619, 539] on div "Selanjutnya" at bounding box center [612, 549] width 96 height 21
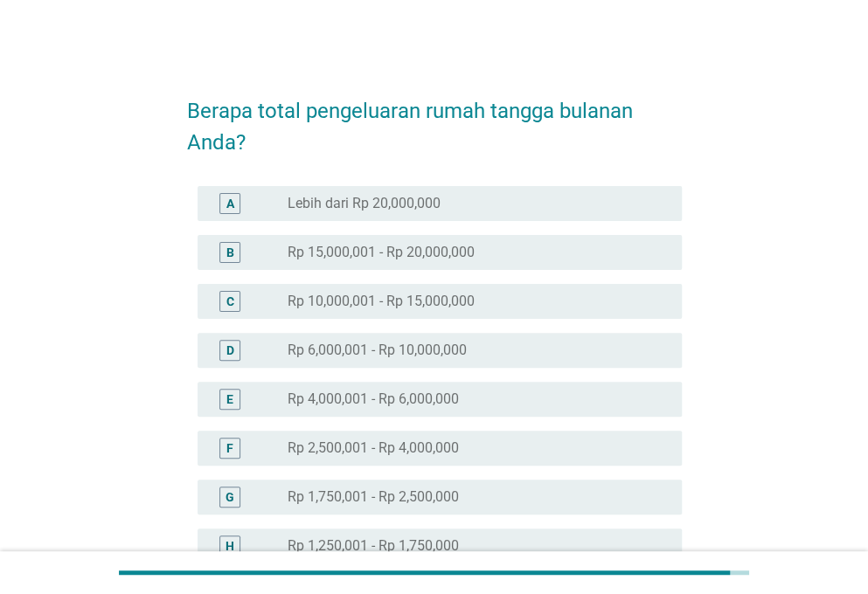
click at [582, 293] on div "radio_button_unchecked Rp 10,000,001 - Rp 15,000,000" at bounding box center [470, 301] width 366 height 17
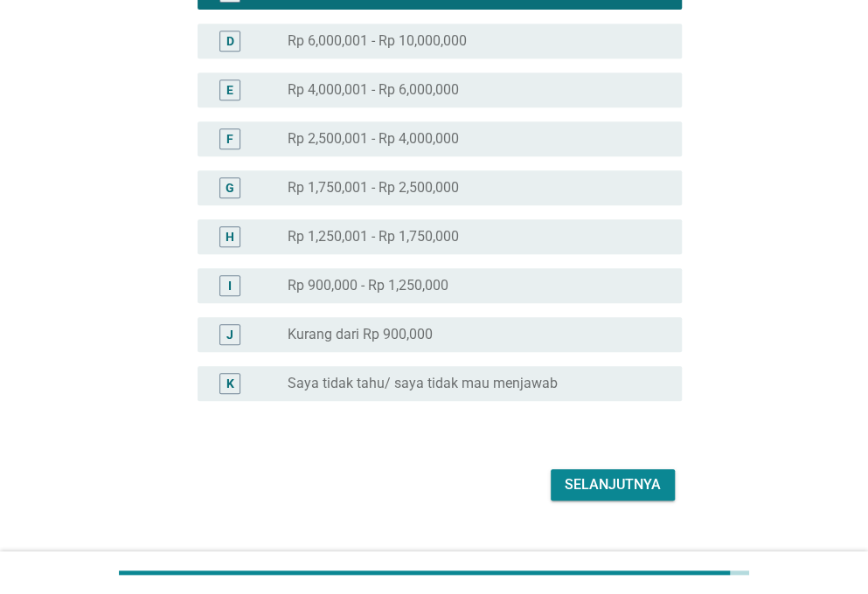
scroll to position [341, 0]
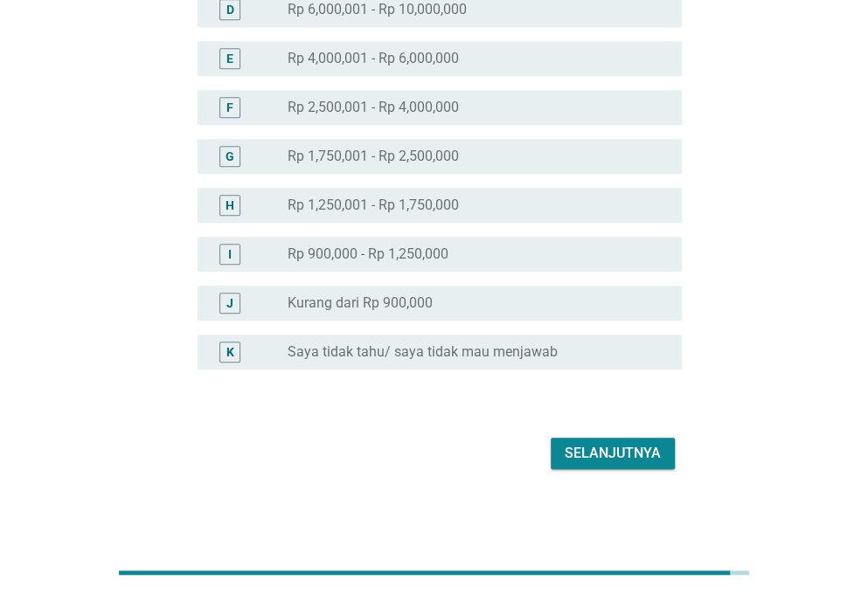
click at [611, 447] on div "Selanjutnya" at bounding box center [612, 453] width 96 height 21
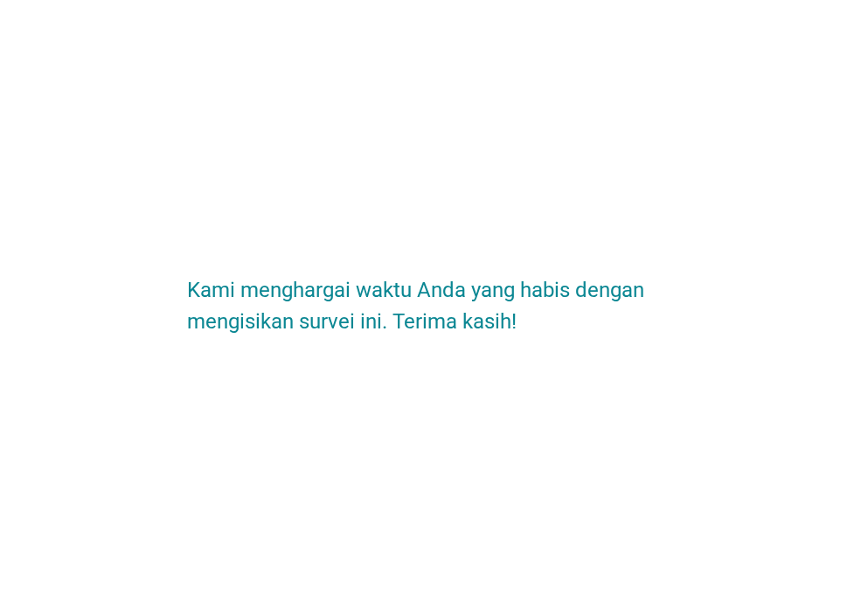
scroll to position [0, 0]
